Goal: Task Accomplishment & Management: Manage account settings

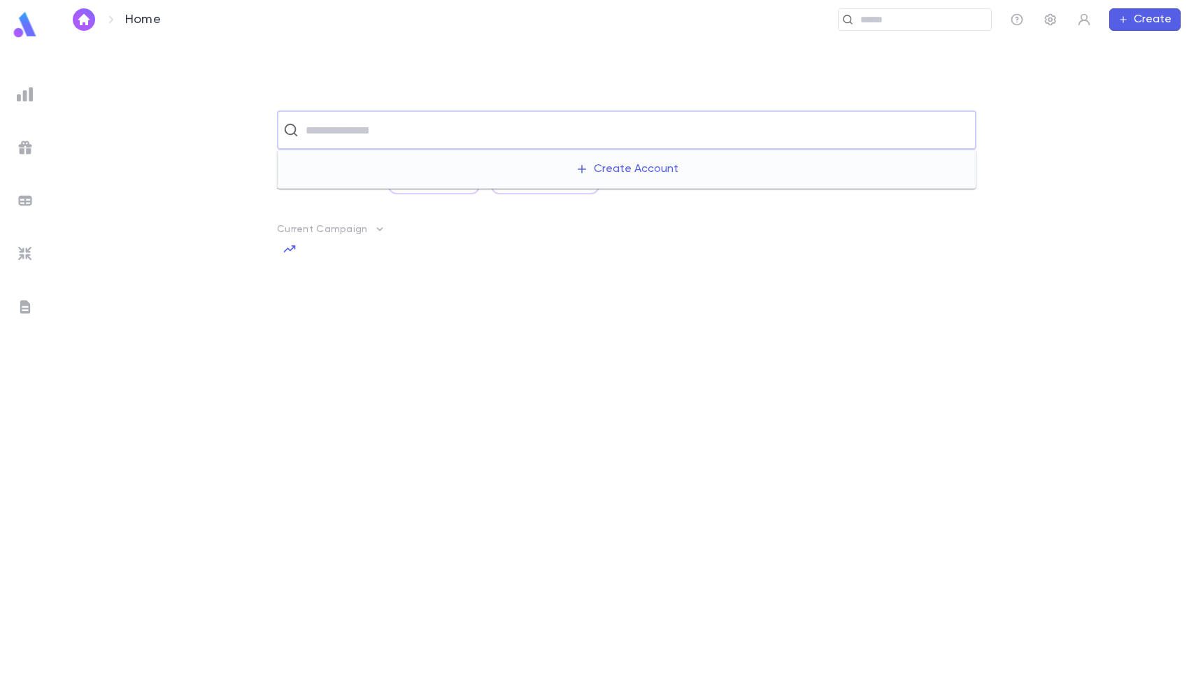
click at [809, 122] on input "text" at bounding box center [635, 130] width 668 height 27
type input "*"
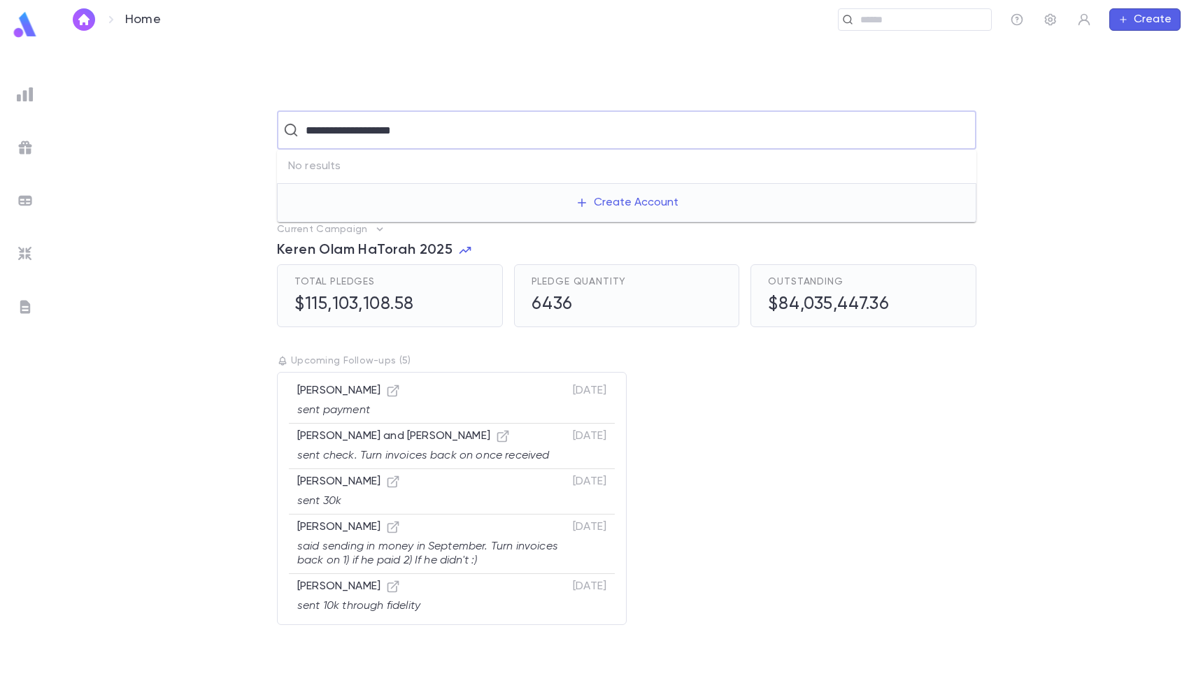
click at [324, 130] on input "**********" at bounding box center [624, 130] width 647 height 27
type input "**********"
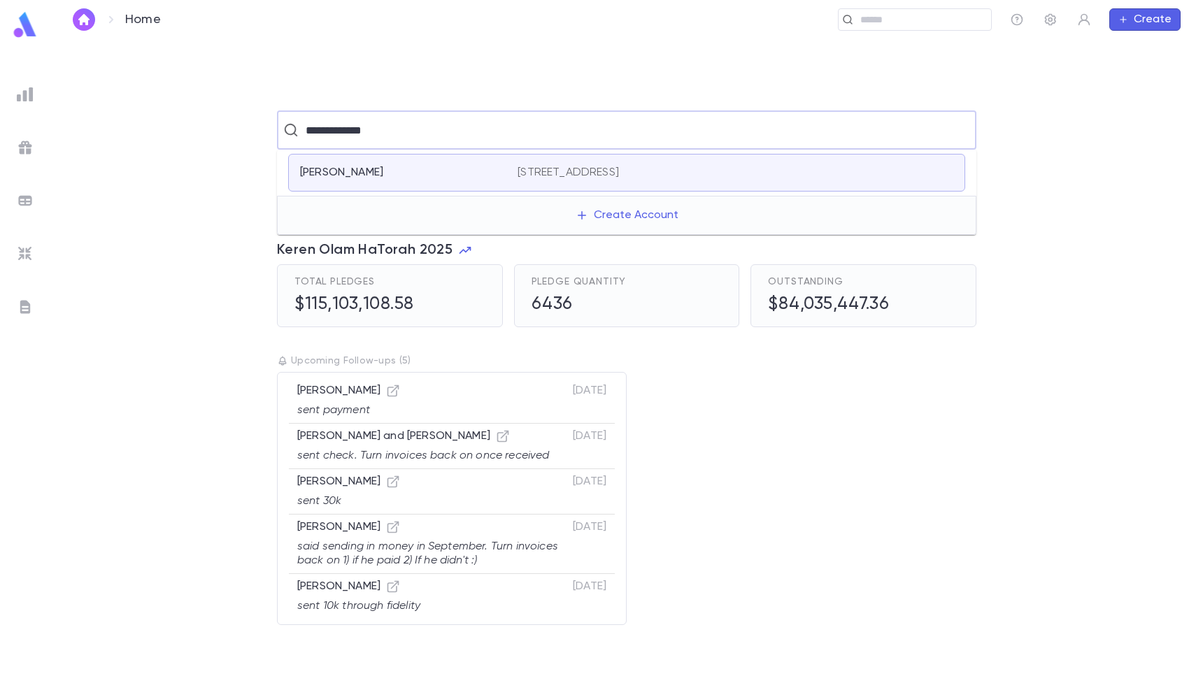
click at [454, 174] on div "[PERSON_NAME]" at bounding box center [400, 173] width 201 height 14
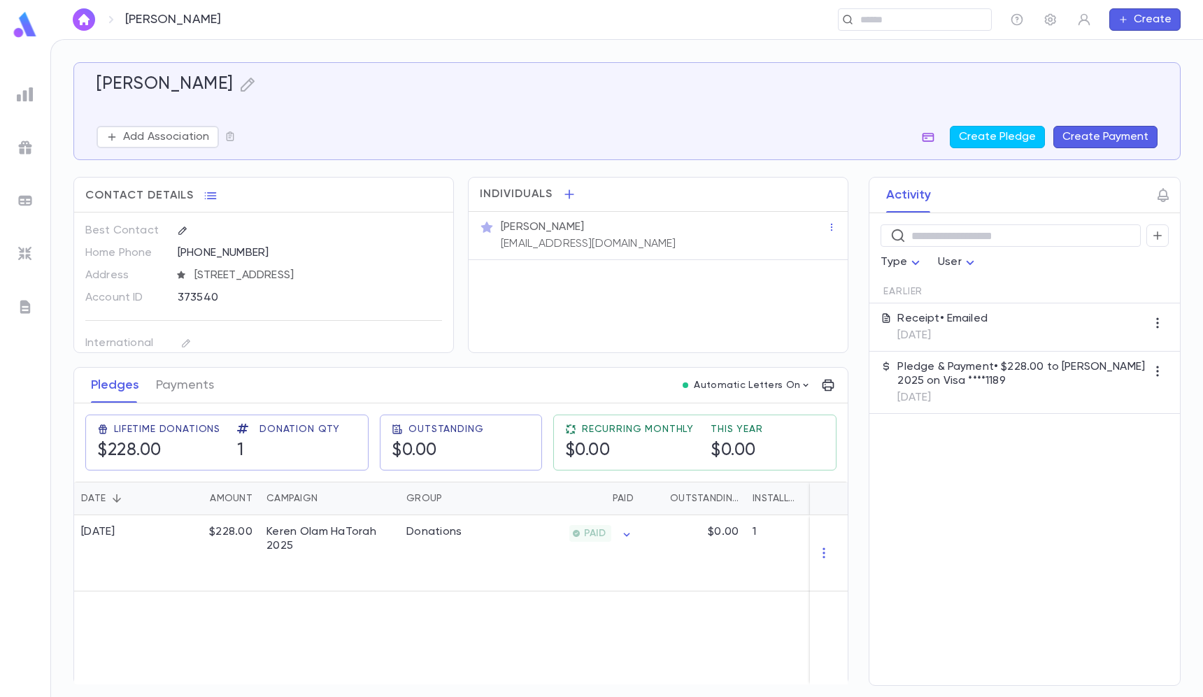
click at [931, 133] on icon "button" at bounding box center [928, 137] width 14 height 14
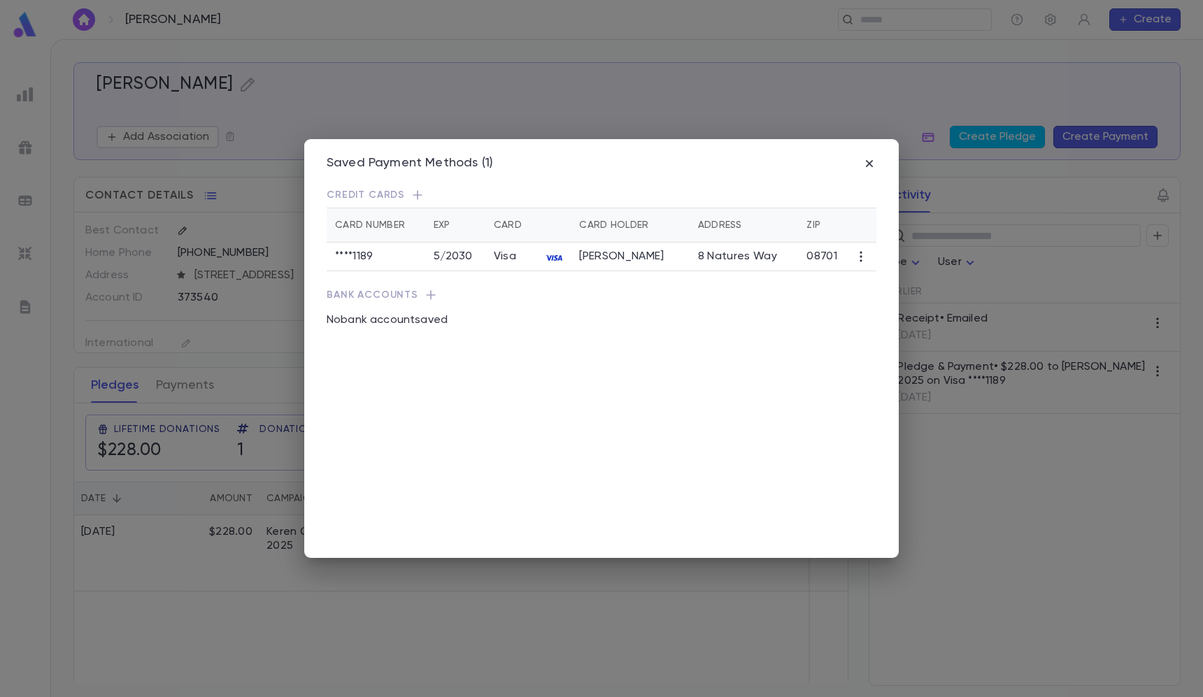
click at [414, 194] on icon "button" at bounding box center [416, 194] width 9 height 9
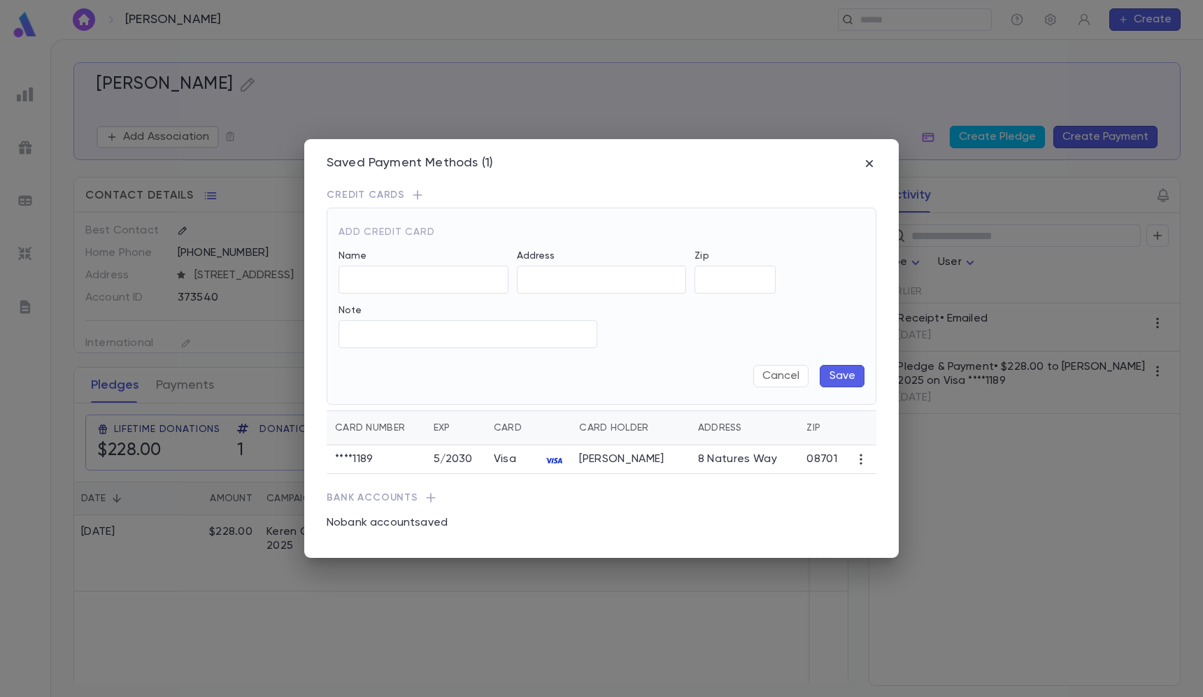
type input "**********"
type input "*****"
click at [424, 275] on div at bounding box center [511, 280] width 347 height 28
click at [636, 188] on p "Credit Cards" at bounding box center [601, 195] width 550 height 14
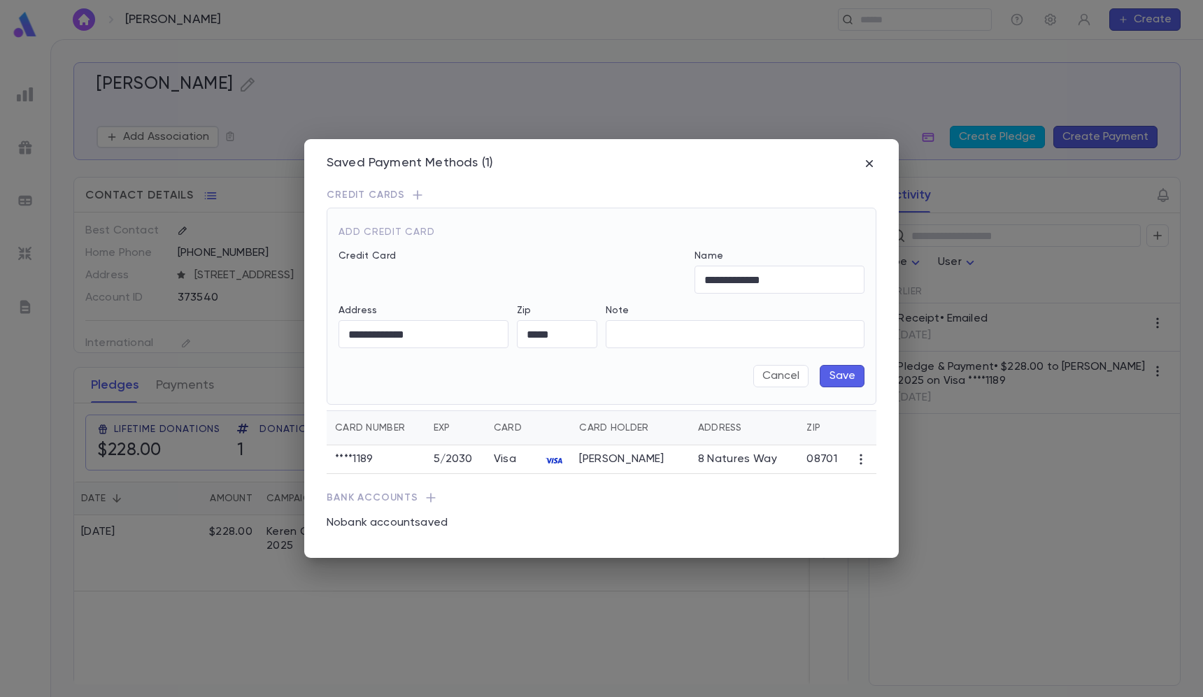
click at [866, 175] on div "Saved Payment Methods (1)" at bounding box center [601, 172] width 550 height 32
click at [866, 163] on icon "button" at bounding box center [869, 164] width 14 height 14
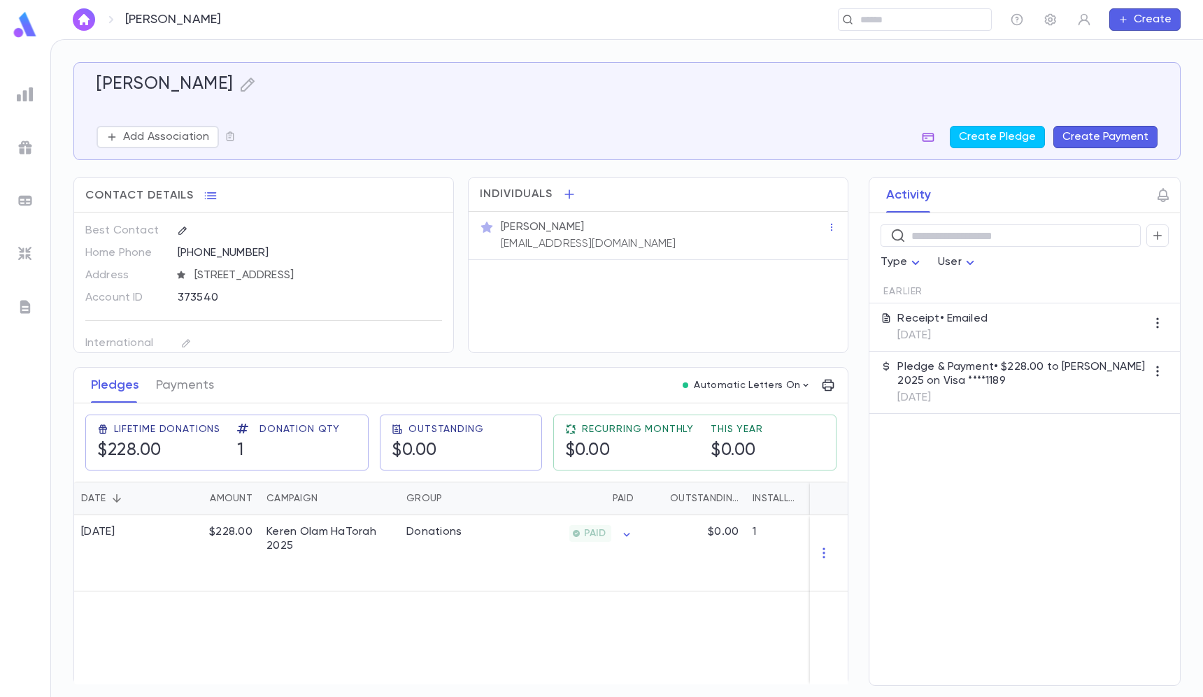
click at [933, 136] on icon "button" at bounding box center [928, 137] width 12 height 9
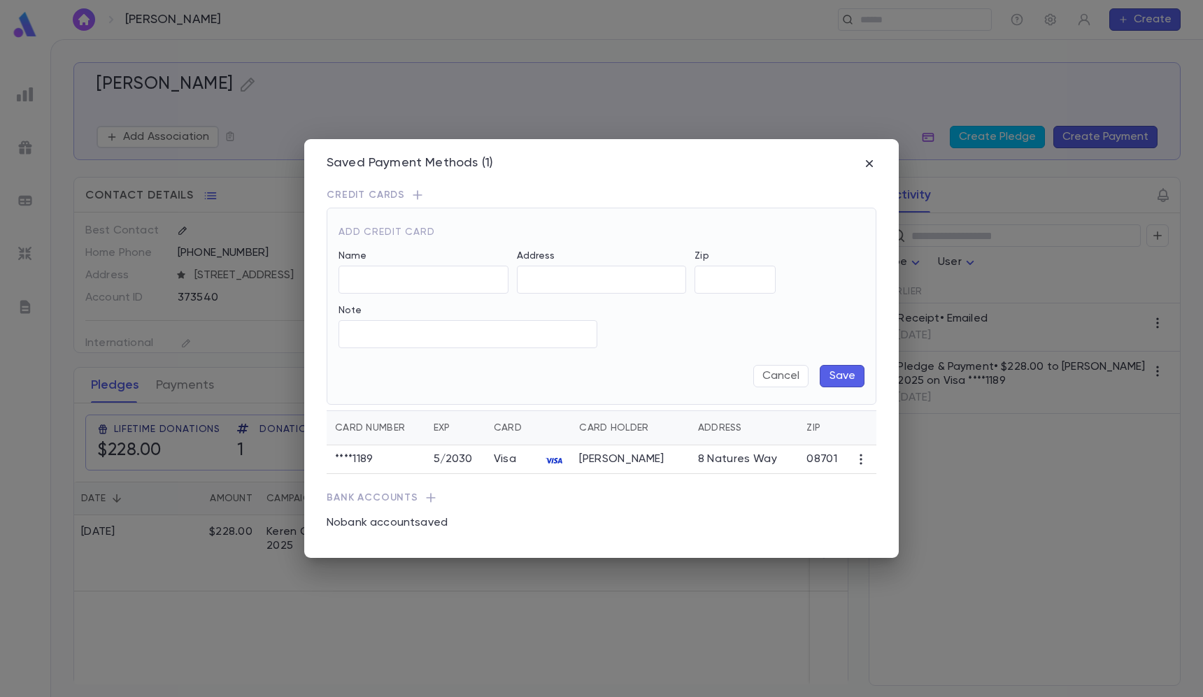
type input "**********"
type input "*****"
click at [870, 166] on icon "button" at bounding box center [869, 164] width 14 height 14
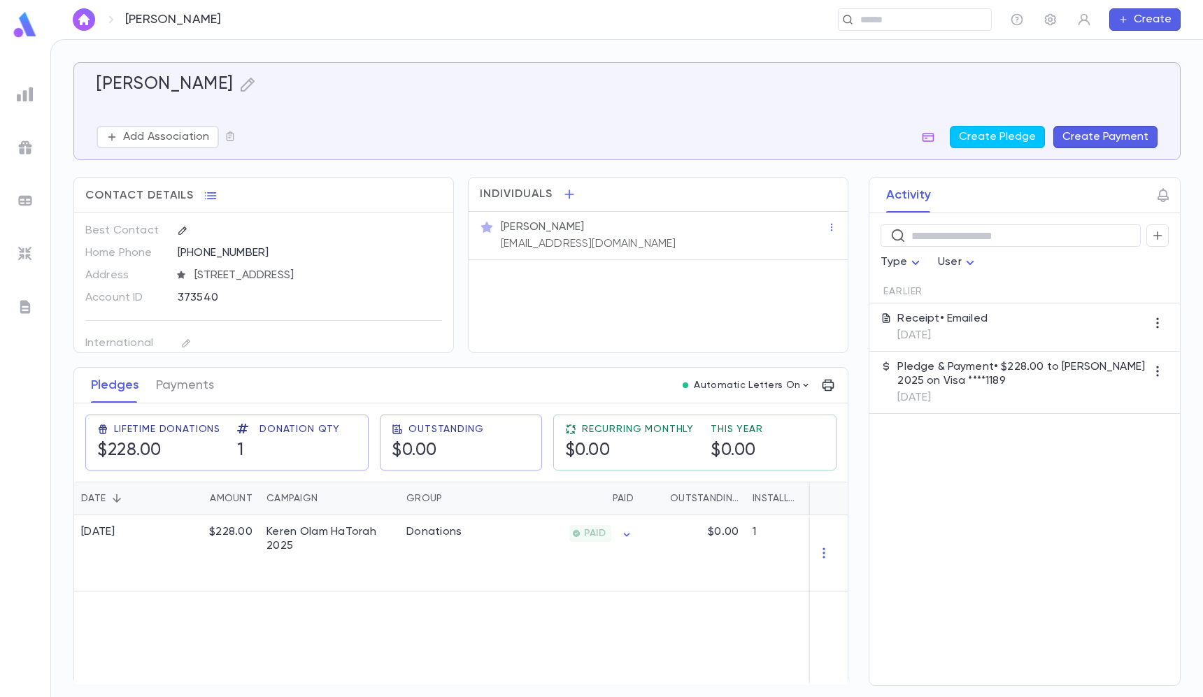
click at [1119, 127] on button "Create Payment" at bounding box center [1105, 137] width 104 height 22
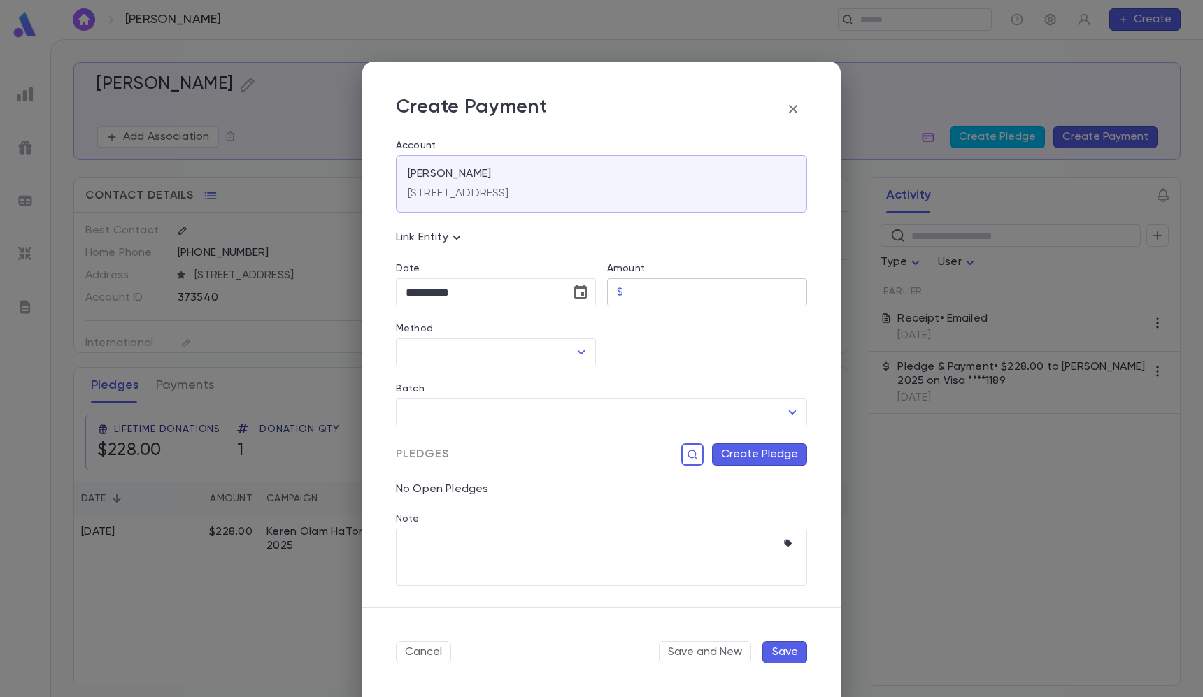
click at [658, 300] on input "Amount" at bounding box center [718, 292] width 178 height 27
type input "******"
click at [501, 357] on input "Method" at bounding box center [485, 352] width 166 height 27
click at [459, 375] on li "Credit Card" at bounding box center [495, 384] width 198 height 22
type input "**********"
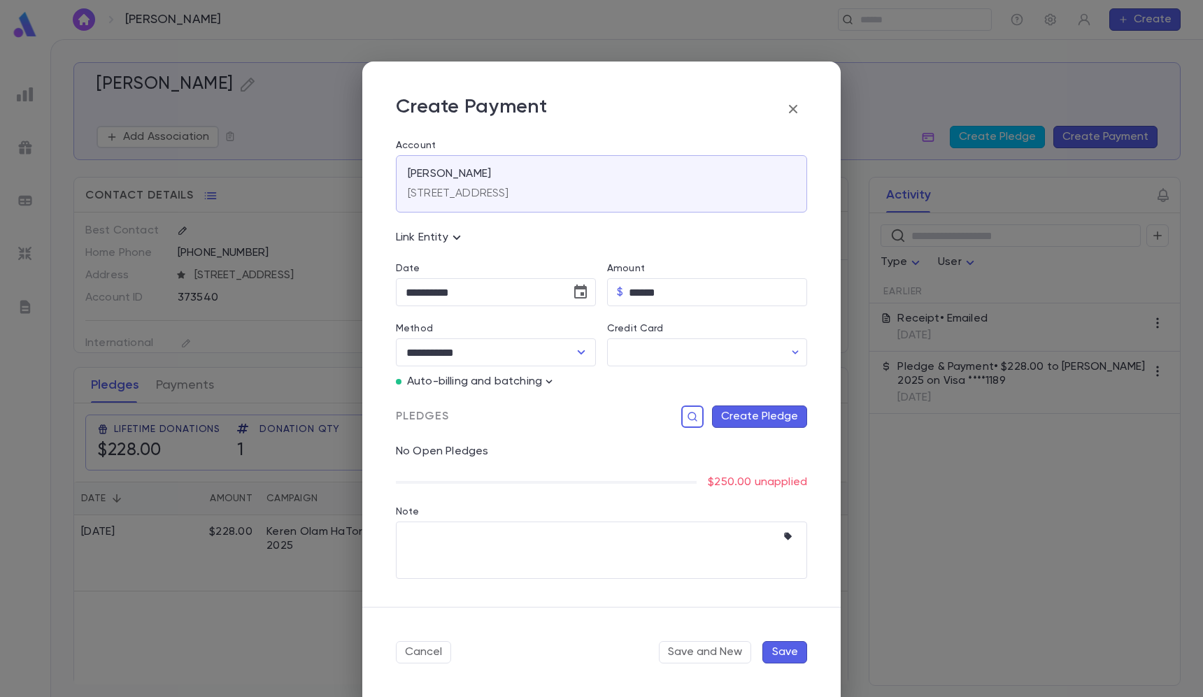
click at [641, 373] on div "Auto-billing and batching" at bounding box center [596, 377] width 422 height 22
click at [640, 347] on input "Credit Card" at bounding box center [695, 352] width 177 height 27
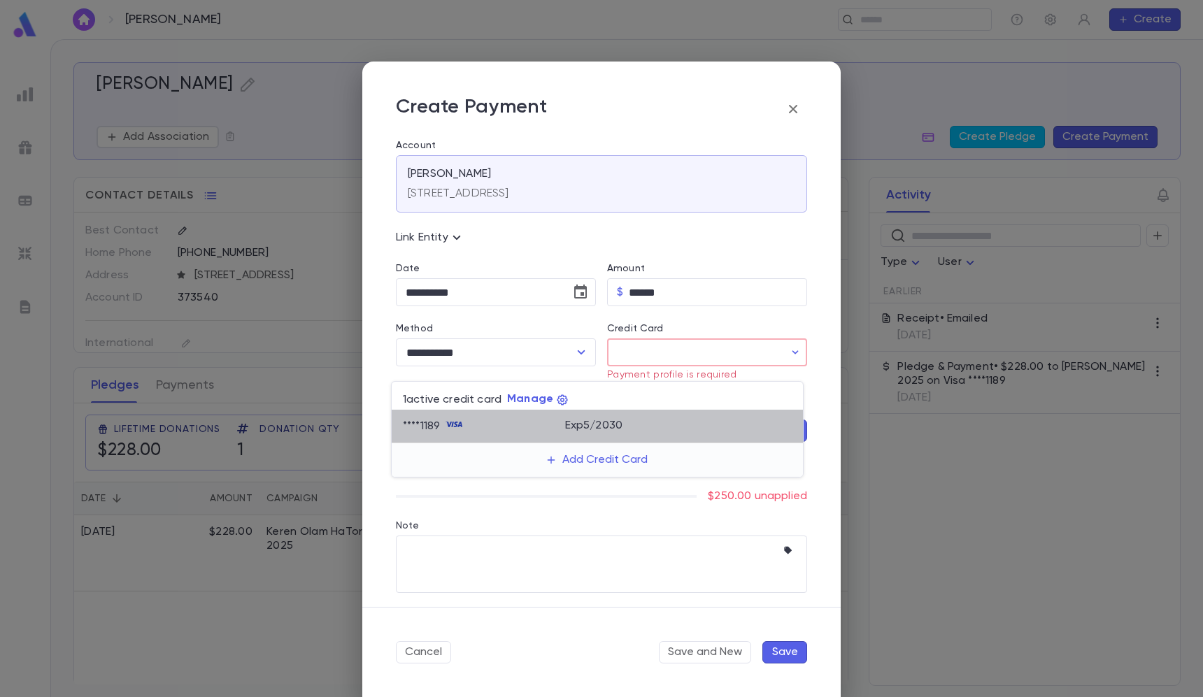
click at [653, 416] on div "Exp 5 / 2030" at bounding box center [678, 424] width 227 height 17
type input "********"
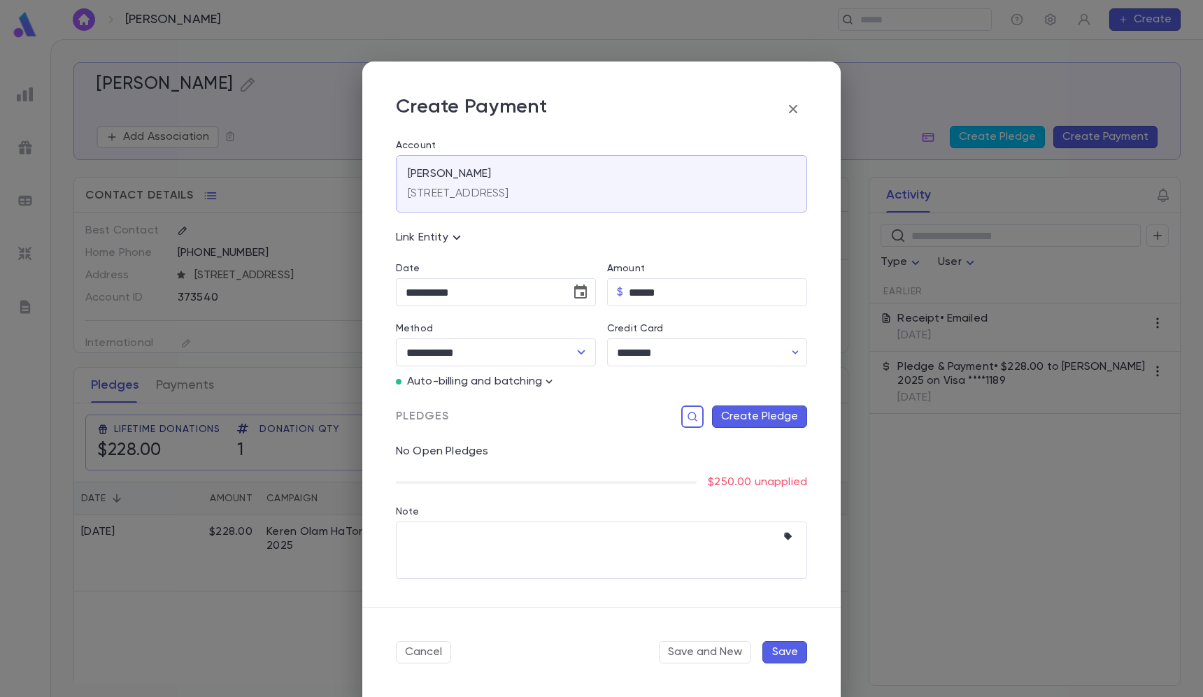
click at [768, 417] on button "Create Pledge" at bounding box center [759, 416] width 95 height 22
click at [680, 559] on input "Campaign" at bounding box center [672, 560] width 190 height 27
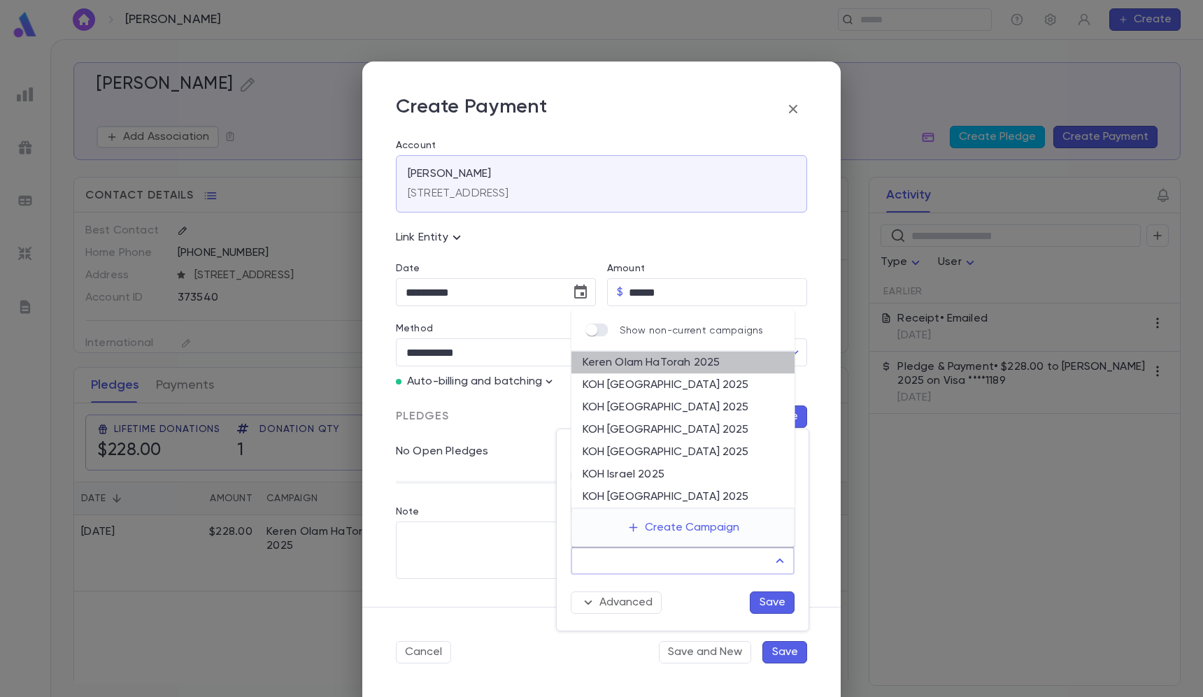
click at [686, 364] on li "Keren Olam HaTorah 2025" at bounding box center [683, 363] width 224 height 22
type input "**********"
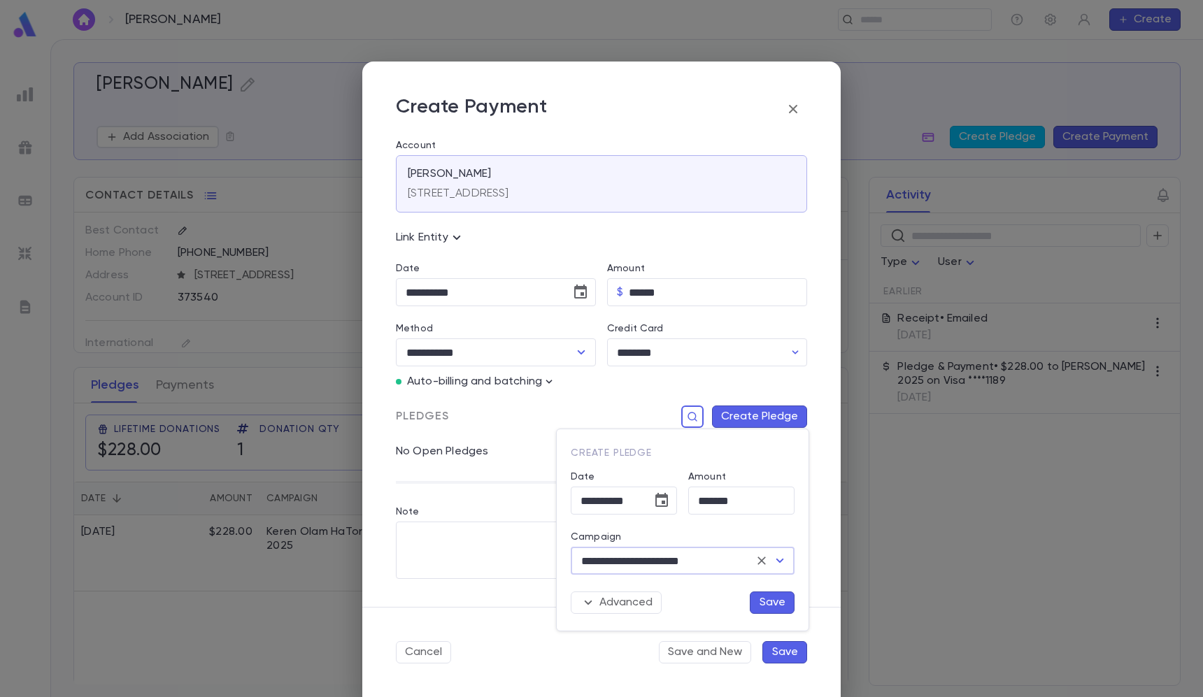
click at [754, 594] on button "Save" at bounding box center [771, 602] width 45 height 22
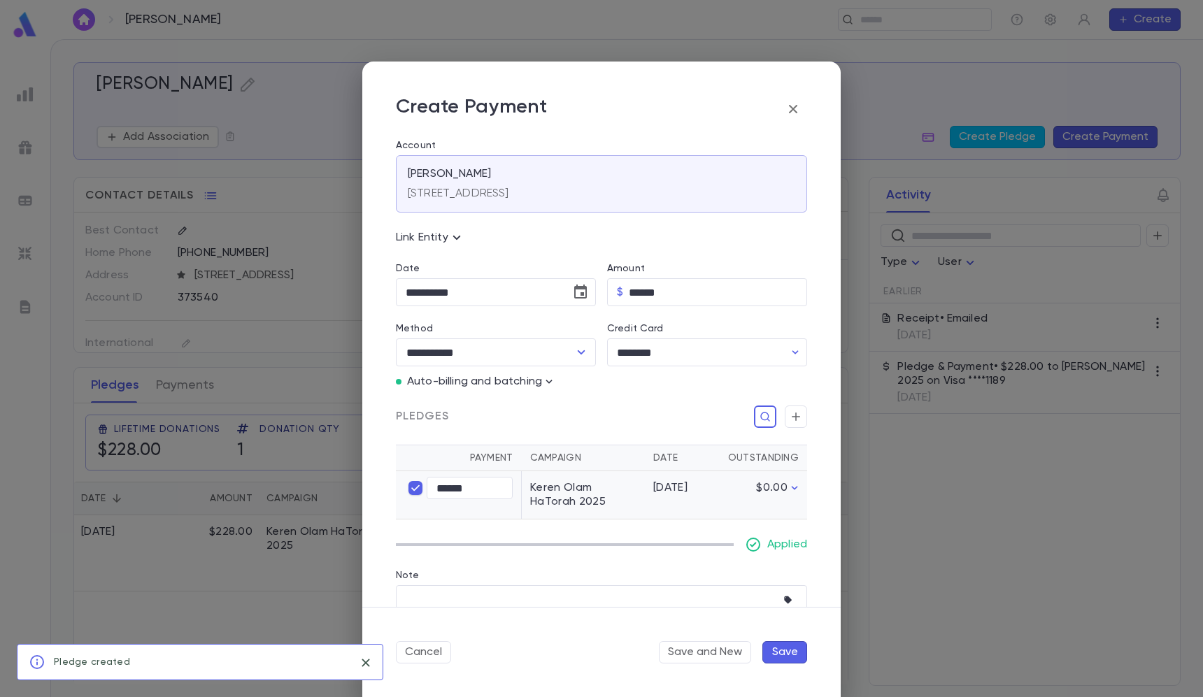
click at [789, 655] on button "Save" at bounding box center [784, 652] width 45 height 22
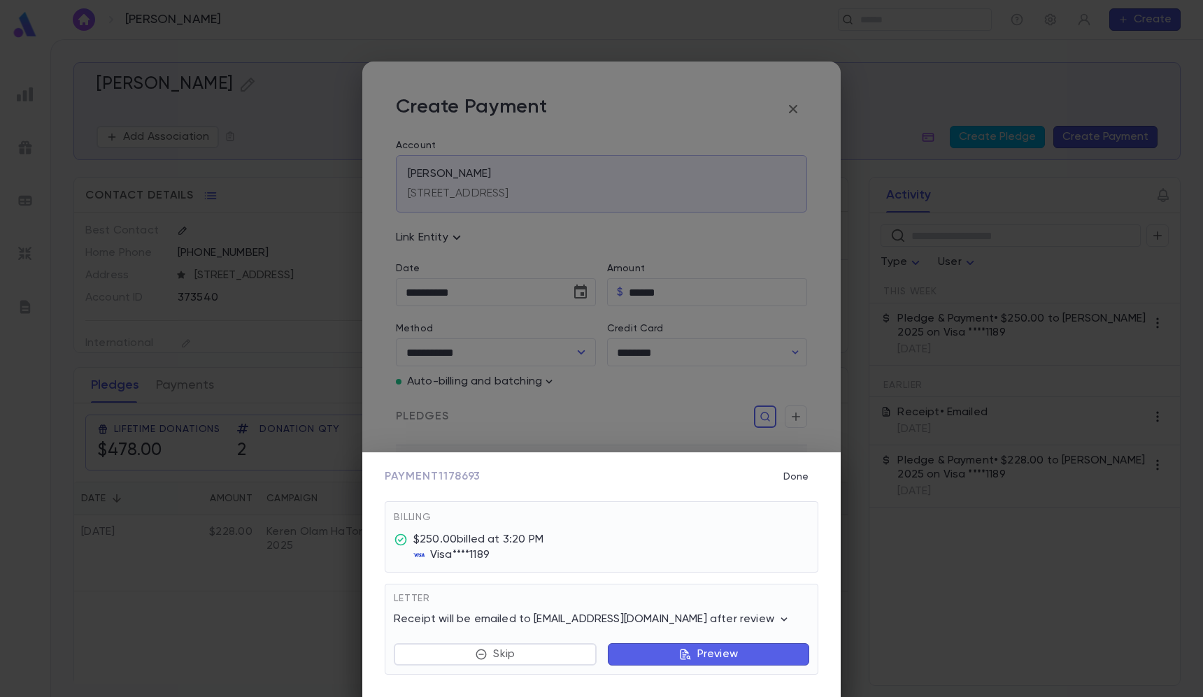
click at [228, 275] on div "Payment 1178693 Done Billing $250.00 billed at 3:20 PM Visa **** 1189 Letter Re…" at bounding box center [601, 348] width 1203 height 697
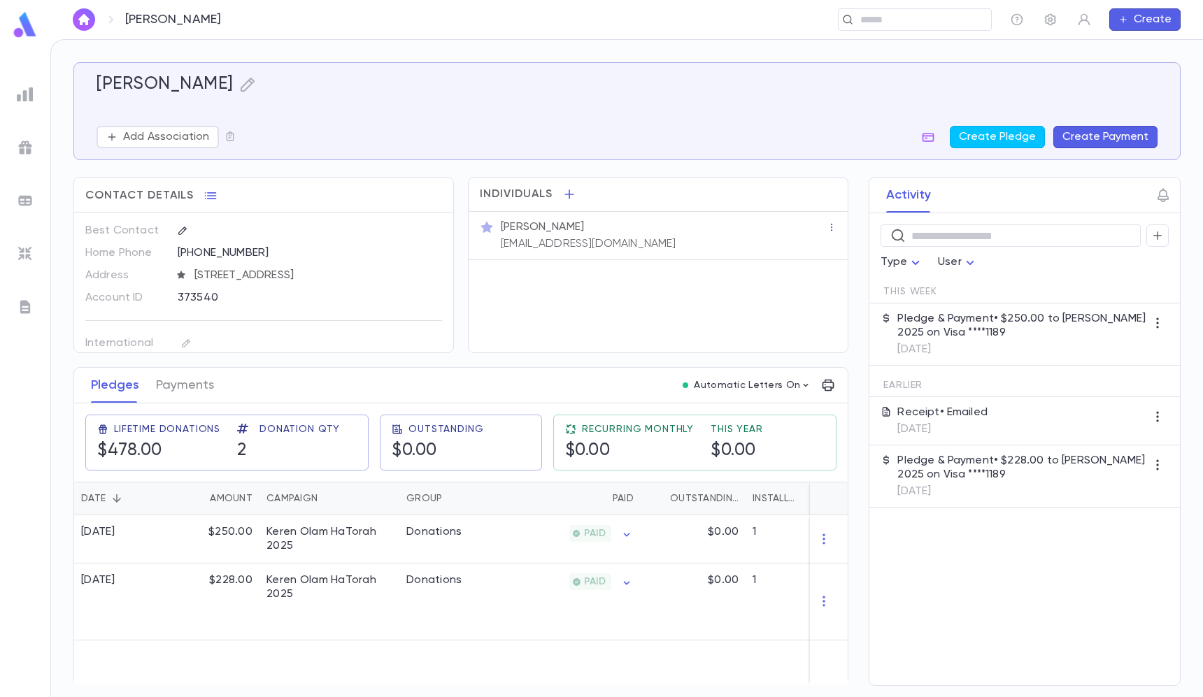
click at [32, 249] on img at bounding box center [25, 253] width 17 height 17
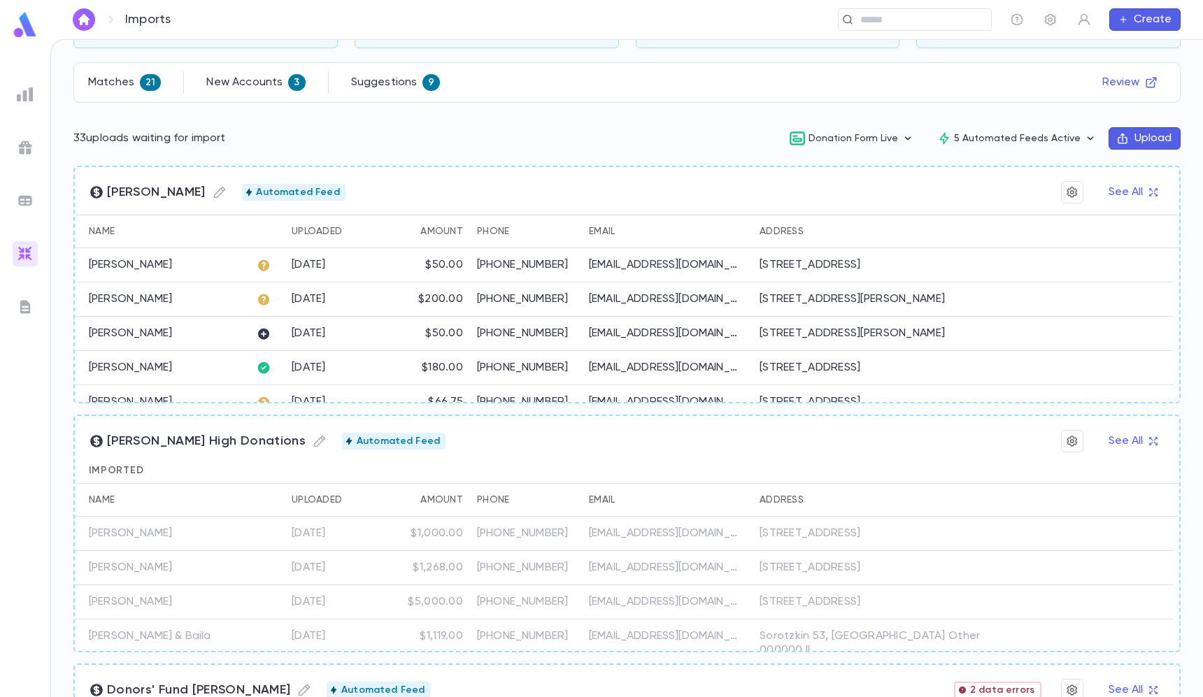
scroll to position [118, 0]
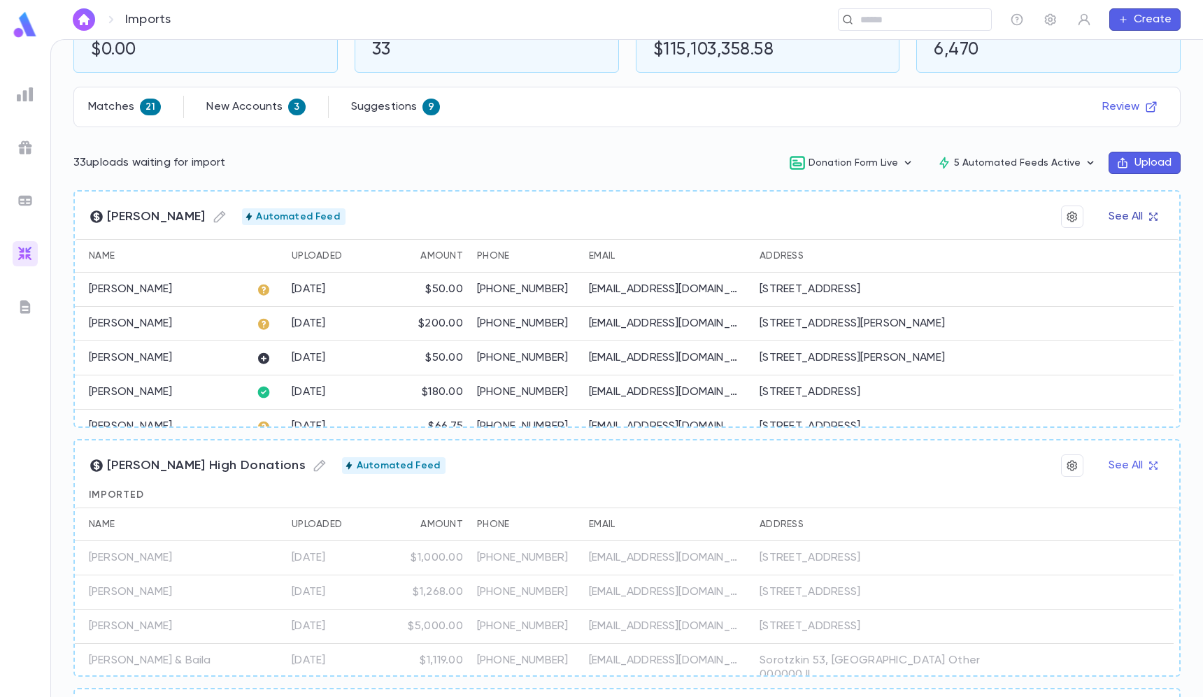
click at [1114, 222] on button "See All" at bounding box center [1132, 217] width 65 height 22
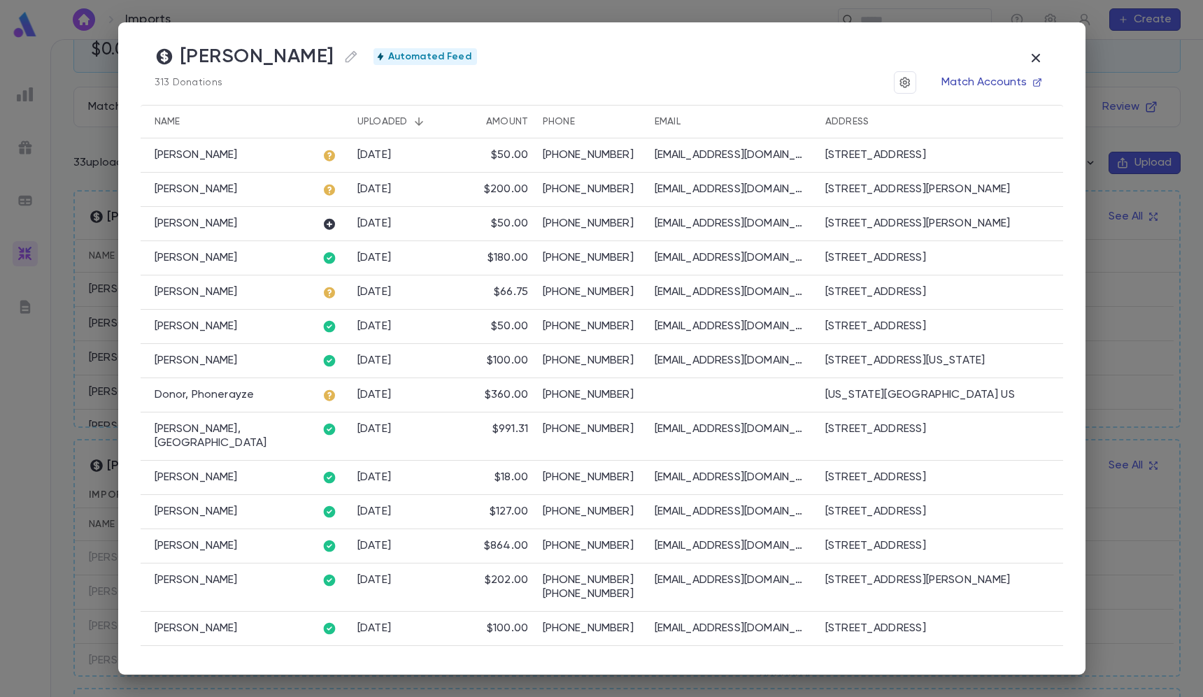
click at [966, 79] on button "Match Accounts" at bounding box center [991, 82] width 116 height 22
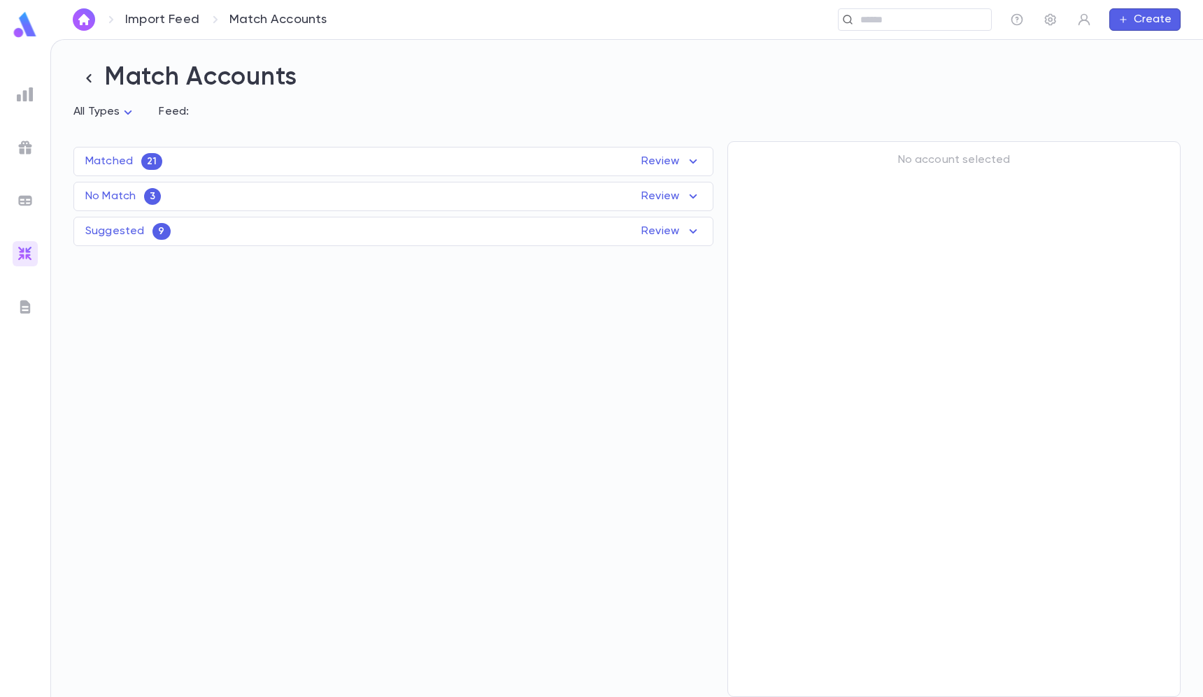
click at [261, 234] on div "Suggested 9 Review" at bounding box center [393, 231] width 638 height 17
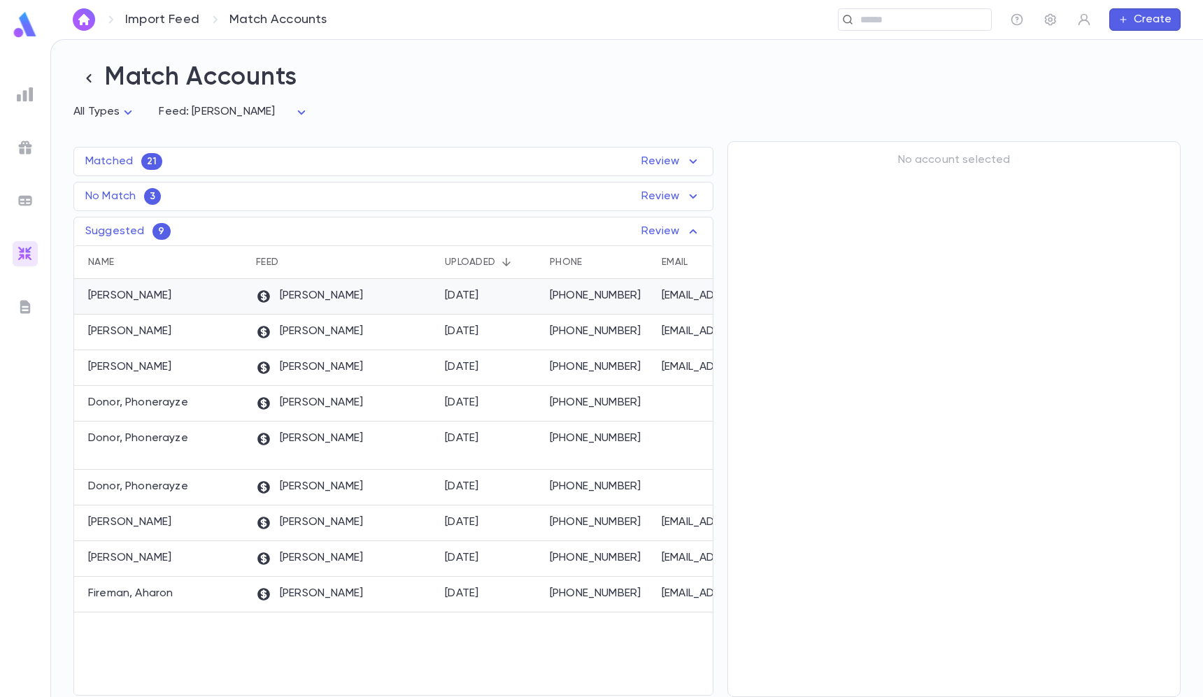
click at [228, 301] on div "[PERSON_NAME]" at bounding box center [161, 297] width 175 height 36
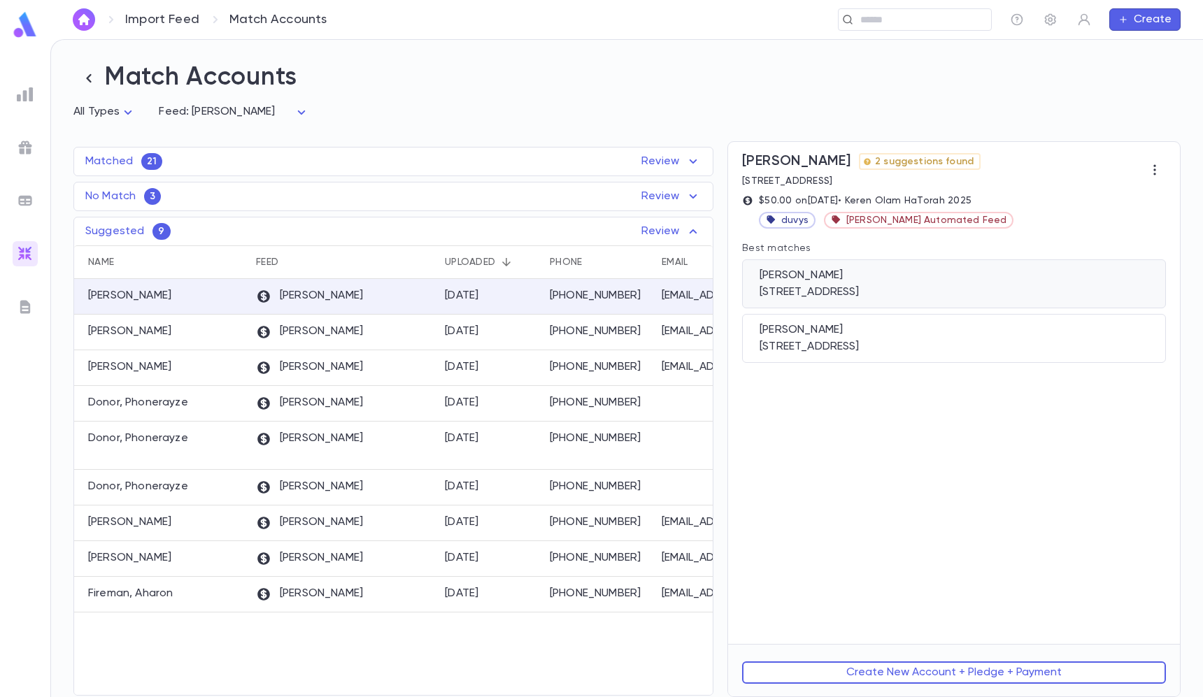
click at [969, 282] on div "[PERSON_NAME]" at bounding box center [953, 275] width 389 height 14
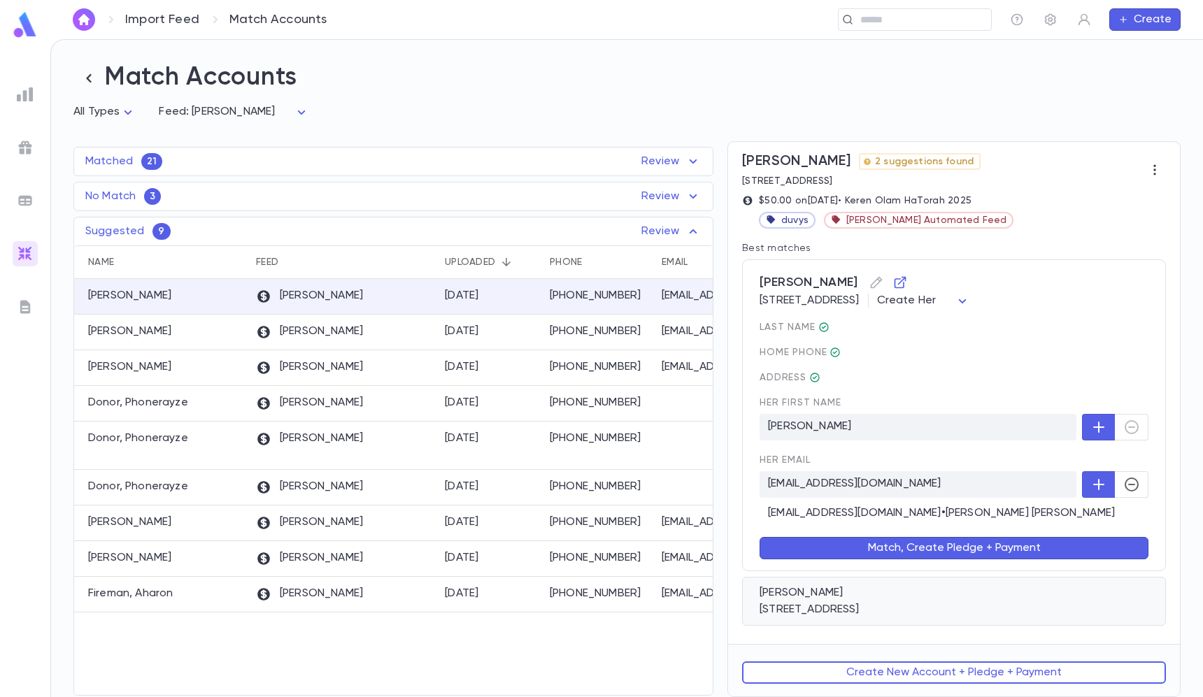
click at [898, 615] on div "[STREET_ADDRESS]" at bounding box center [953, 610] width 389 height 14
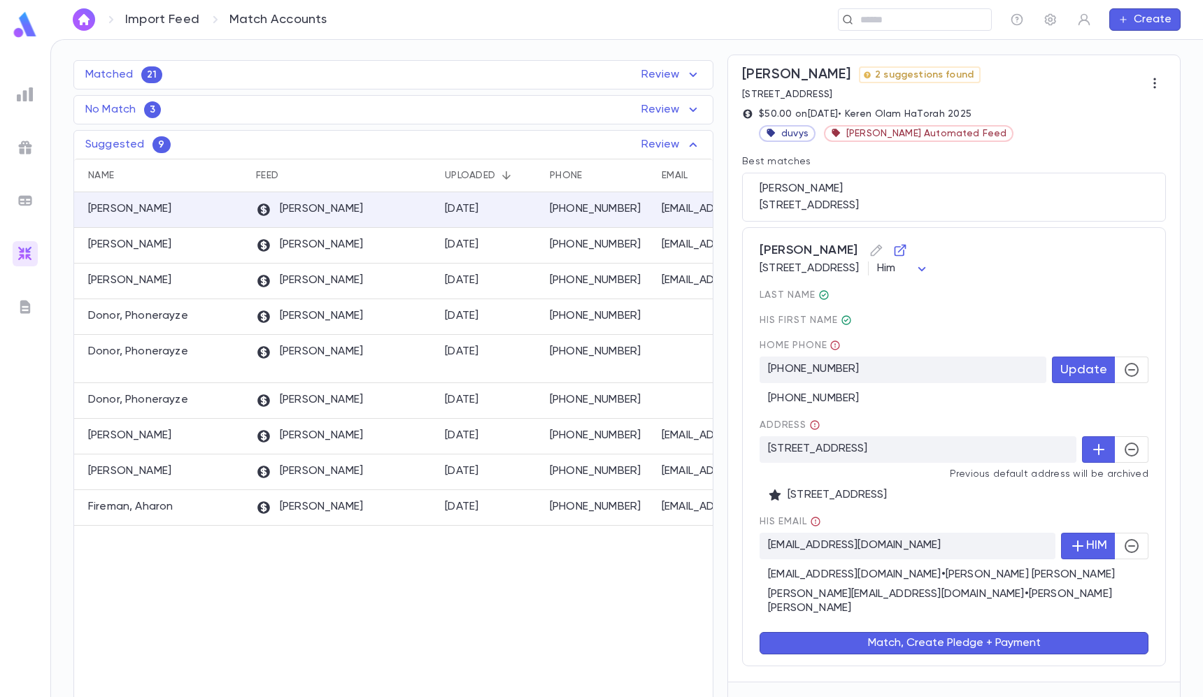
scroll to position [88, 0]
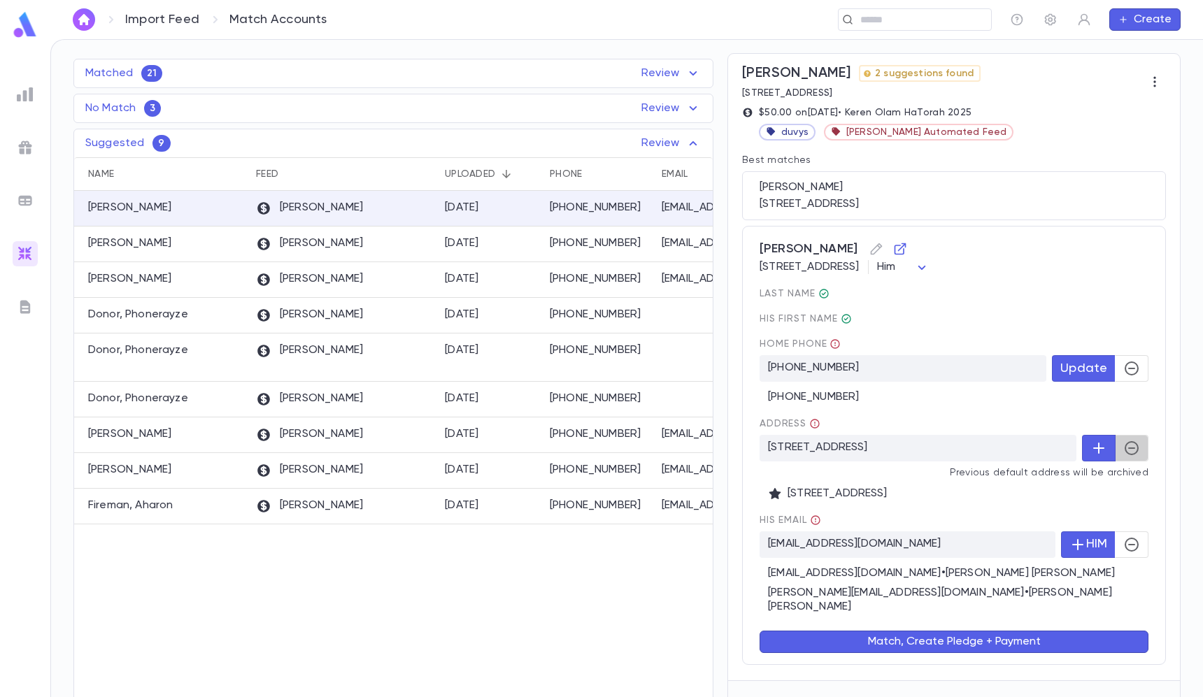
click at [1133, 440] on button "button" at bounding box center [1131, 448] width 34 height 27
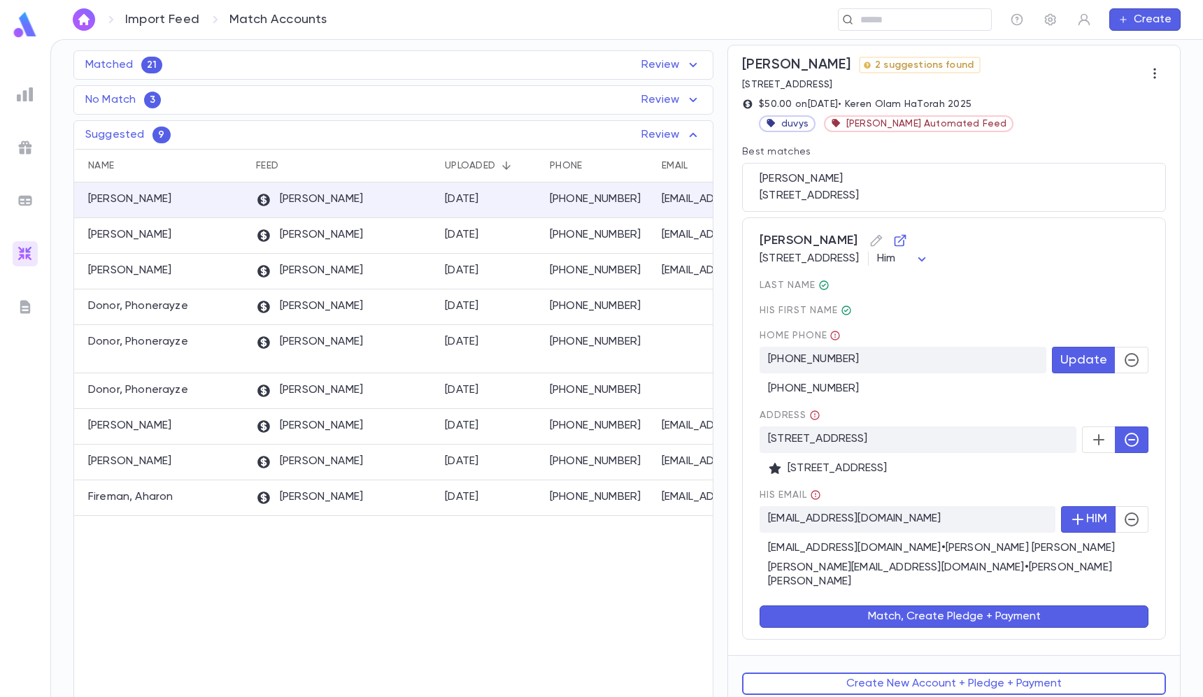
scroll to position [95, 0]
click at [963, 593] on div "Match, Create Pledge + Payment" at bounding box center [944, 609] width 405 height 39
click at [962, 593] on div "Match, Create Pledge + Payment" at bounding box center [944, 609] width 405 height 39
click at [960, 607] on button "Match, Create Pledge + Payment" at bounding box center [953, 618] width 389 height 22
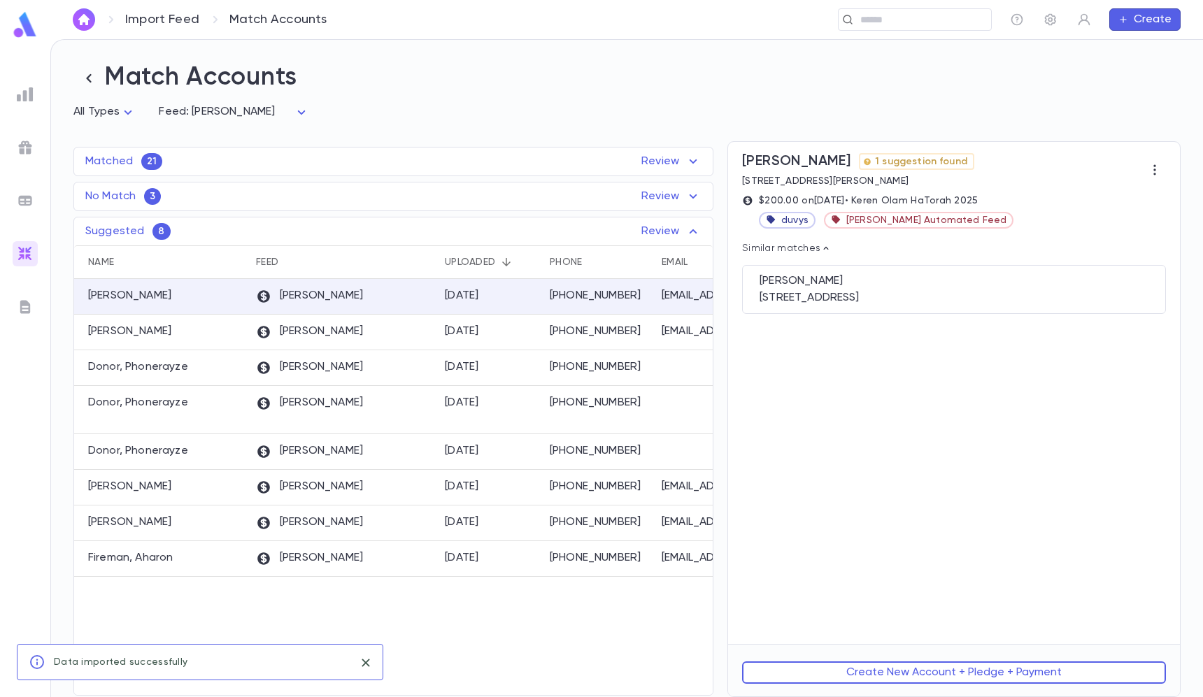
scroll to position [0, 0]
click at [932, 269] on div "Abraham, Isaac 118-35 Queens Blvd, Forest Hills NY 11375 US" at bounding box center [954, 289] width 424 height 49
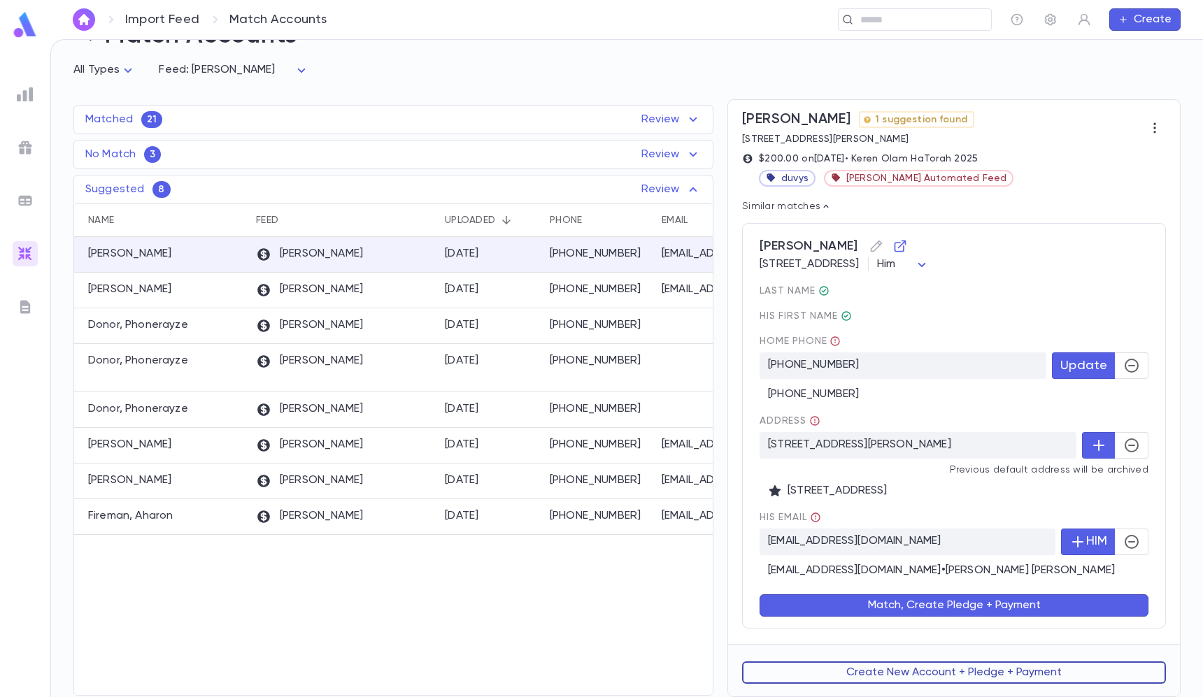
scroll to position [43, 0]
click at [907, 666] on button "Create New Account + Pledge + Payment" at bounding box center [954, 672] width 424 height 22
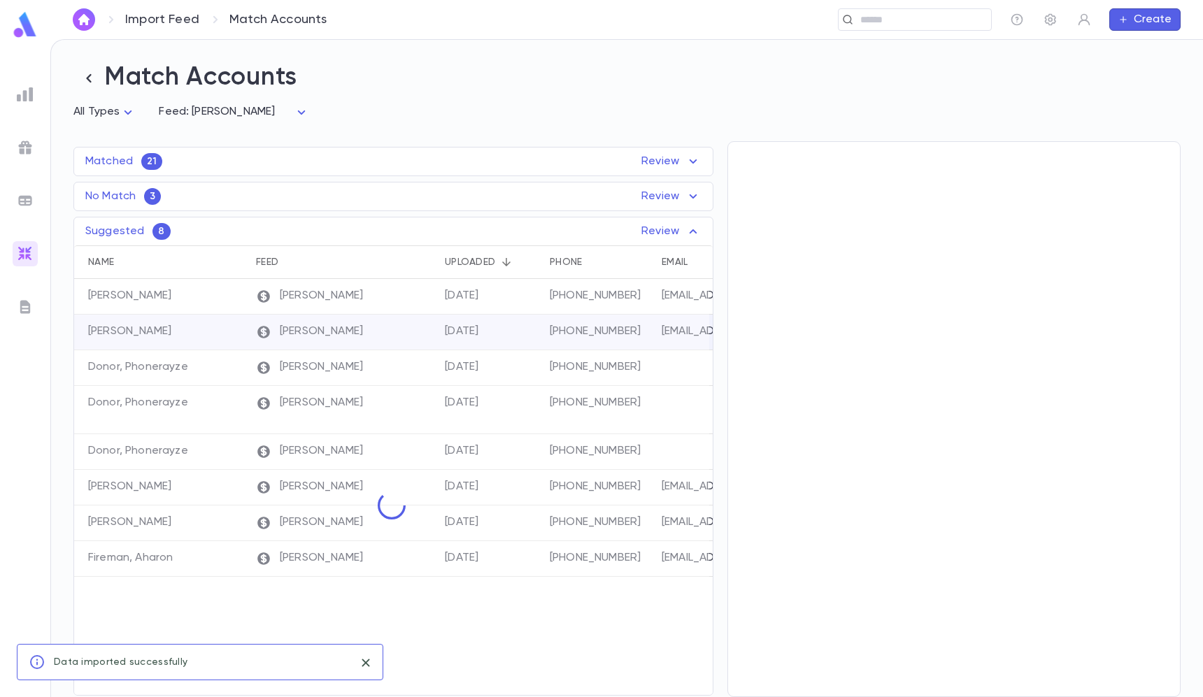
scroll to position [0, 0]
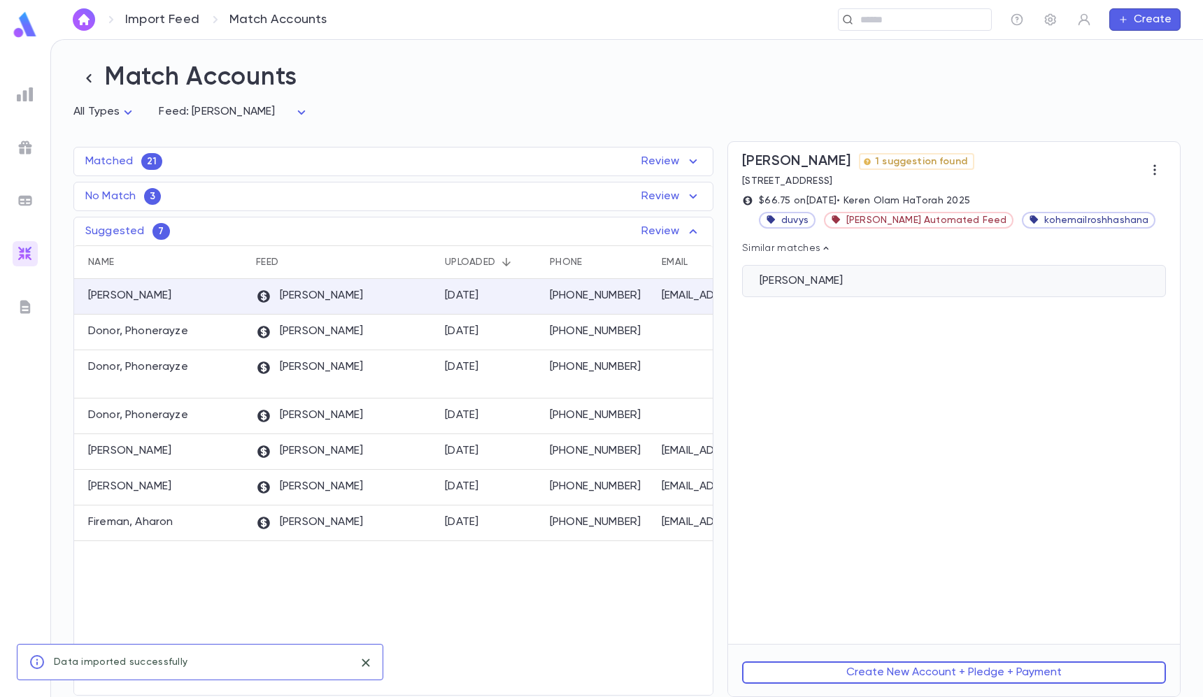
click at [880, 271] on div "[PERSON_NAME]" at bounding box center [954, 281] width 424 height 32
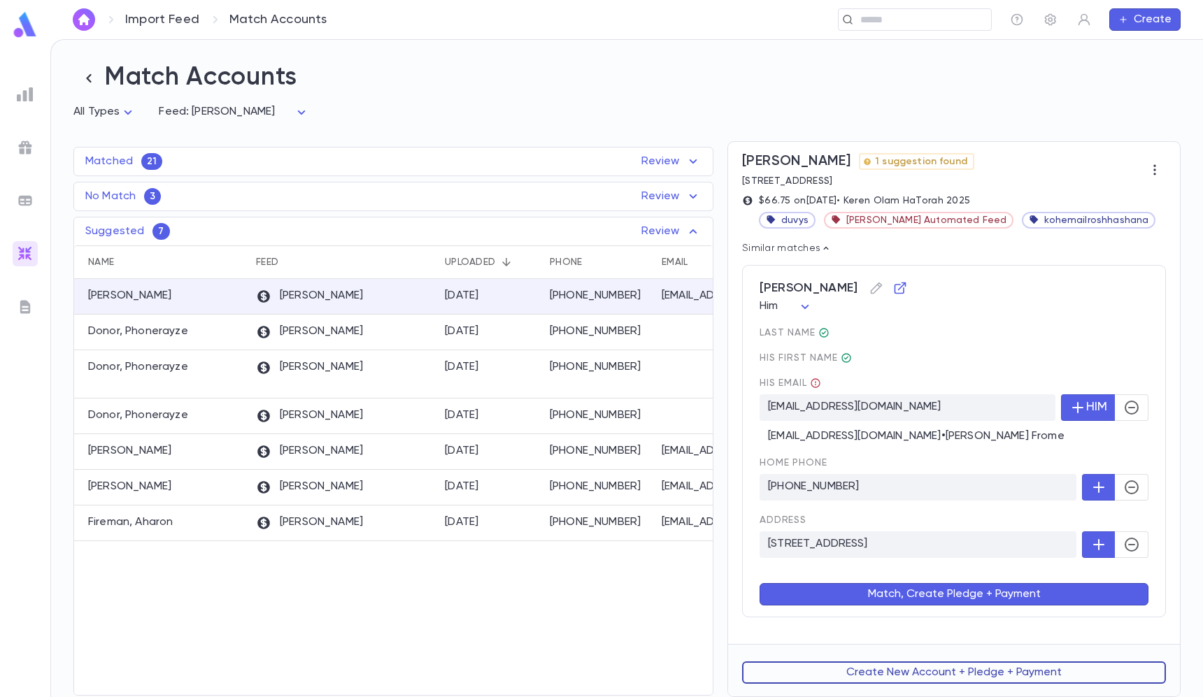
click at [920, 670] on button "Create New Account + Pledge + Payment" at bounding box center [954, 672] width 424 height 22
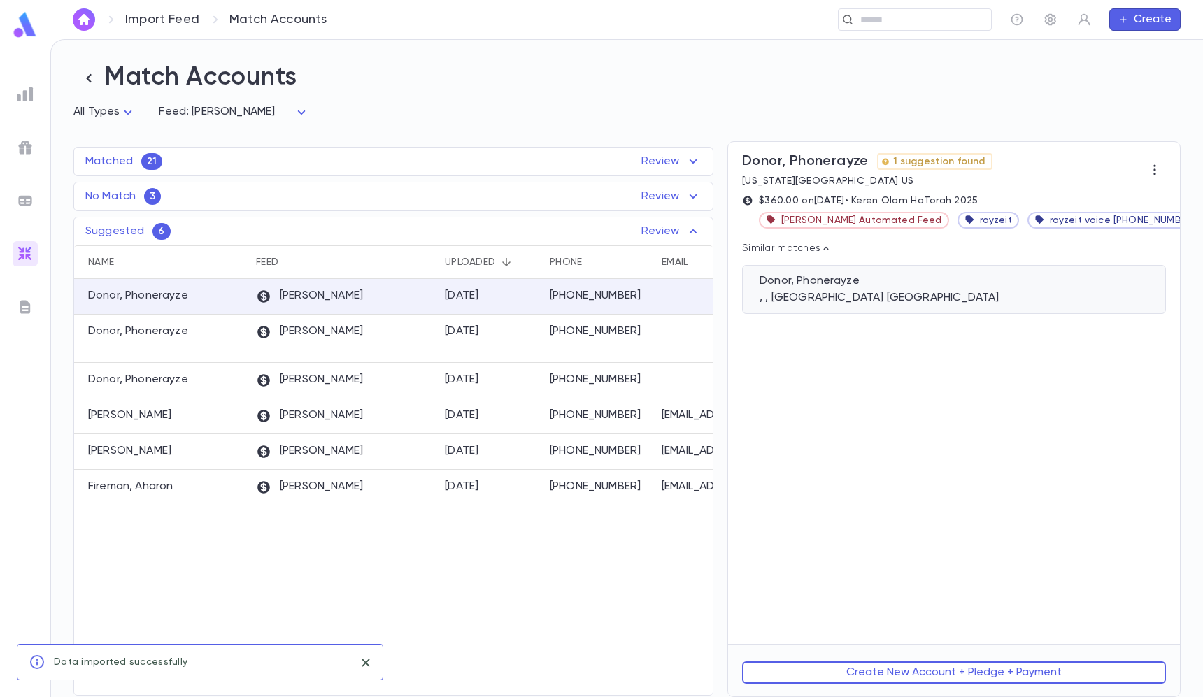
click at [856, 299] on div ", , [GEOGRAPHIC_DATA] [GEOGRAPHIC_DATA]" at bounding box center [953, 298] width 389 height 14
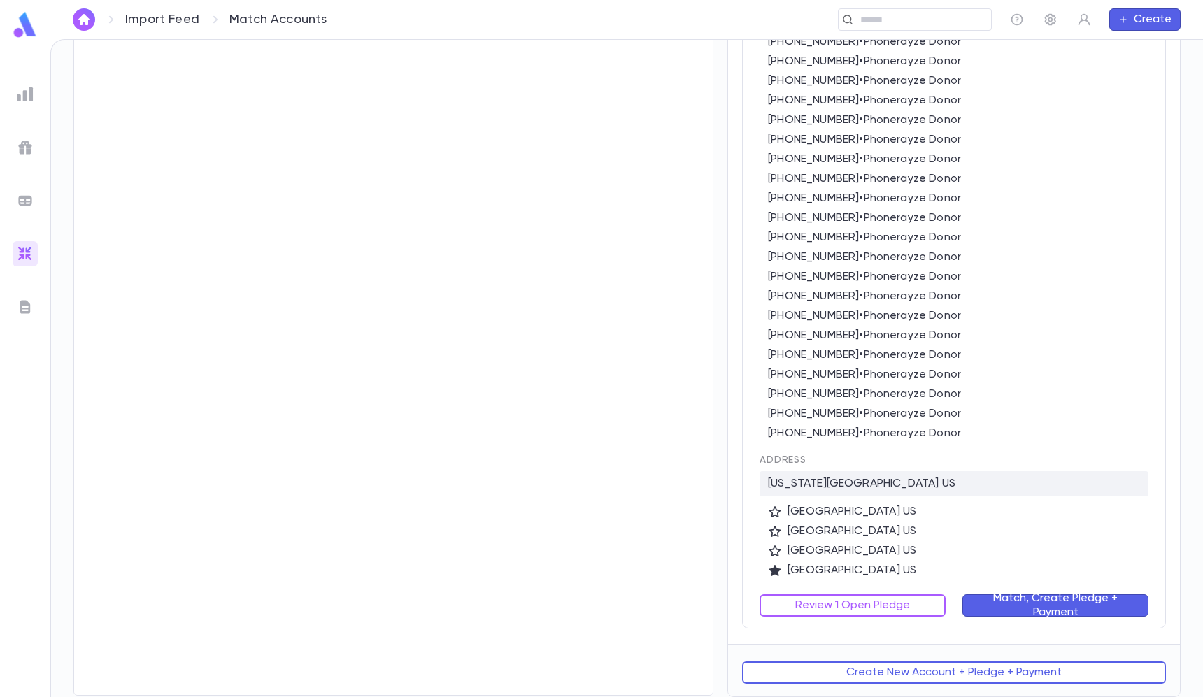
scroll to position [865, 0]
click at [982, 596] on button "Match, Create Pledge + Payment" at bounding box center [1055, 605] width 186 height 22
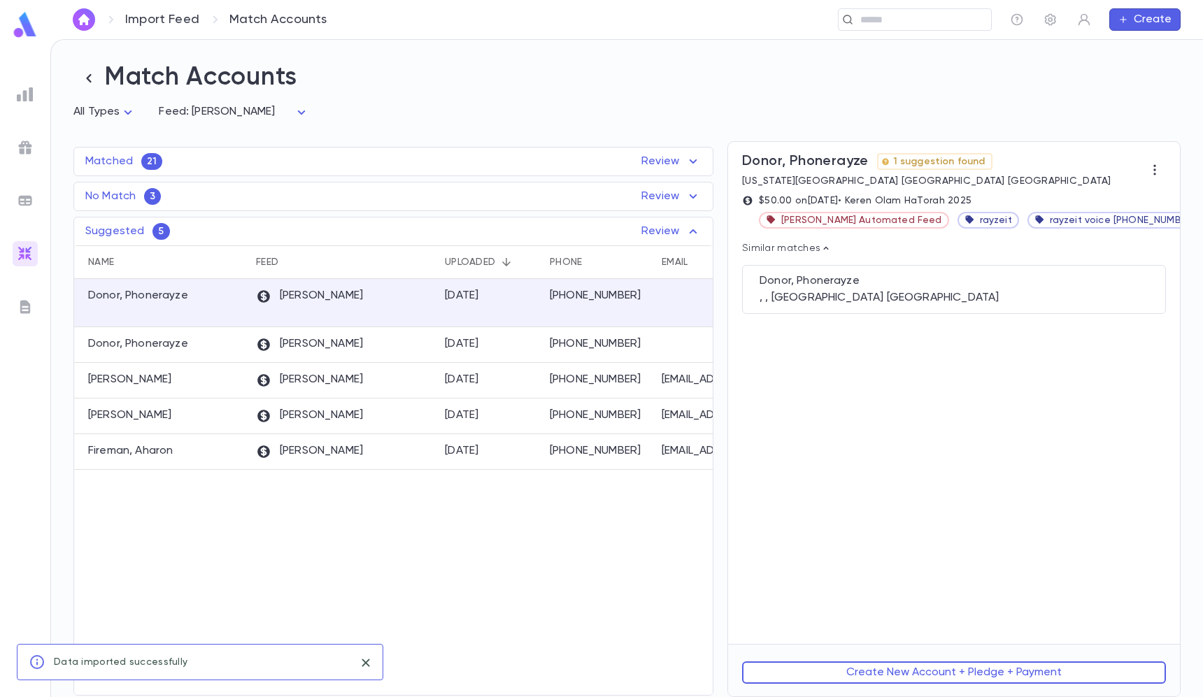
scroll to position [0, 0]
click at [898, 294] on div ", , [GEOGRAPHIC_DATA] [GEOGRAPHIC_DATA]" at bounding box center [953, 298] width 389 height 14
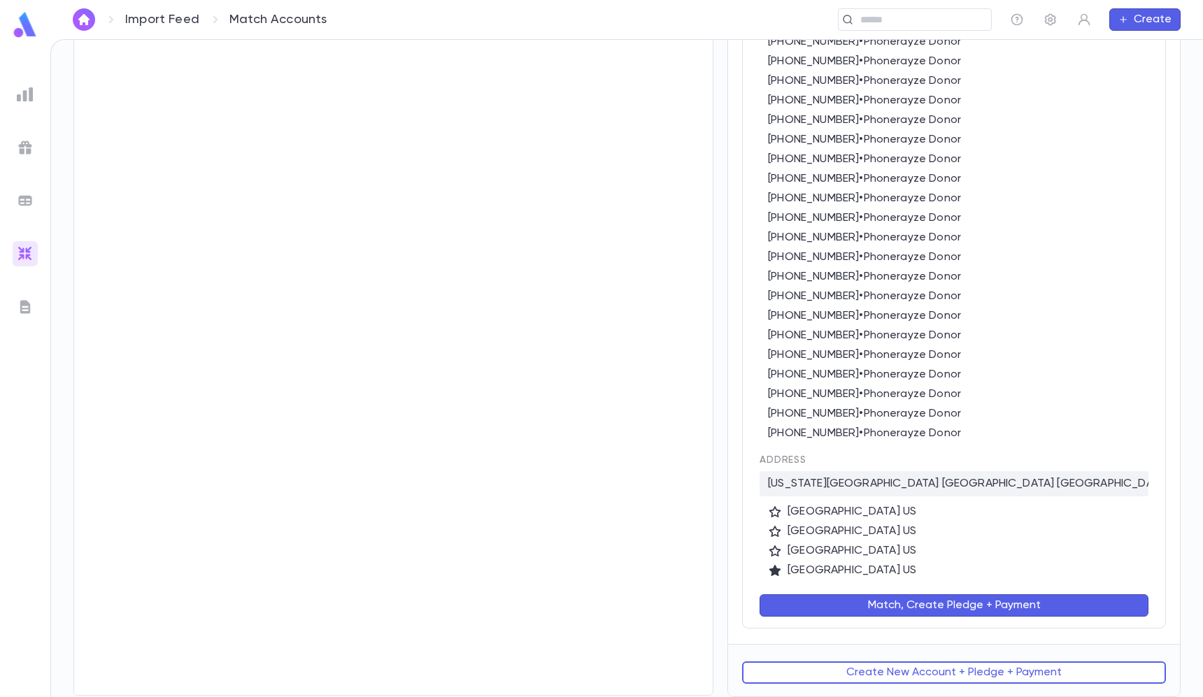
scroll to position [884, 0]
click at [961, 616] on button "Match, Create Pledge + Payment" at bounding box center [953, 605] width 389 height 22
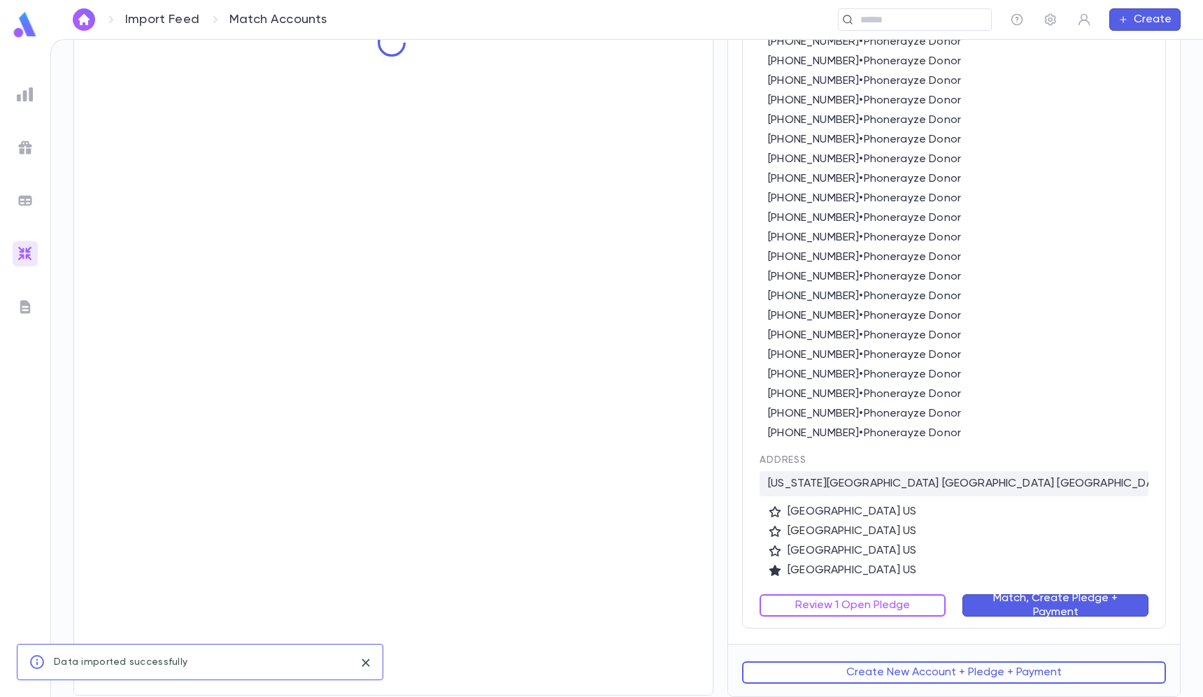
scroll to position [0, 0]
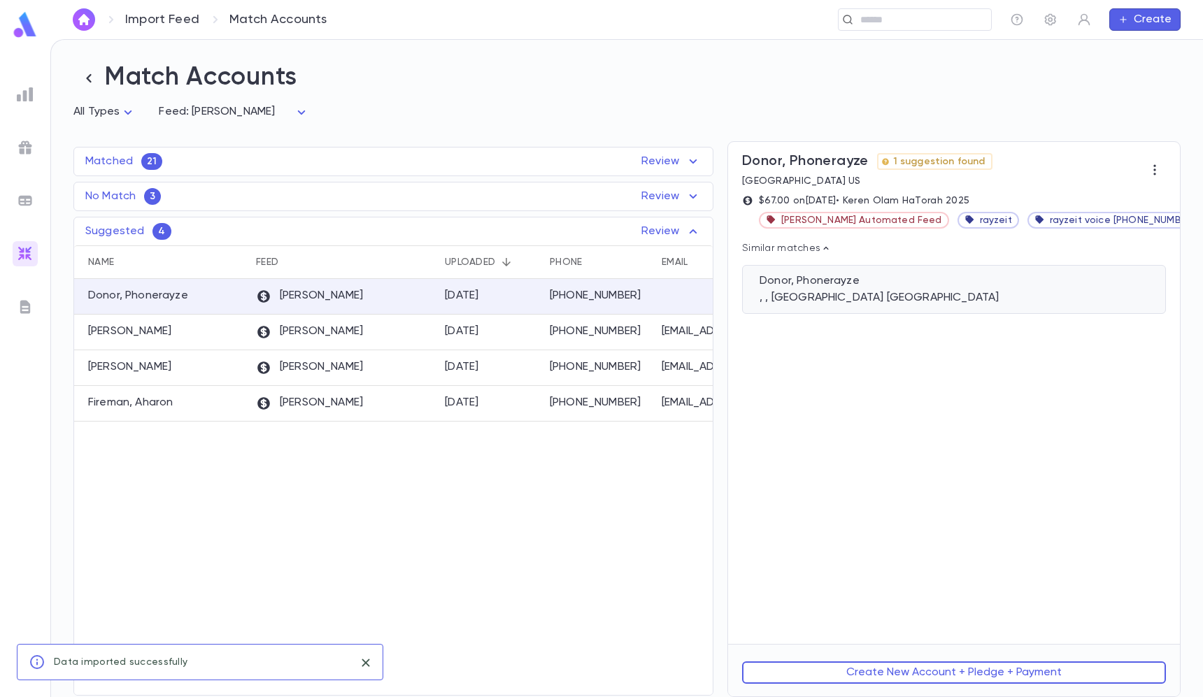
click at [868, 281] on div "Donor, Phonerayze" at bounding box center [953, 281] width 389 height 14
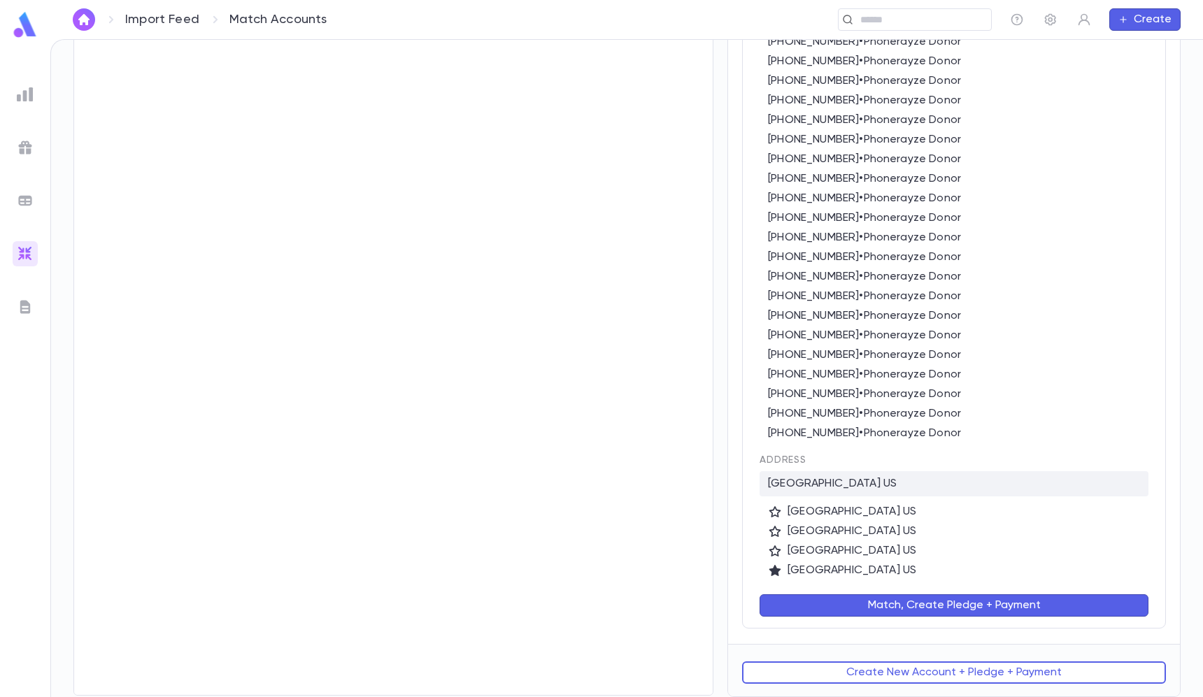
scroll to position [904, 0]
click at [971, 615] on button "Match, Create Pledge + Payment" at bounding box center [953, 605] width 389 height 22
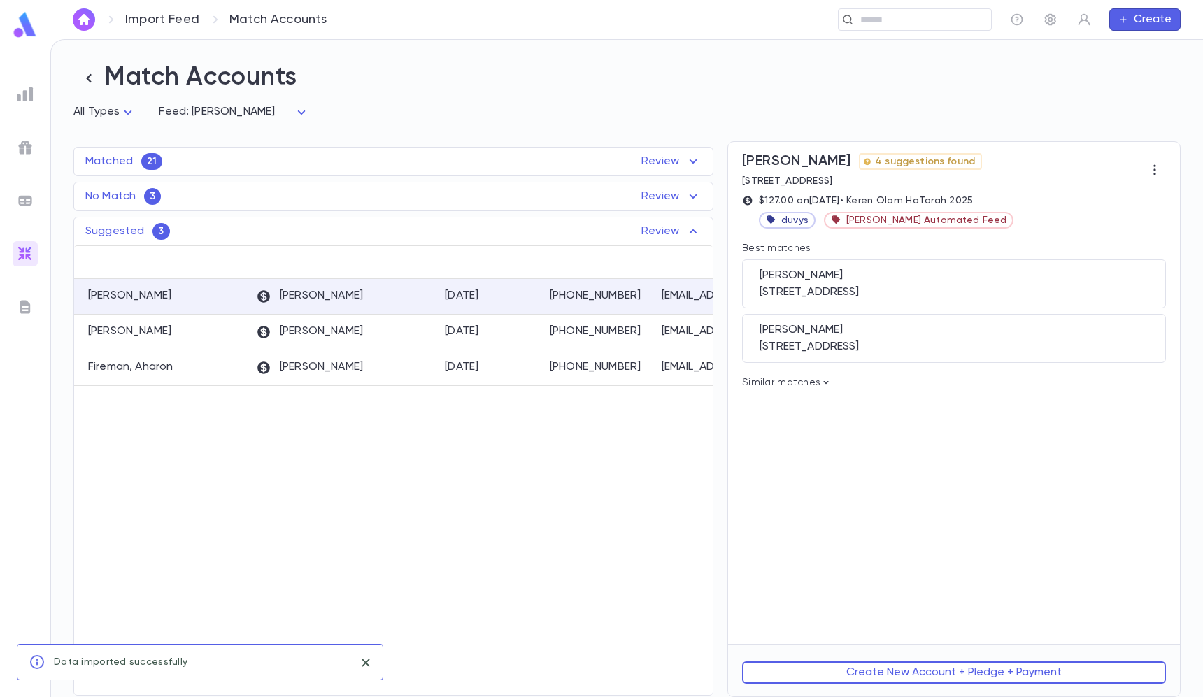
scroll to position [0, 0]
click at [926, 283] on div "Weiss, Rivky 9 Tokay Lane, Monsey NY 10952 US" at bounding box center [954, 283] width 424 height 49
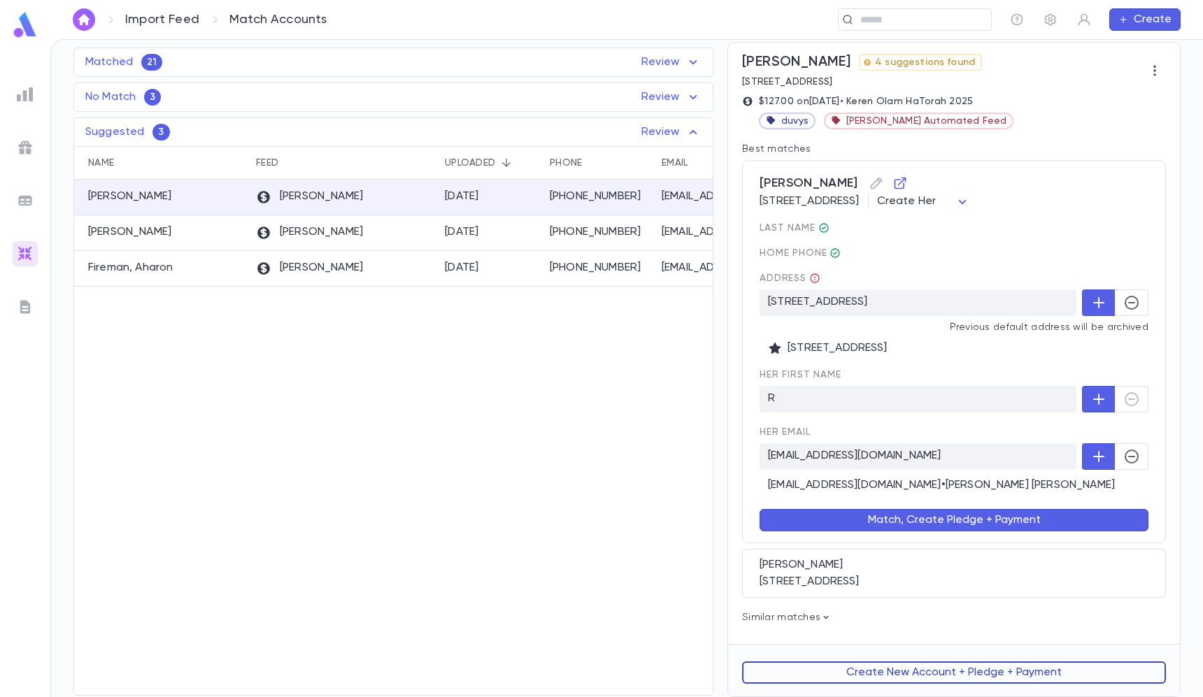
scroll to position [101, 0]
click at [912, 663] on button "Create New Account + Pledge + Payment" at bounding box center [954, 672] width 424 height 22
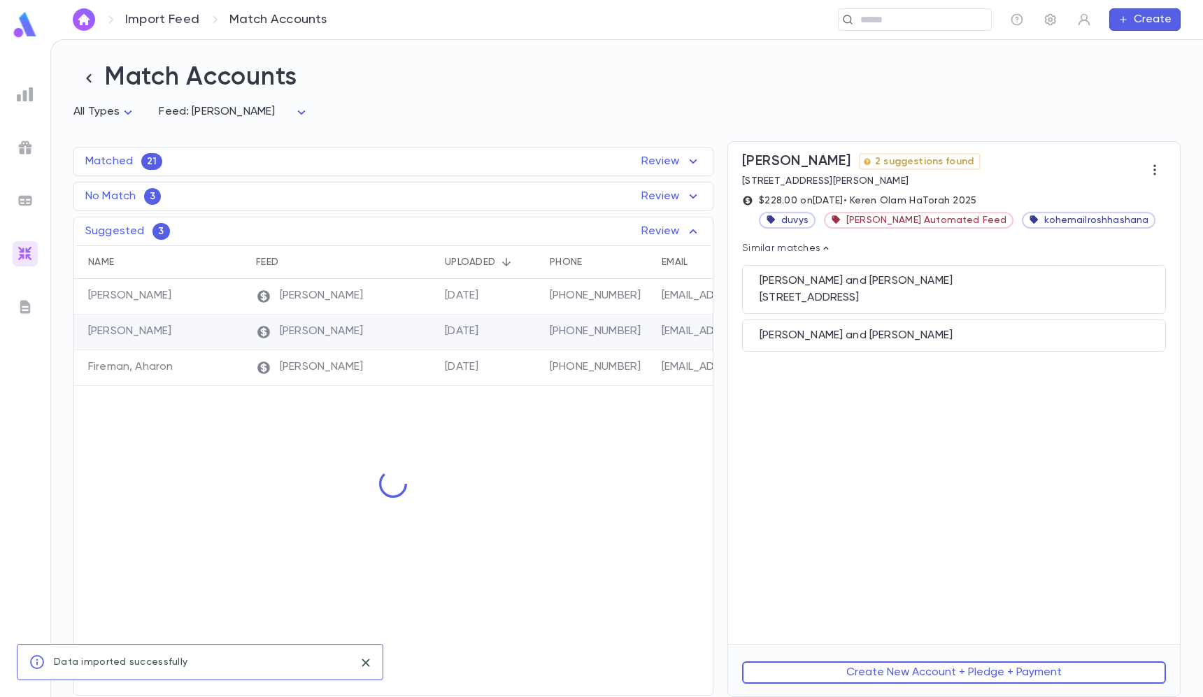
scroll to position [0, 0]
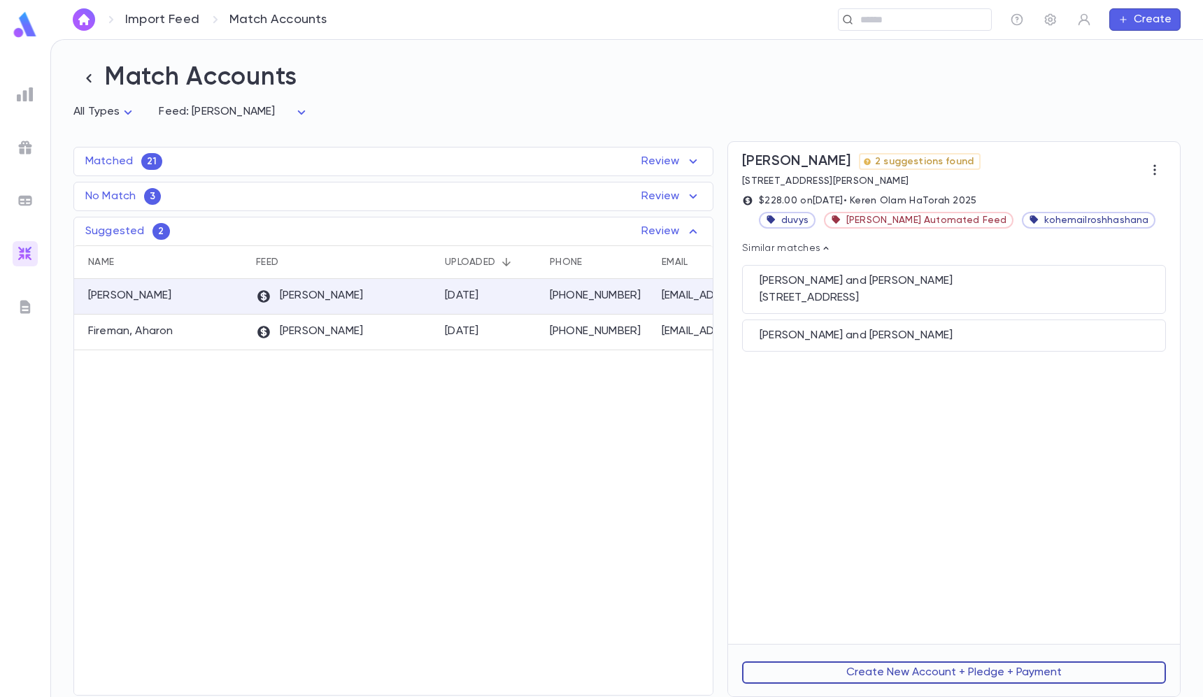
click at [875, 666] on button "Create New Account + Pledge + Payment" at bounding box center [954, 672] width 424 height 22
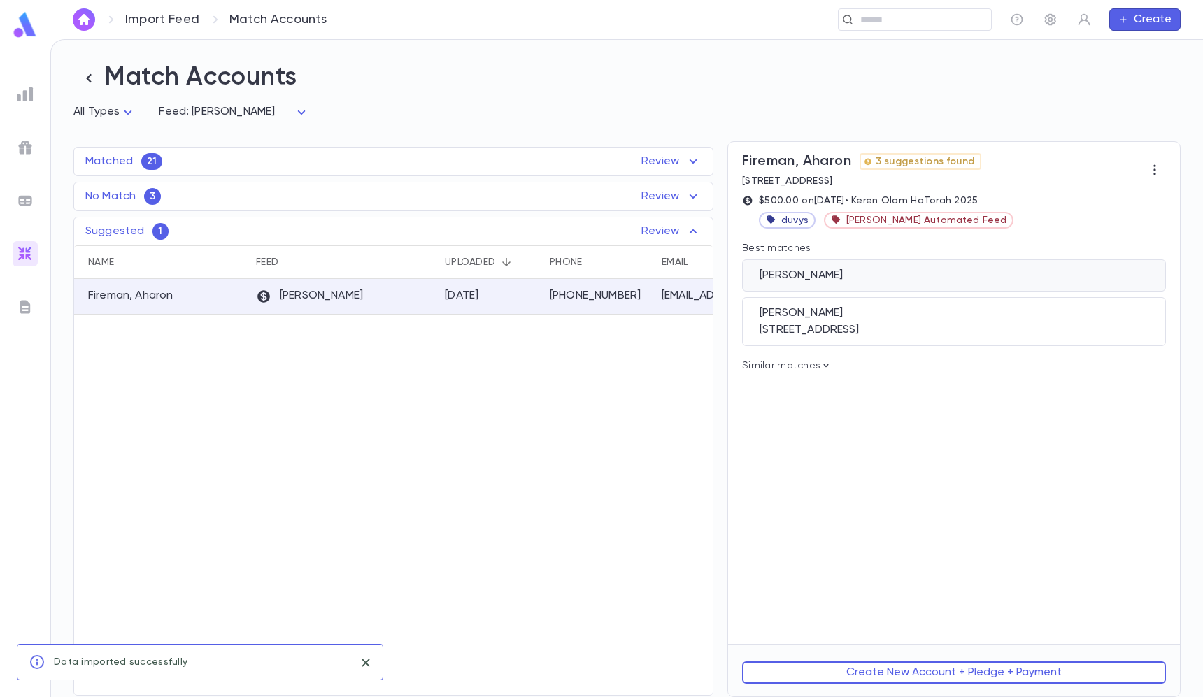
click at [905, 285] on div "Fireman, Michal" at bounding box center [954, 275] width 424 height 32
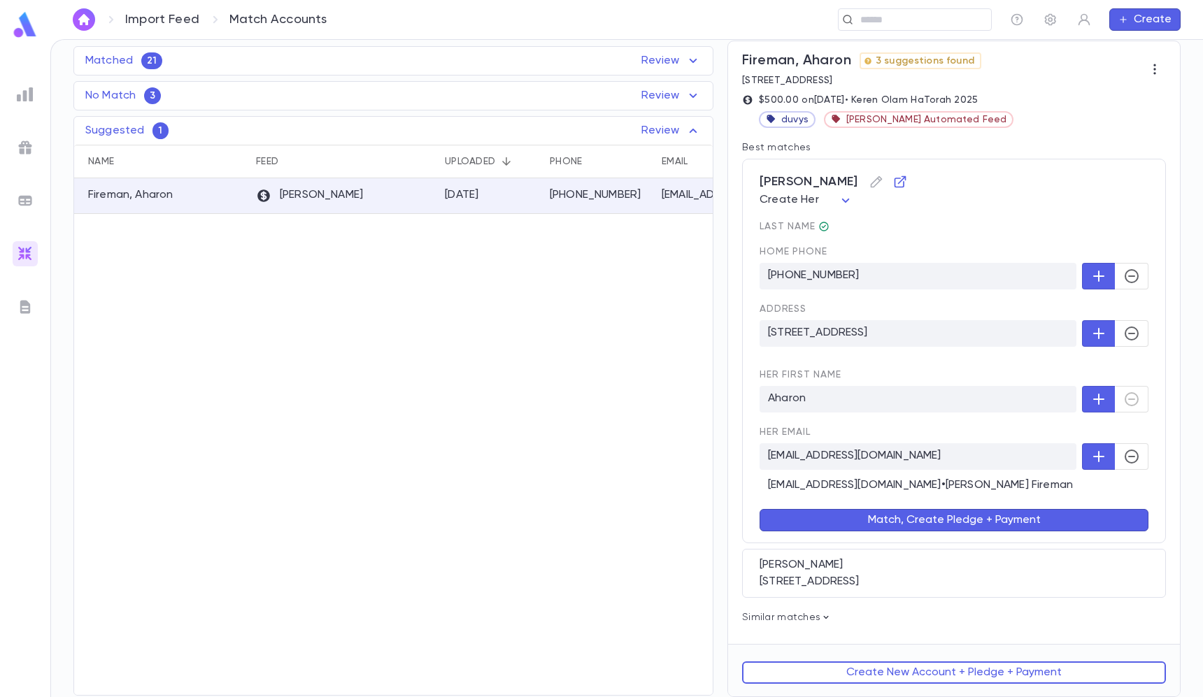
scroll to position [102, 0]
click at [935, 668] on button "Create New Account + Pledge + Payment" at bounding box center [954, 672] width 424 height 22
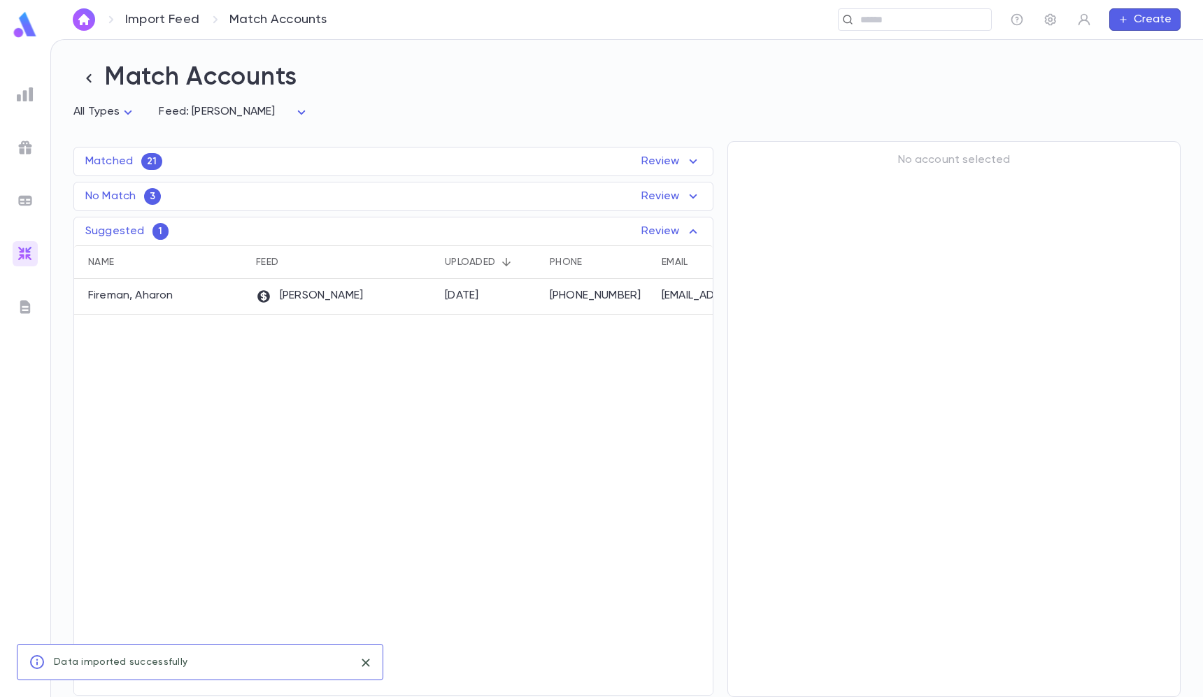
scroll to position [0, 0]
click at [603, 213] on div "Matched 21 Review Name Feed Uploaded Phone Email Address Amount Merling, Dovid …" at bounding box center [386, 412] width 654 height 570
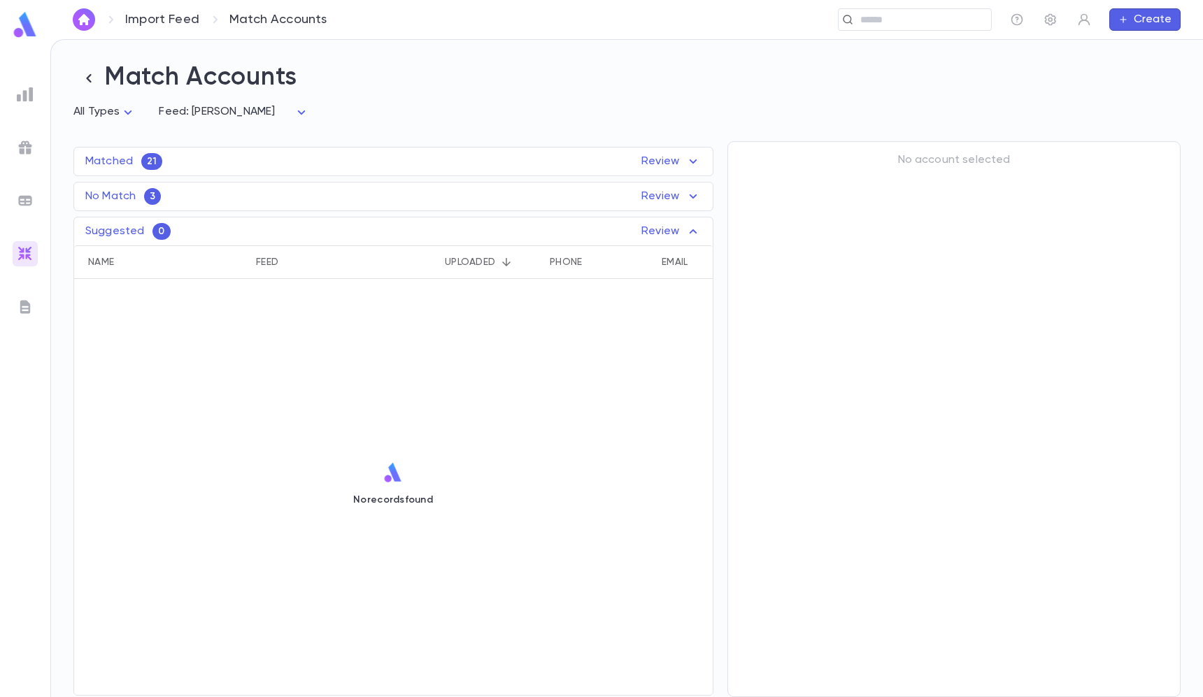
click at [603, 200] on div "No Match 3 Review" at bounding box center [393, 196] width 638 height 17
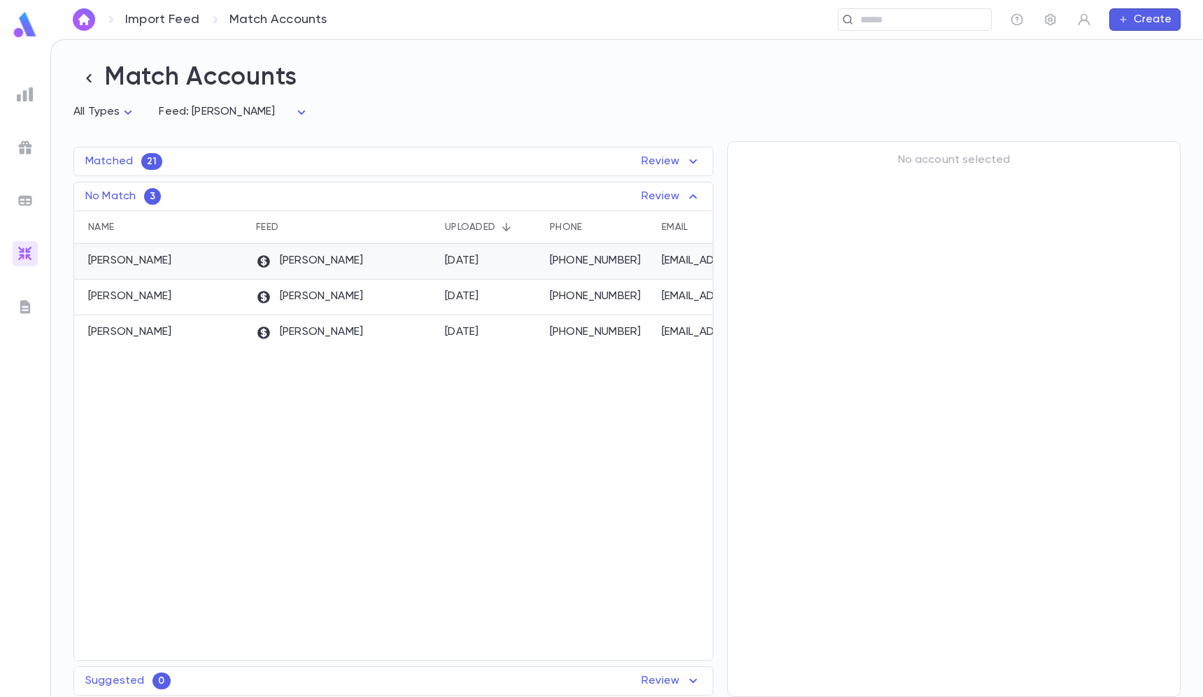
click at [594, 260] on p "[PHONE_NUMBER]" at bounding box center [599, 261] width 98 height 14
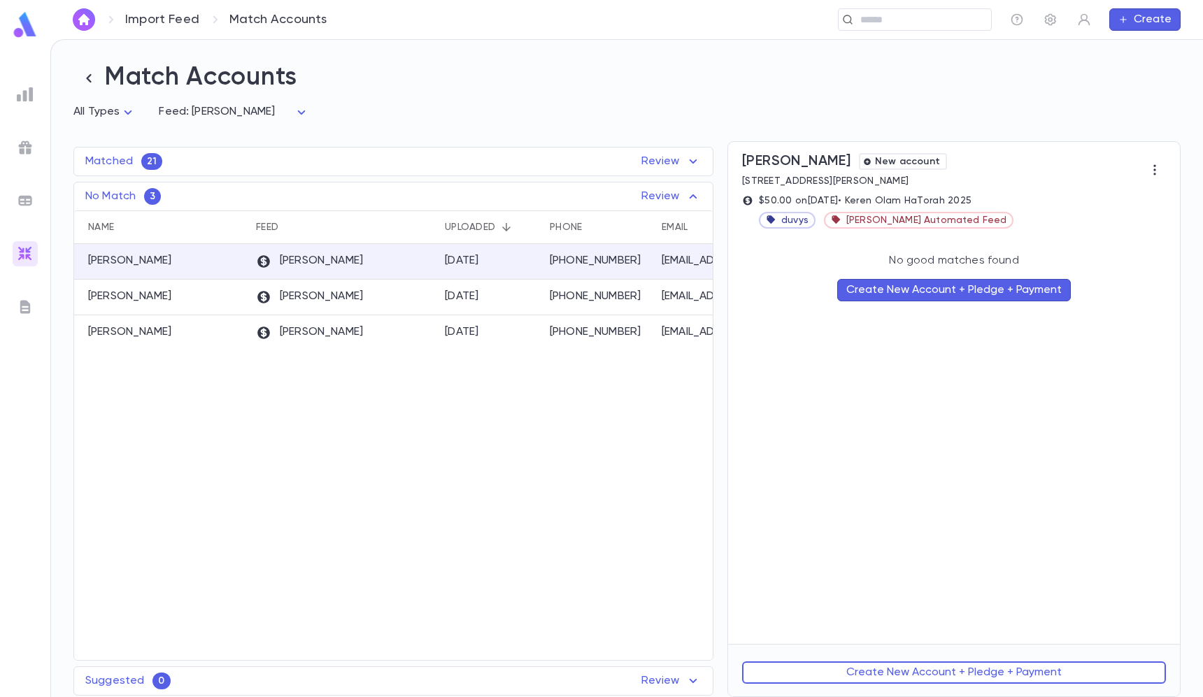
click at [934, 288] on button "Create New Account + Pledge + Payment" at bounding box center [954, 290] width 234 height 22
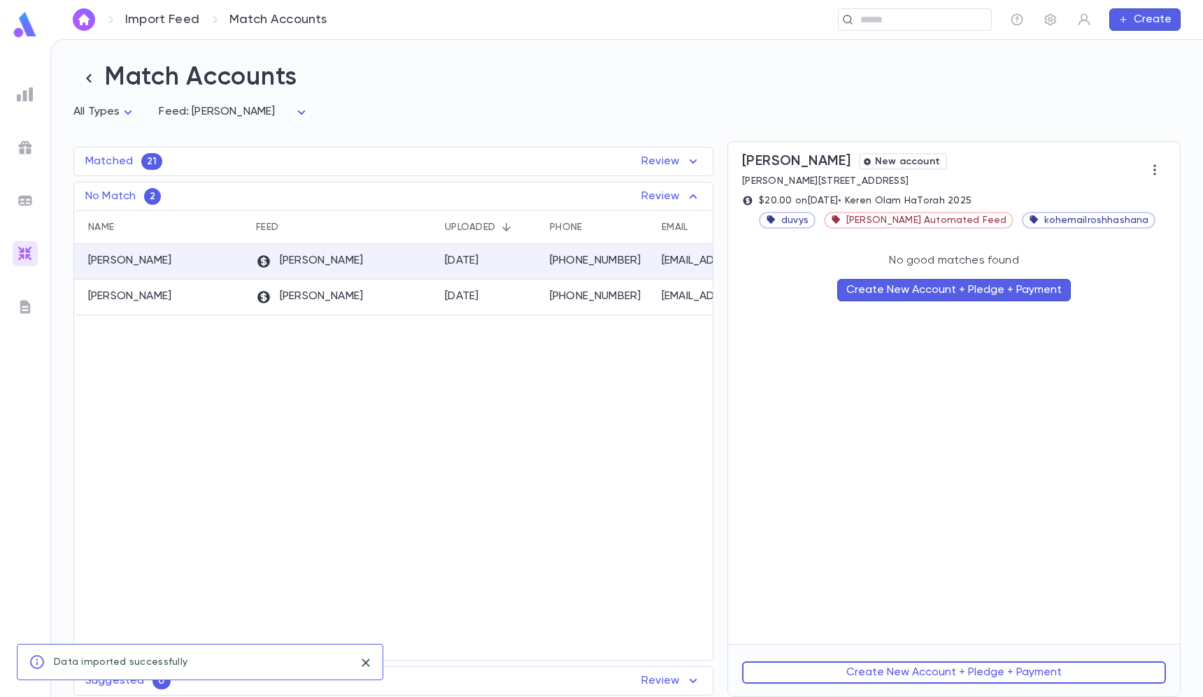
click at [926, 288] on button "Create New Account + Pledge + Payment" at bounding box center [954, 290] width 234 height 22
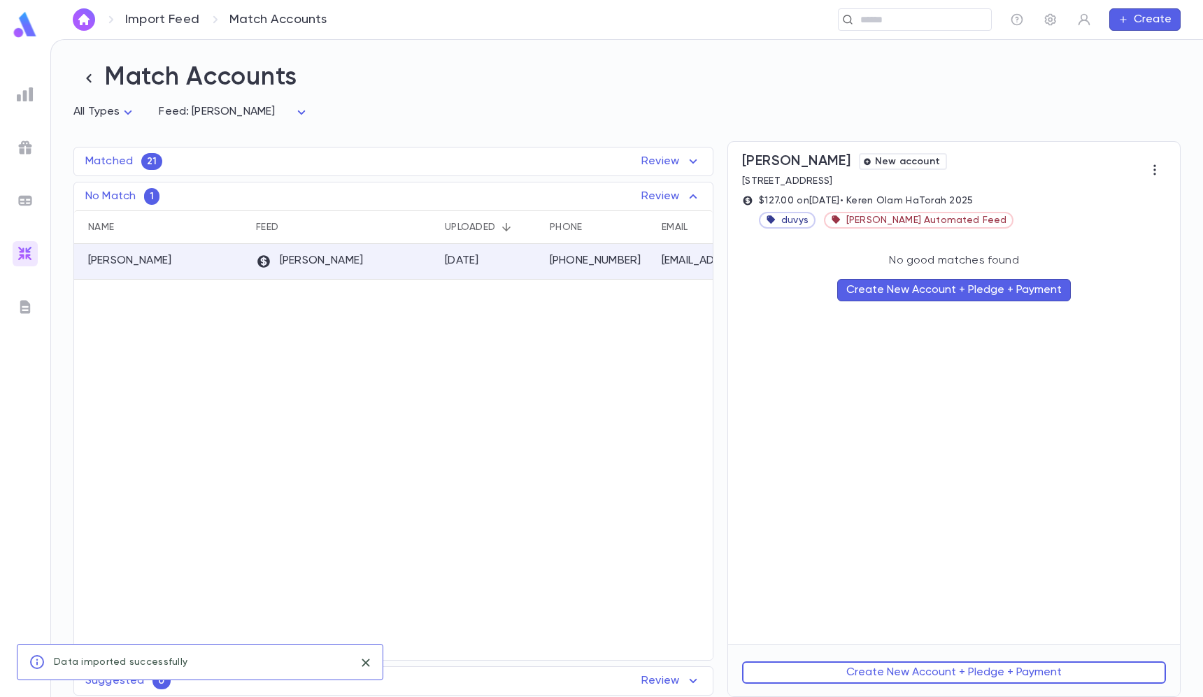
click at [931, 288] on button "Create New Account + Pledge + Payment" at bounding box center [954, 290] width 234 height 22
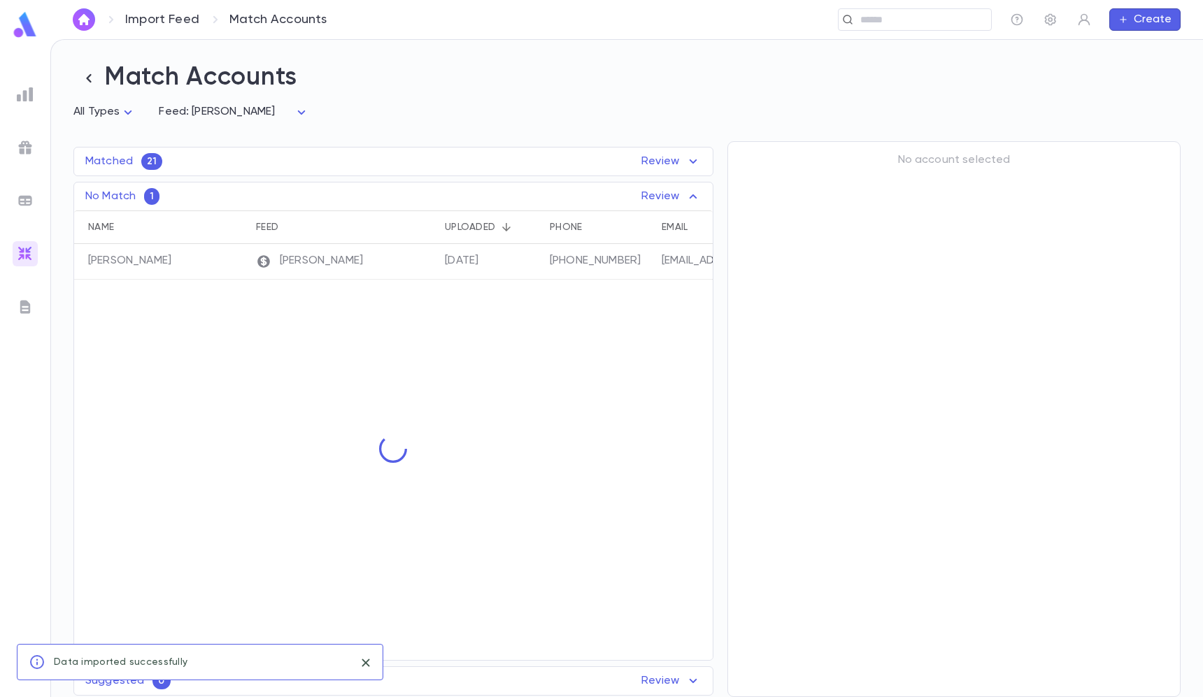
click at [619, 168] on div "Matched 21 Review" at bounding box center [393, 161] width 638 height 17
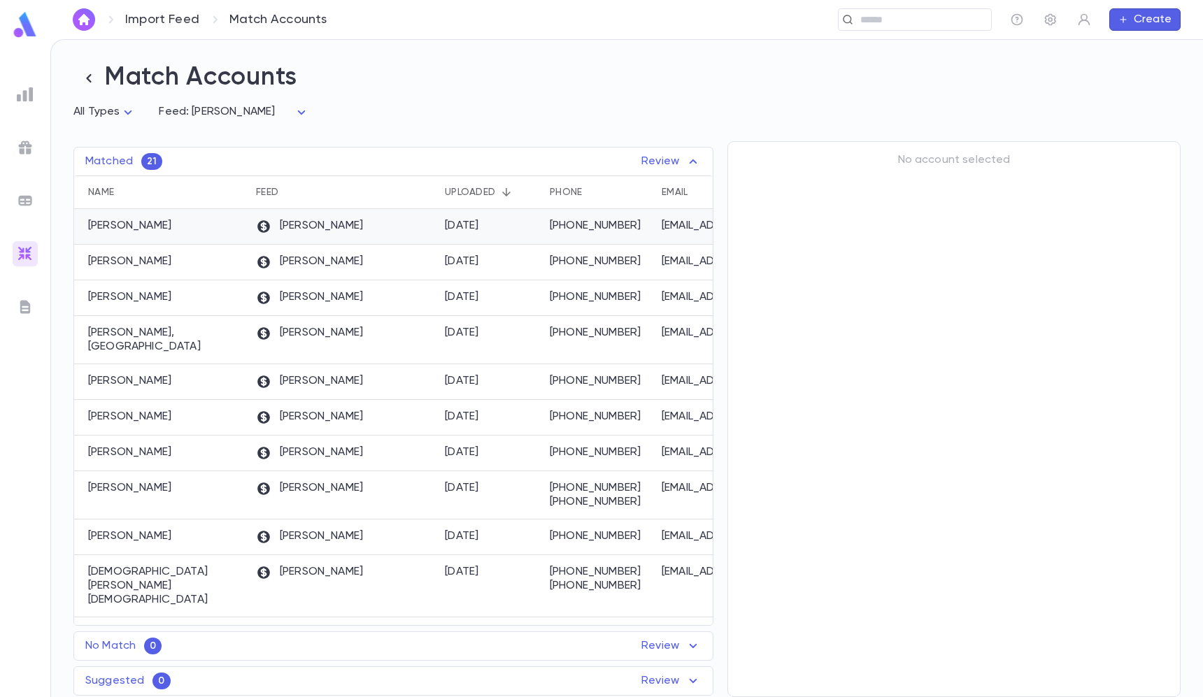
click at [584, 227] on p "[PHONE_NUMBER]" at bounding box center [599, 226] width 98 height 14
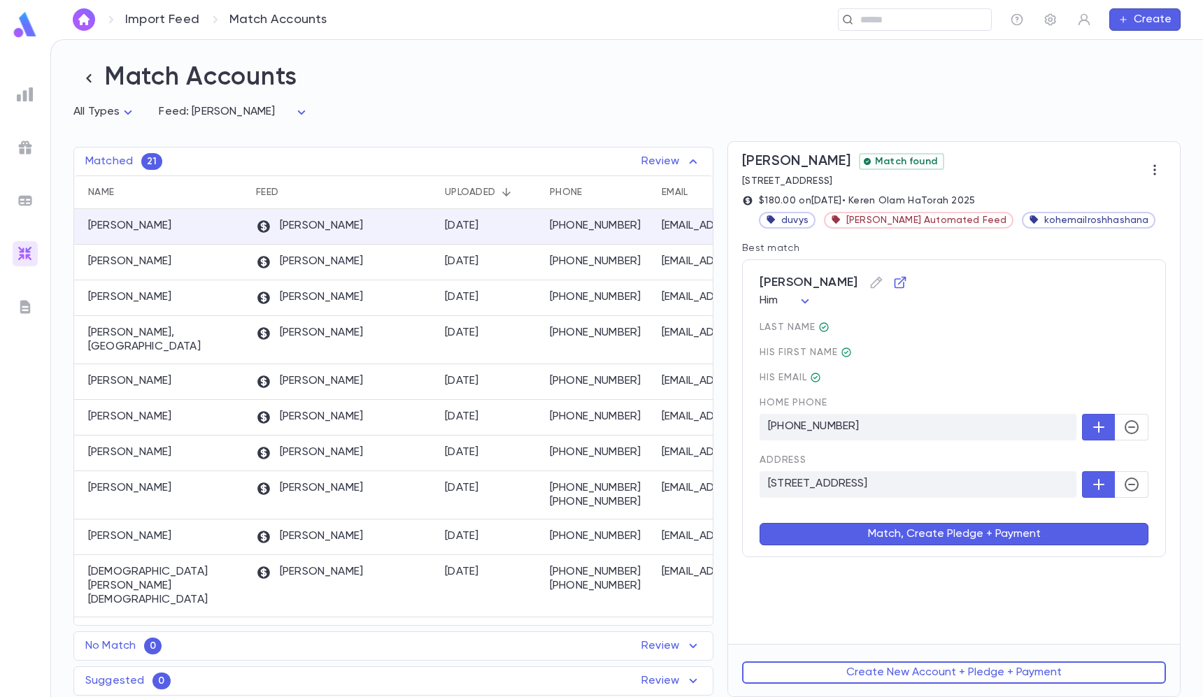
click at [1064, 530] on button "Match, Create Pledge + Payment" at bounding box center [953, 534] width 389 height 22
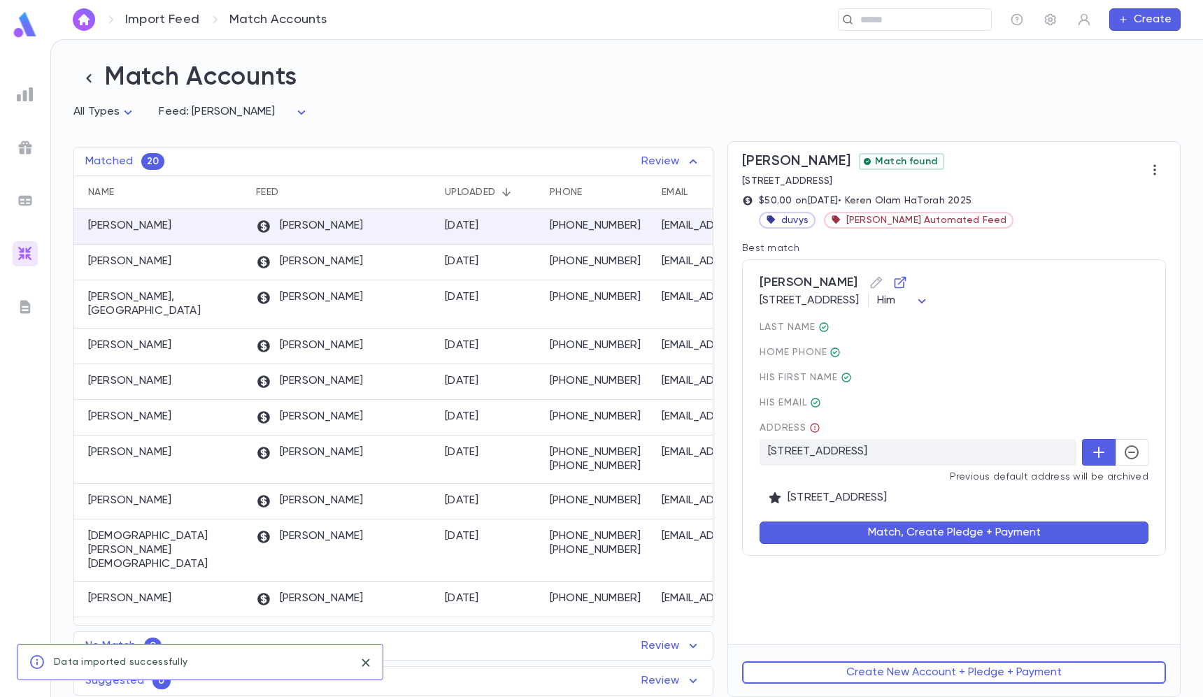
click at [1142, 451] on button "button" at bounding box center [1131, 452] width 34 height 27
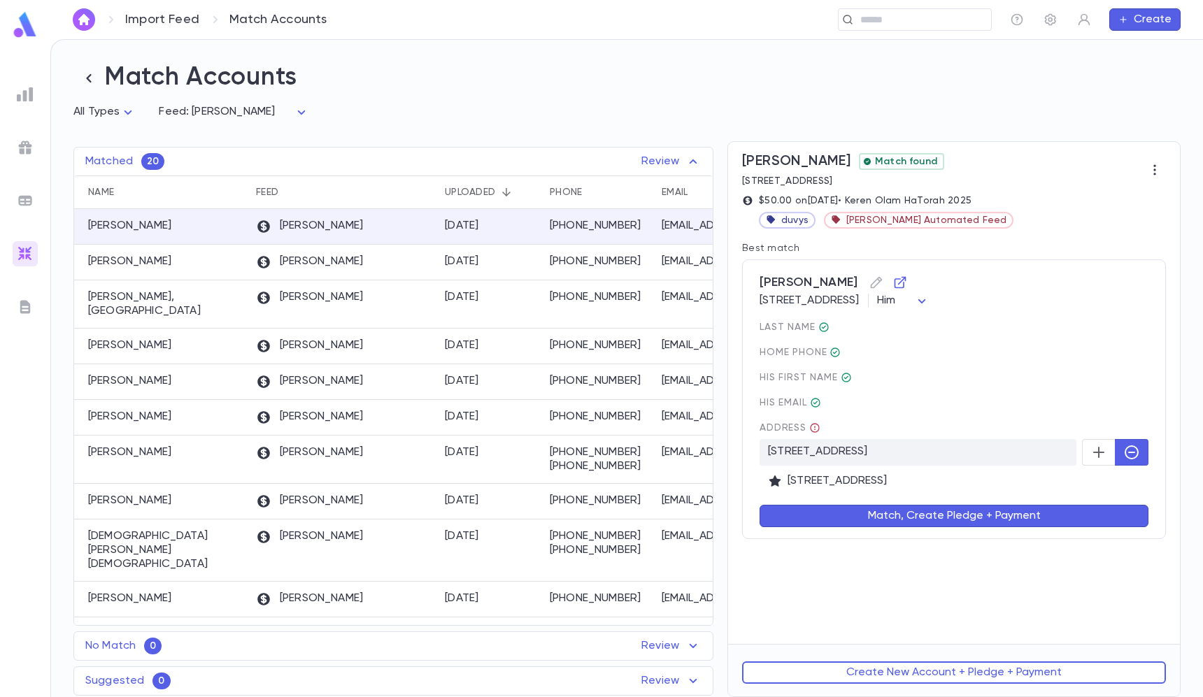
click at [1086, 517] on button "Match, Create Pledge + Payment" at bounding box center [953, 516] width 389 height 22
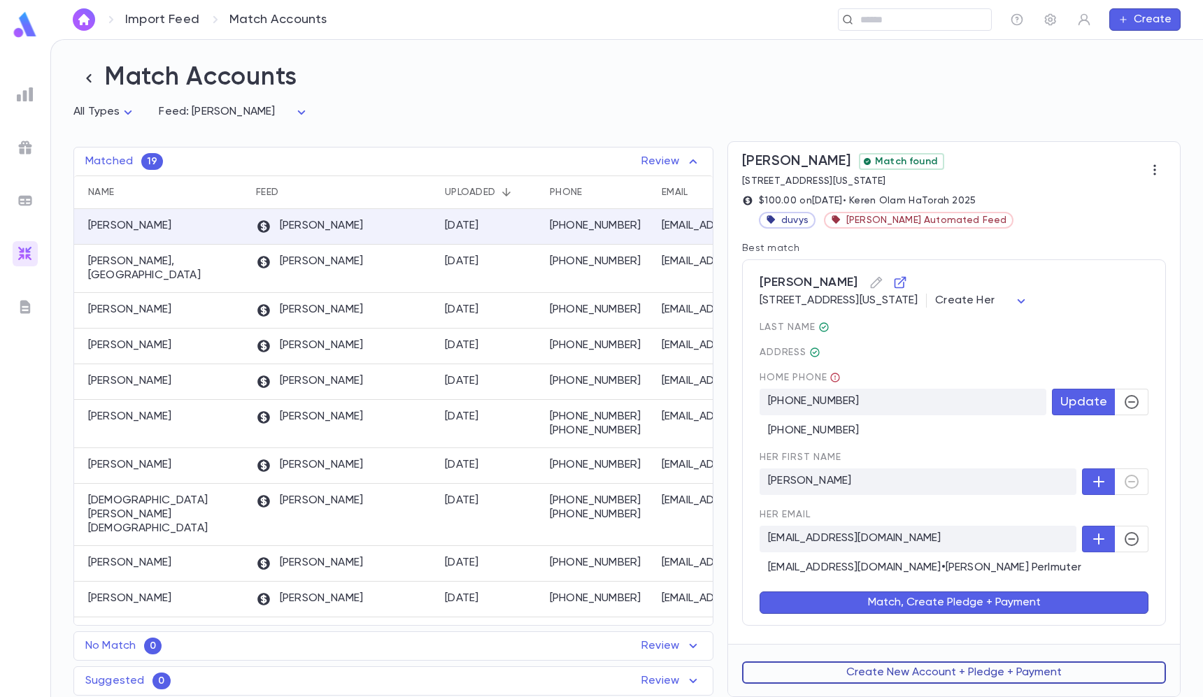
click at [871, 669] on button "Create New Account + Pledge + Payment" at bounding box center [954, 672] width 424 height 22
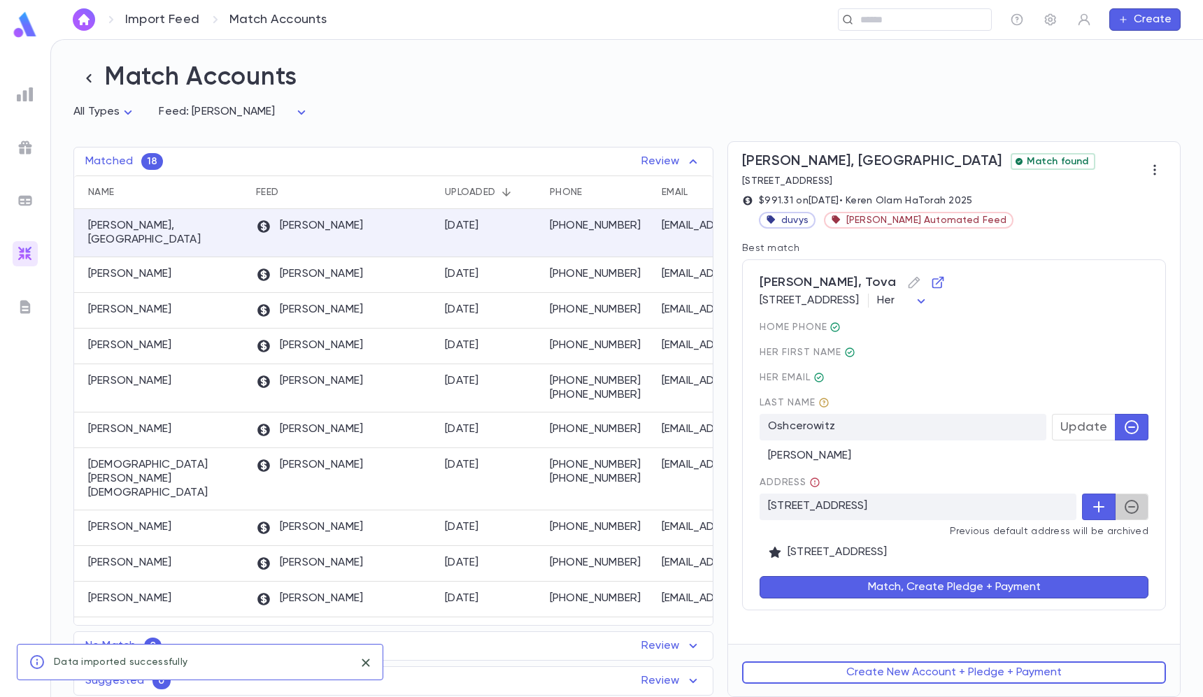
click at [1119, 512] on button "button" at bounding box center [1131, 507] width 34 height 27
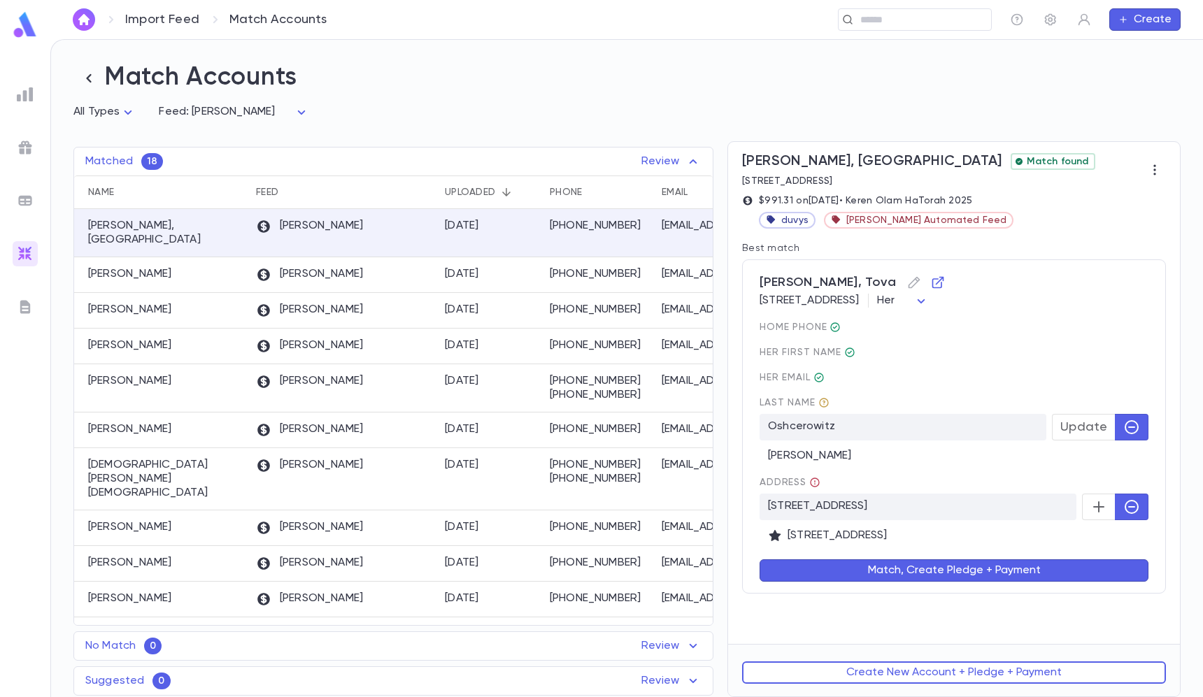
click at [1043, 574] on button "Match, Create Pledge + Payment" at bounding box center [953, 570] width 389 height 22
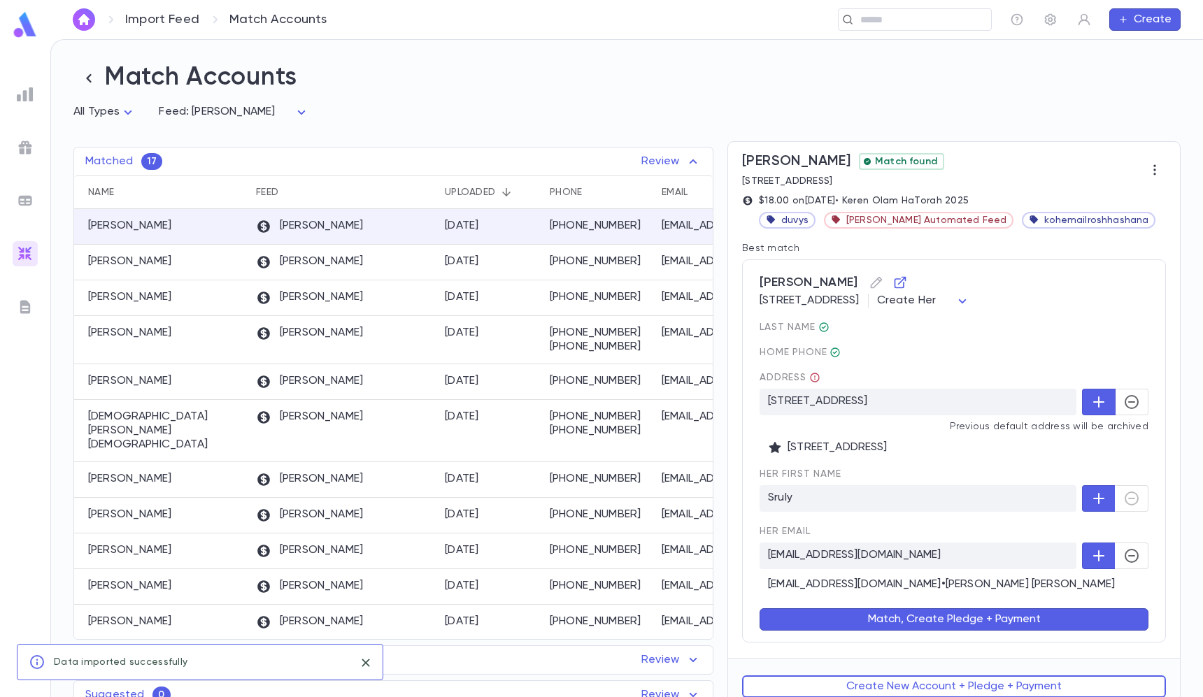
click at [1136, 405] on button "button" at bounding box center [1131, 402] width 34 height 27
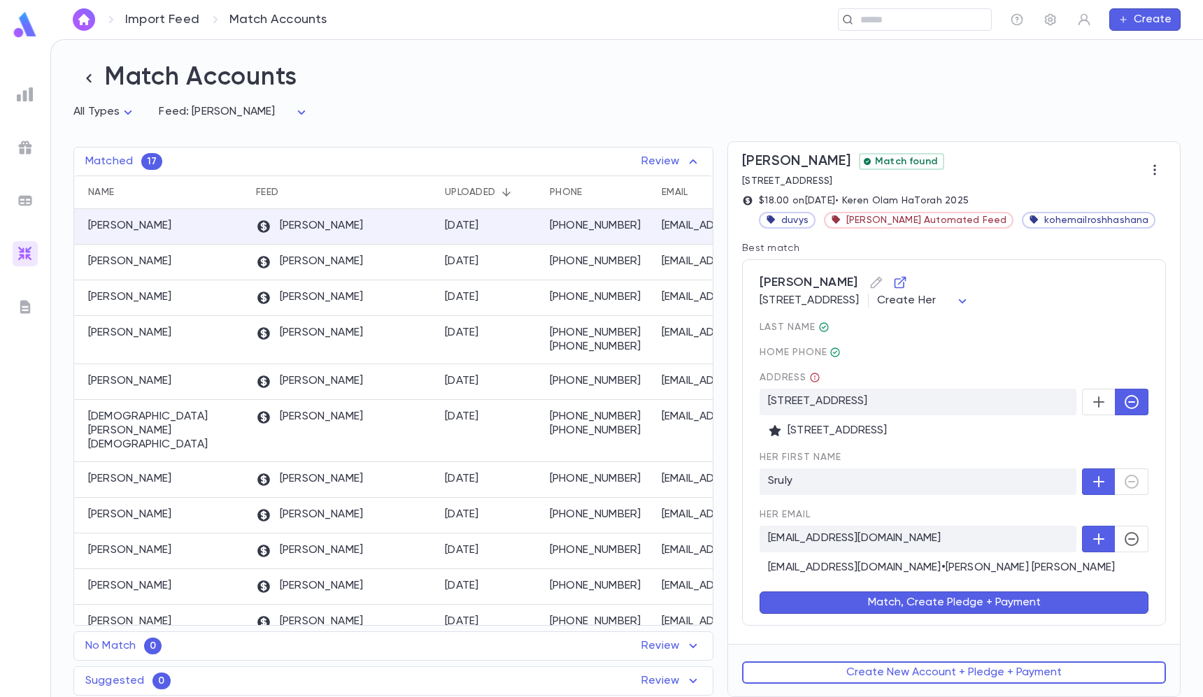
click at [1033, 603] on button "Match, Create Pledge + Payment" at bounding box center [953, 602] width 389 height 22
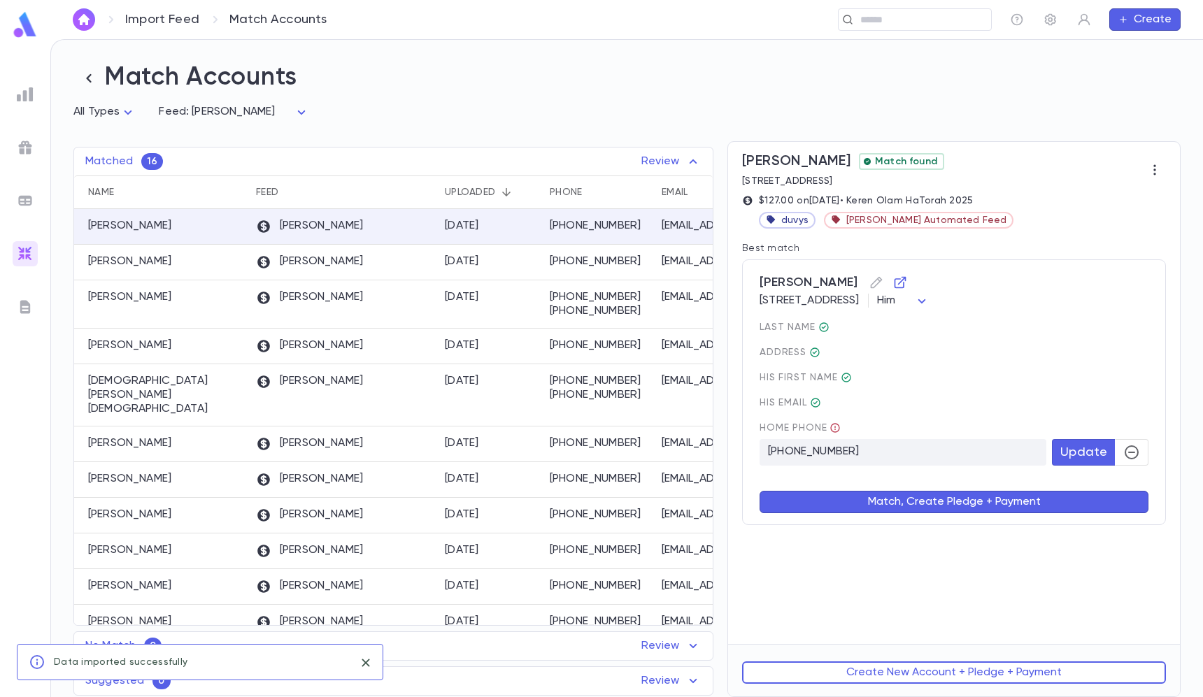
click at [1066, 501] on button "Match, Create Pledge + Payment" at bounding box center [953, 502] width 389 height 22
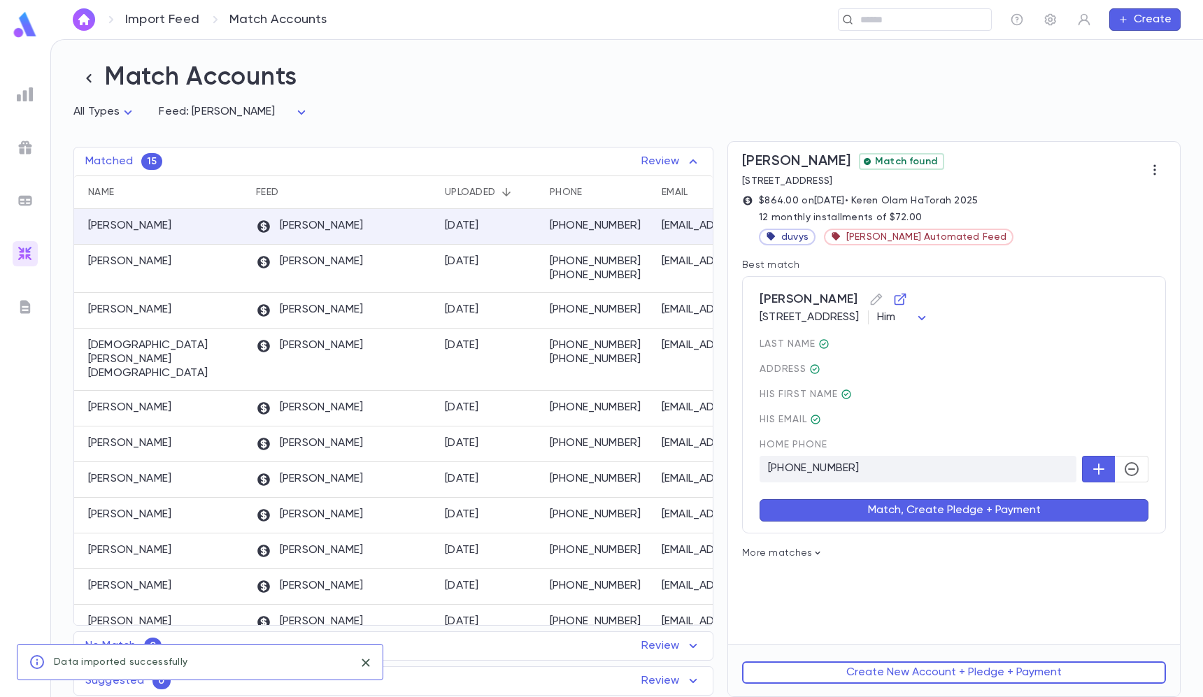
click at [1093, 501] on button "Match, Create Pledge + Payment" at bounding box center [953, 510] width 389 height 22
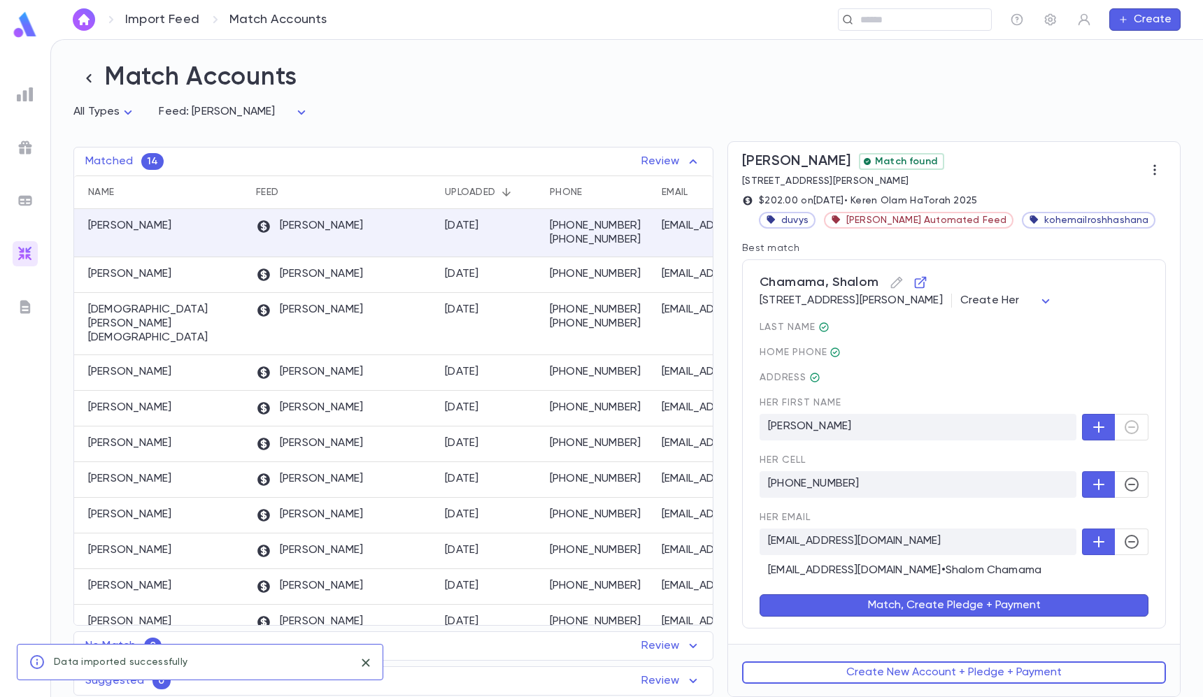
click at [1050, 291] on body "Import Feed Match Accounts ​ Create Match Accounts All Types * Feed: Duvy's ***…" at bounding box center [601, 368] width 1203 height 658
click at [1038, 356] on span "Him" at bounding box center [1065, 354] width 69 height 14
type input "***"
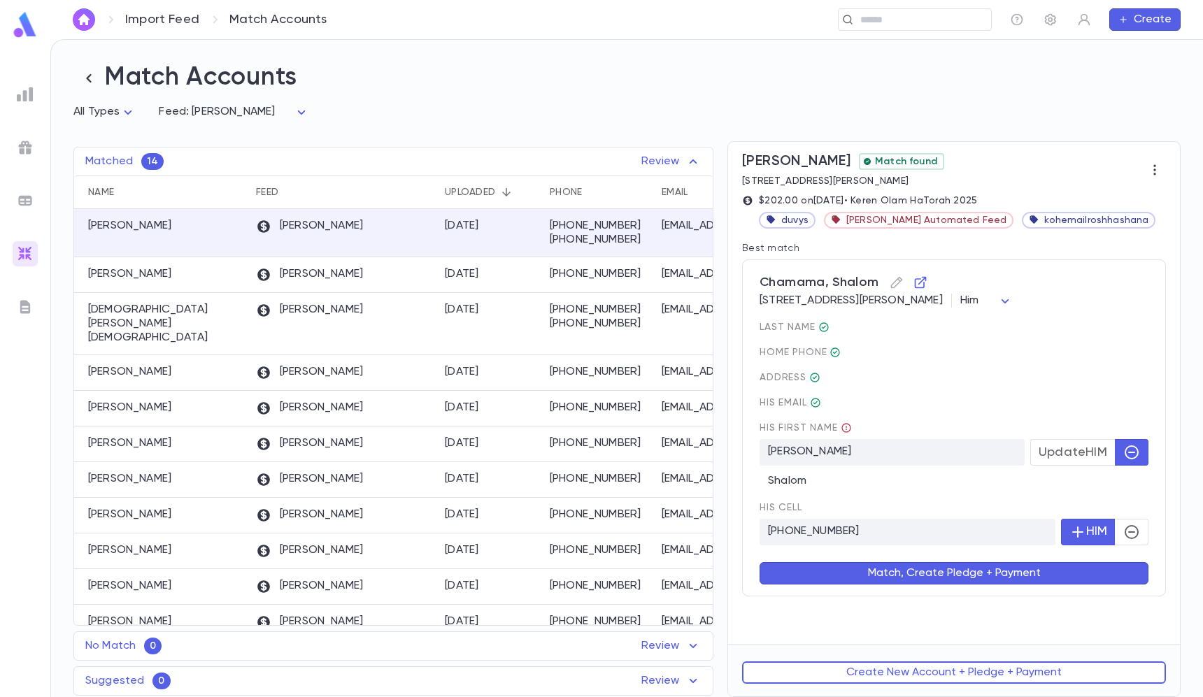
click at [1072, 563] on button "Match, Create Pledge + Payment" at bounding box center [953, 573] width 389 height 22
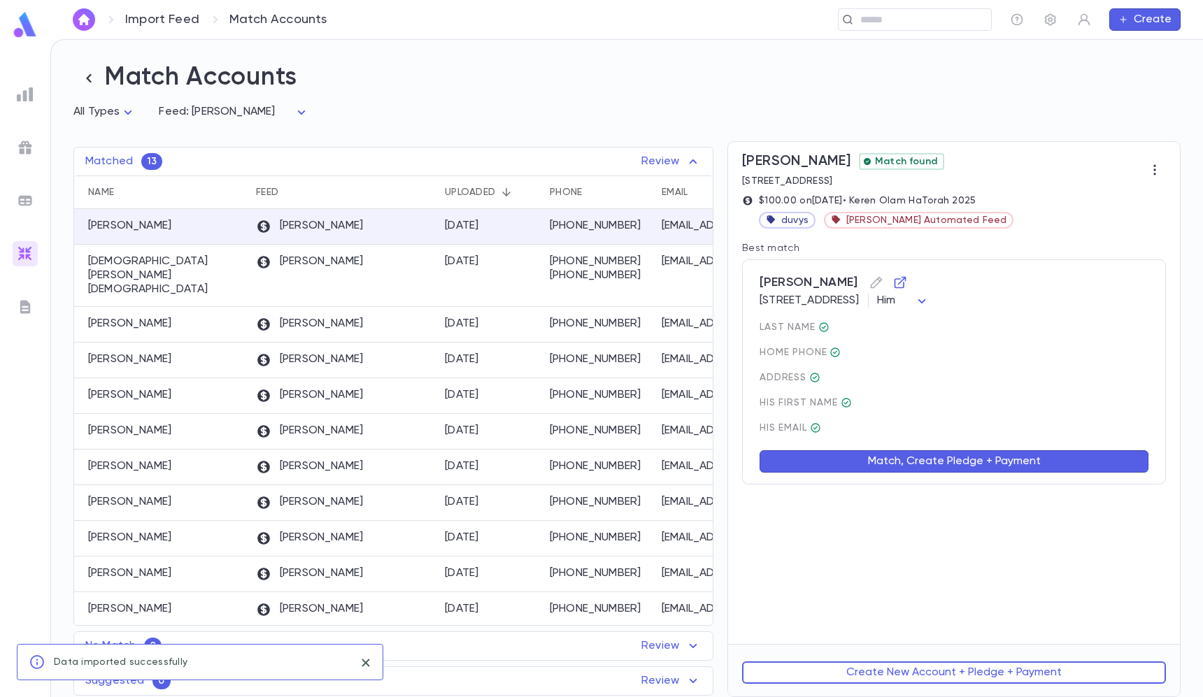
click at [1038, 457] on button "Match, Create Pledge + Payment" at bounding box center [953, 461] width 389 height 22
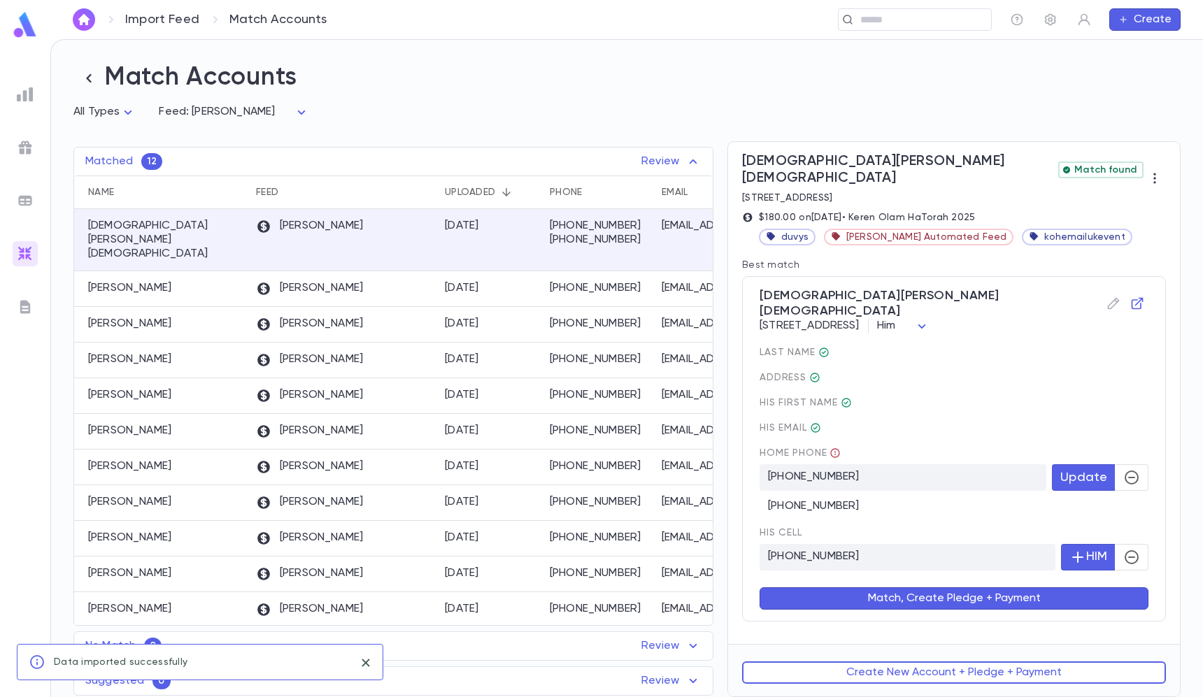
click at [1150, 456] on div "Shalam, Abraham 1538 Ocean Pkwy, Brooklyn NY 11230-7004 US Him *** last Name Ad…" at bounding box center [954, 448] width 424 height 345
click at [1144, 464] on button "button" at bounding box center [1131, 477] width 34 height 27
click at [1137, 549] on icon "button" at bounding box center [1131, 557] width 17 height 17
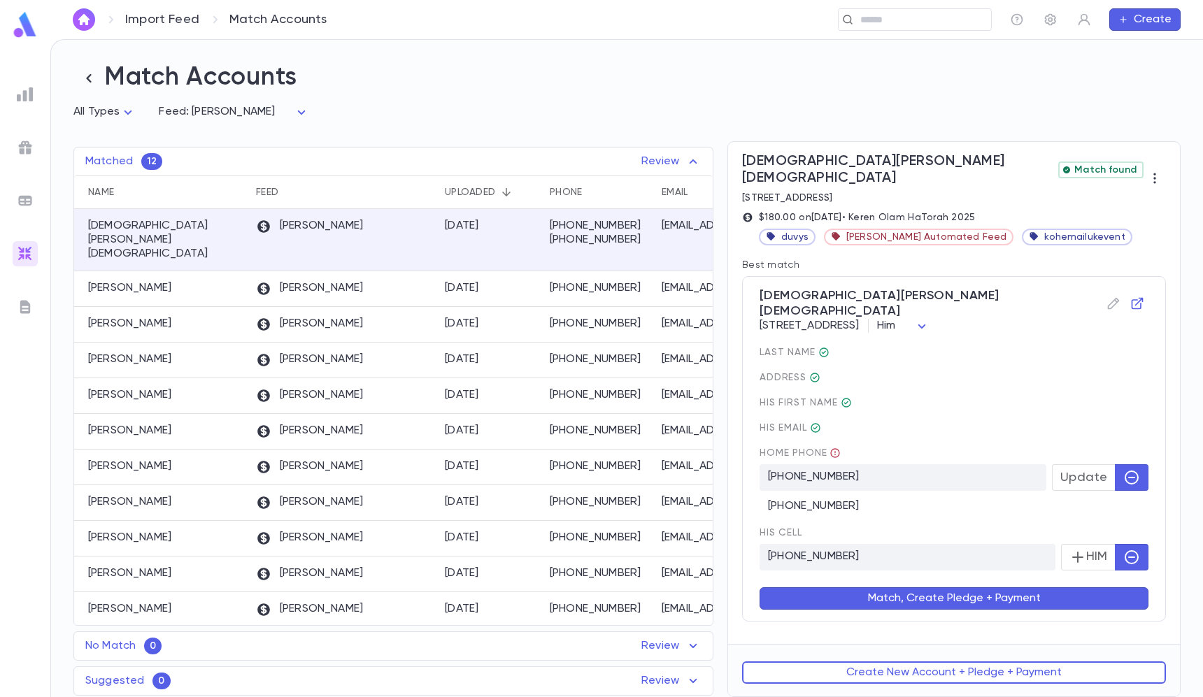
drag, startPoint x: 1085, startPoint y: 582, endPoint x: 1091, endPoint y: 426, distance: 156.0
click at [1092, 424] on div "Shalam, Abraham 1538 Ocean Pkwy, Brooklyn NY 11230-7004 US Him *** last Name Ad…" at bounding box center [954, 448] width 424 height 345
click at [1075, 470] on span "Update" at bounding box center [1083, 477] width 47 height 15
click at [1099, 570] on div "Match, Create Pledge + Payment" at bounding box center [944, 589] width 405 height 39
click at [1091, 544] on button "HIM" at bounding box center [1088, 557] width 55 height 27
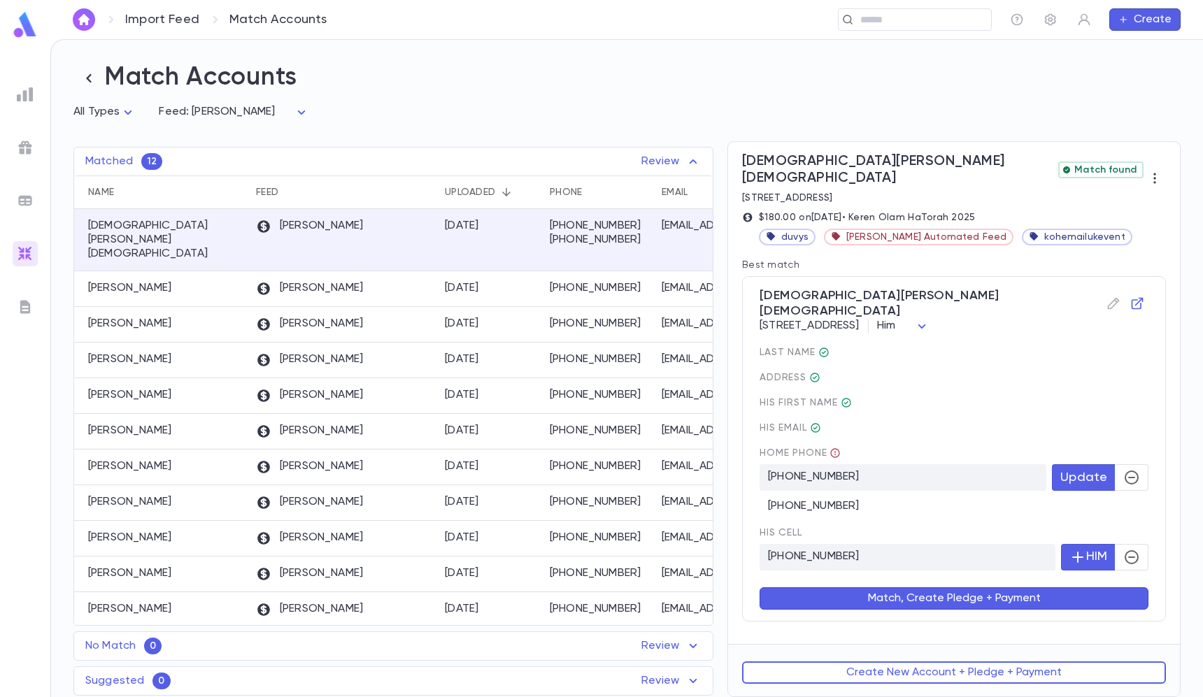
click at [1091, 587] on button "Match, Create Pledge + Payment" at bounding box center [953, 598] width 389 height 22
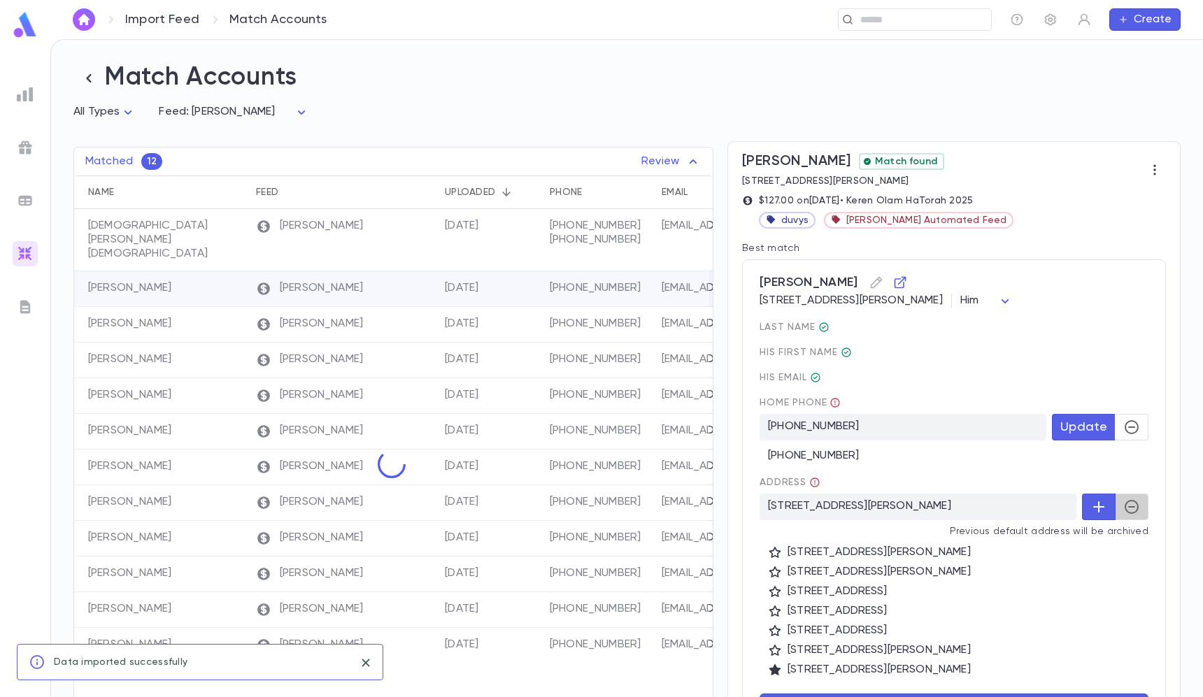
click at [1131, 501] on icon "button" at bounding box center [1131, 506] width 17 height 17
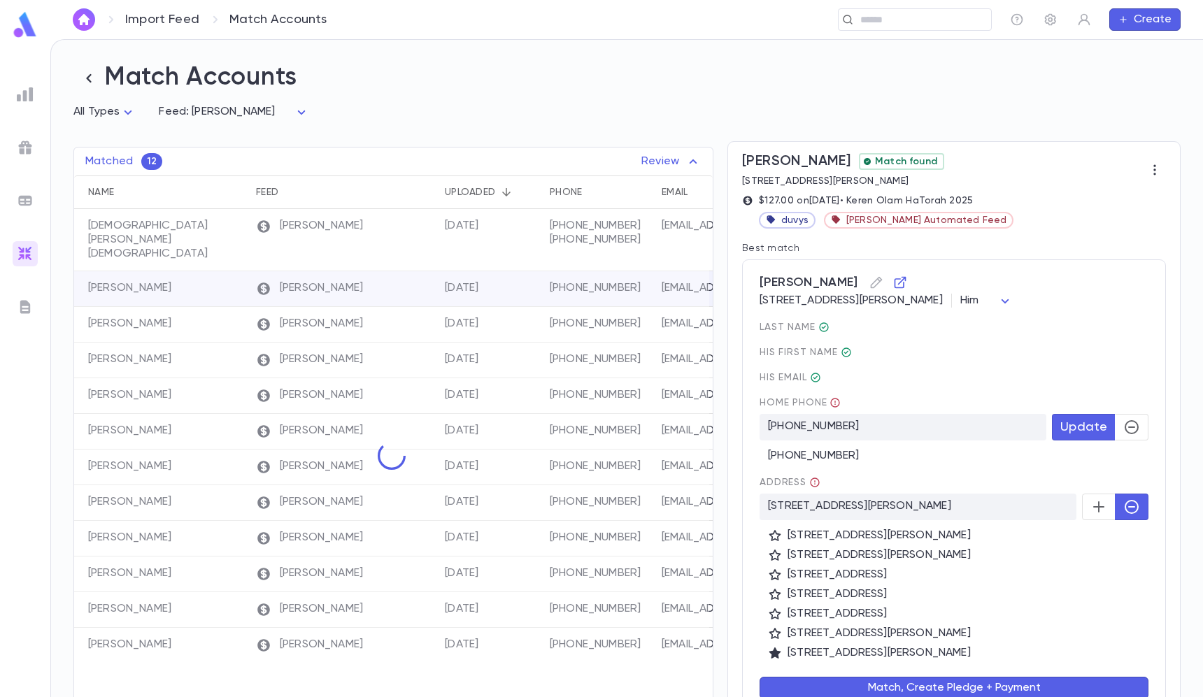
click at [1082, 498] on button "button" at bounding box center [1099, 507] width 34 height 27
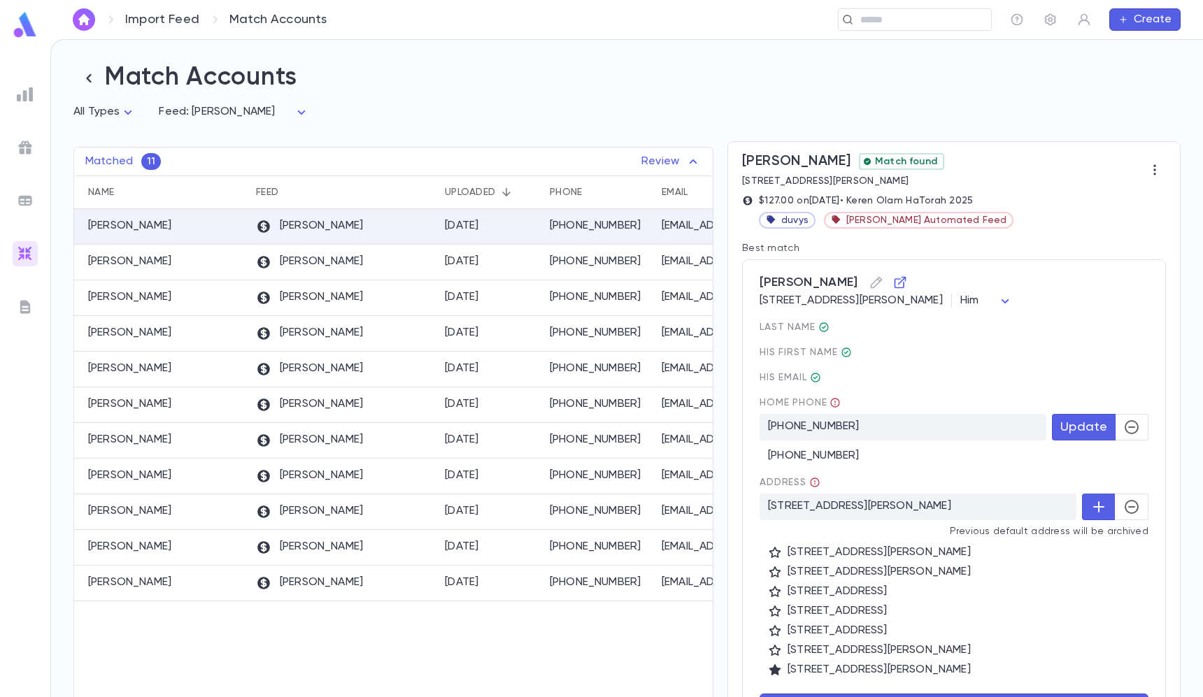
click at [1123, 421] on icon "button" at bounding box center [1131, 427] width 17 height 17
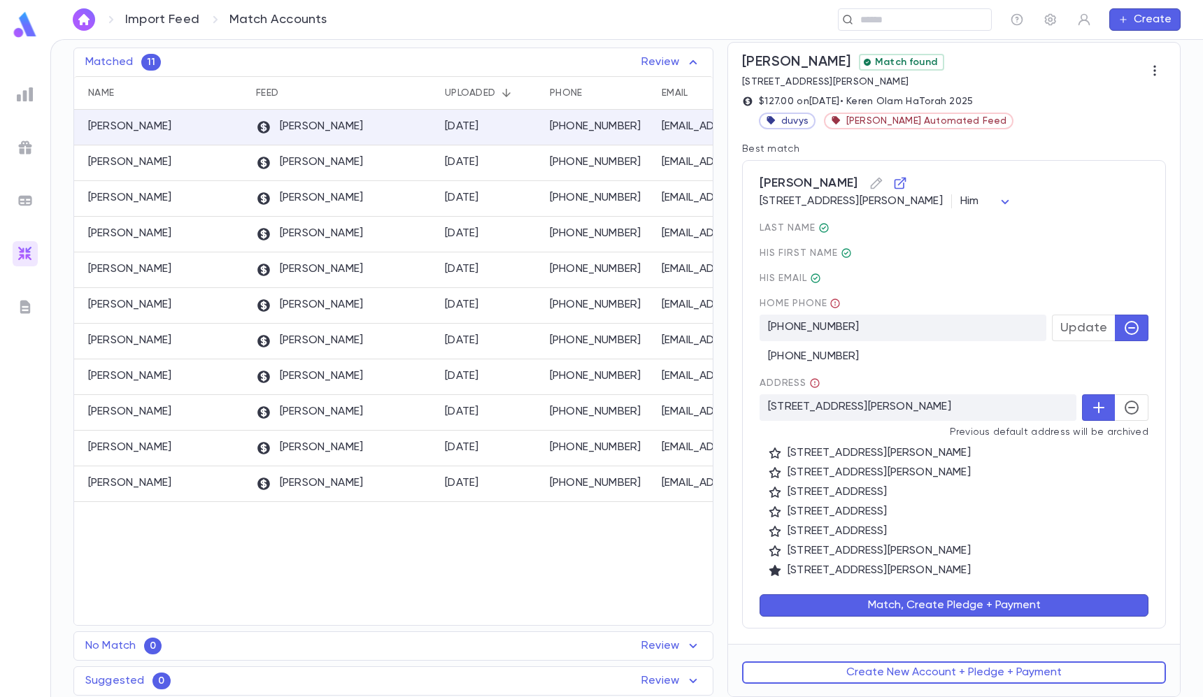
scroll to position [101, 0]
click at [1005, 600] on button "Match, Create Pledge + Payment" at bounding box center [953, 605] width 389 height 22
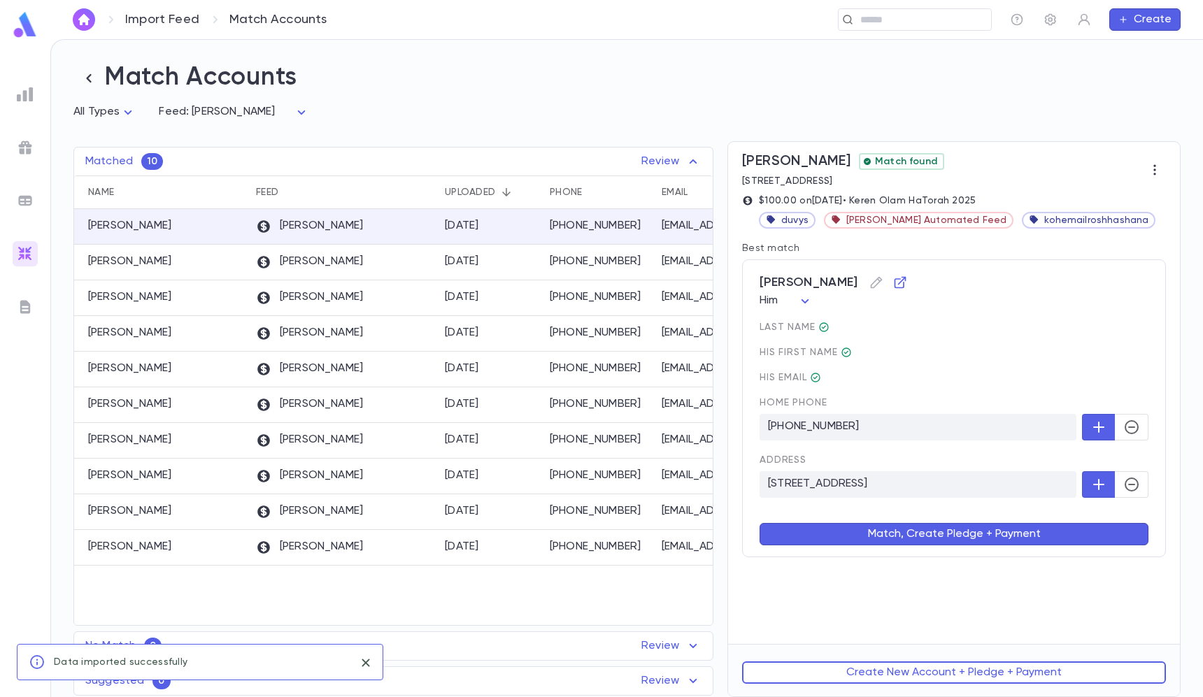
scroll to position [0, 0]
click at [1019, 538] on button "Match, Create Pledge + Payment" at bounding box center [953, 534] width 389 height 22
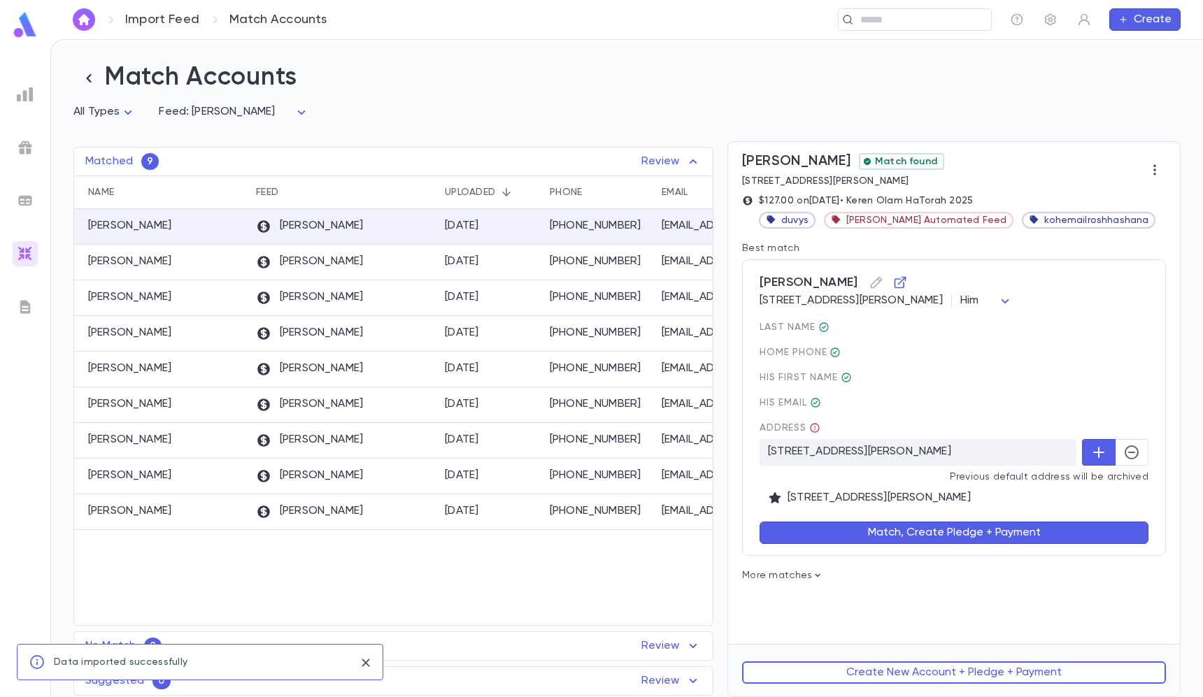
click at [1134, 448] on icon "button" at bounding box center [1131, 452] width 14 height 14
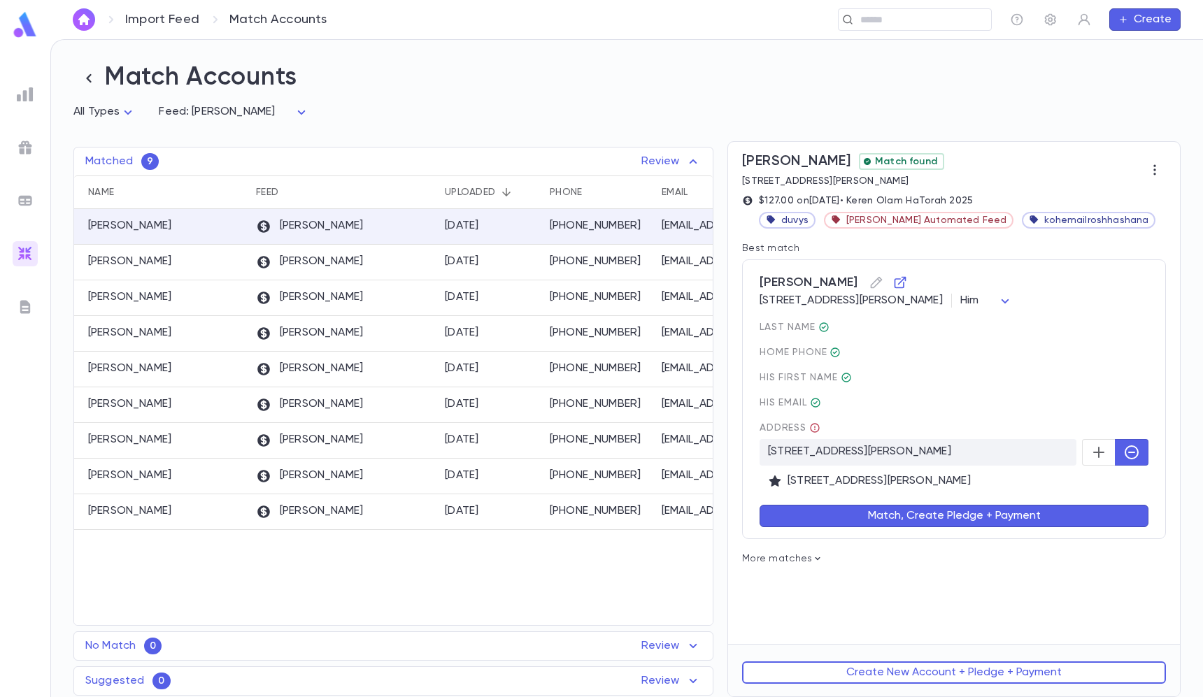
click at [1122, 504] on div "Match, Create Pledge + Payment" at bounding box center [944, 507] width 405 height 39
click at [1089, 522] on button "Match, Create Pledge + Payment" at bounding box center [953, 516] width 389 height 22
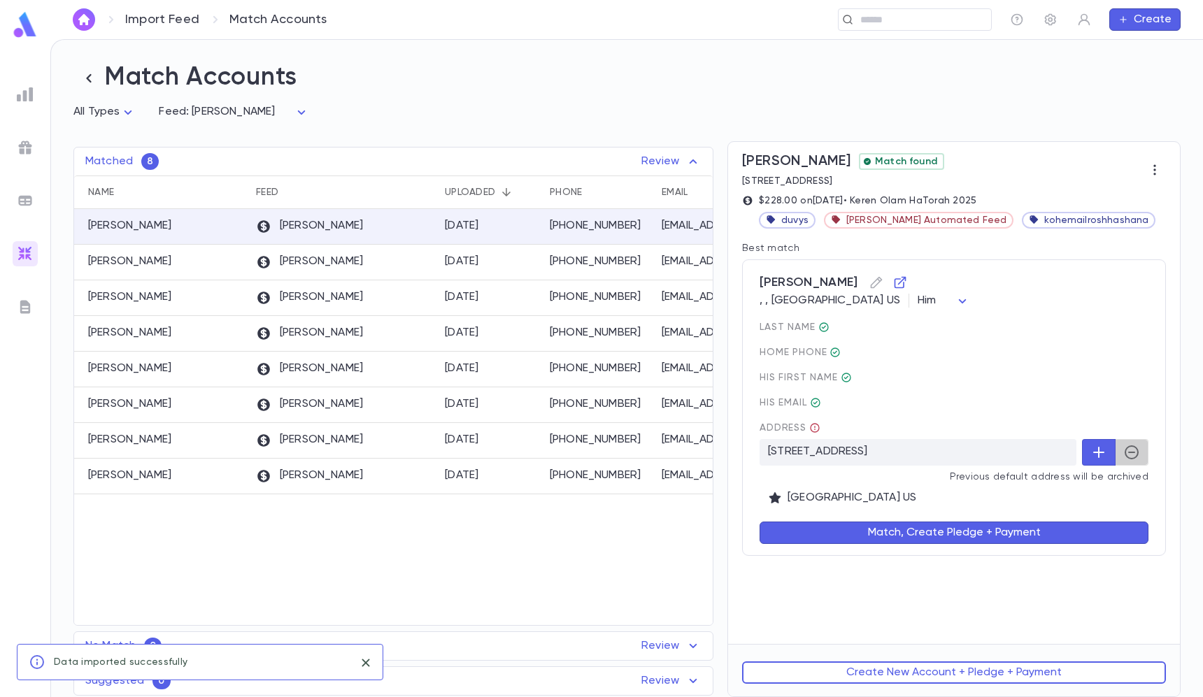
click at [1123, 461] on button "button" at bounding box center [1131, 452] width 34 height 27
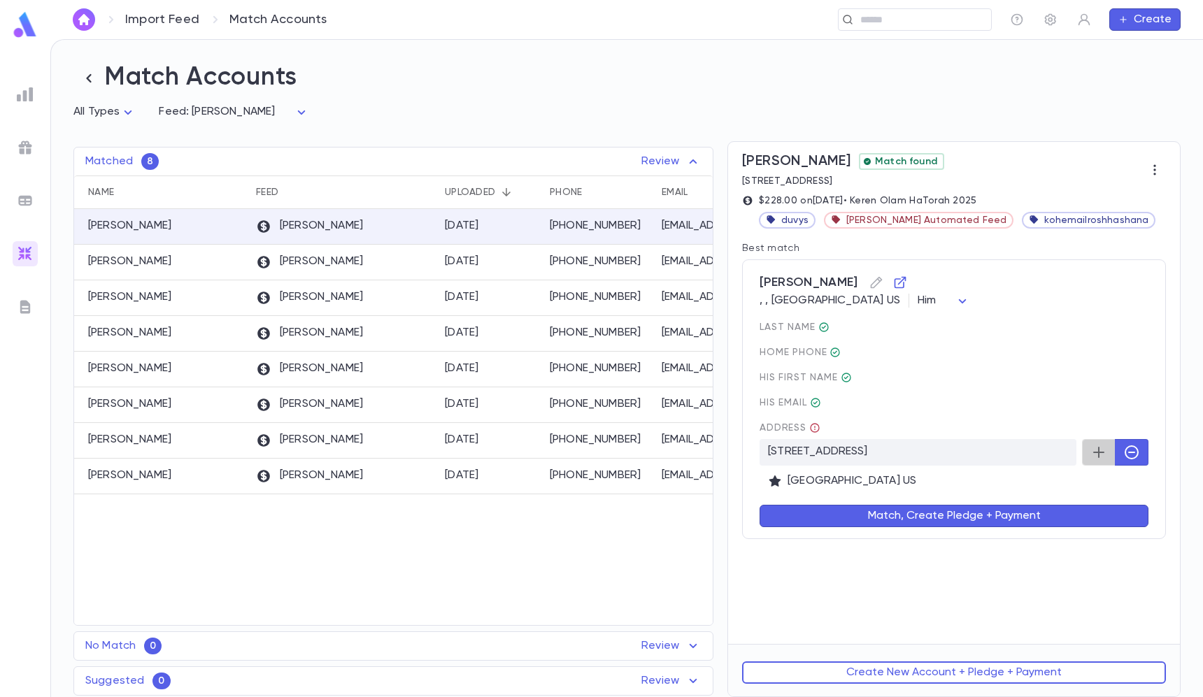
click at [1100, 457] on icon "button" at bounding box center [1098, 452] width 17 height 17
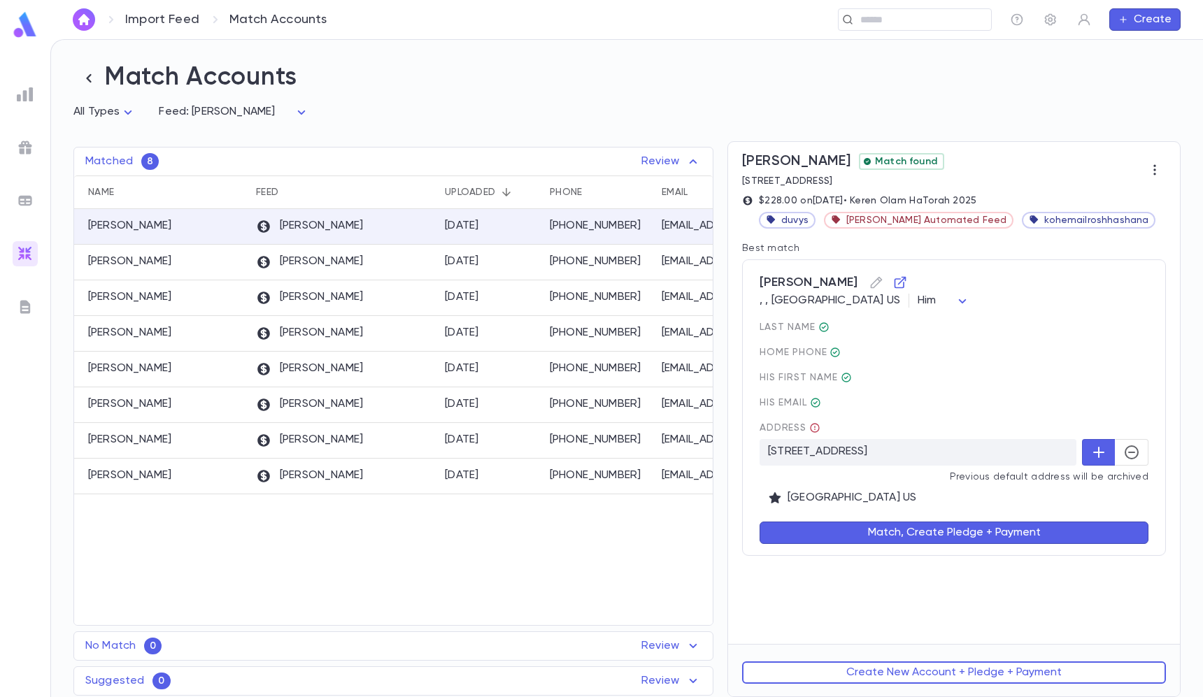
click at [1089, 516] on div "Match, Create Pledge + Payment" at bounding box center [944, 524] width 405 height 39
click at [1089, 530] on button "Match, Create Pledge + Payment" at bounding box center [953, 533] width 389 height 22
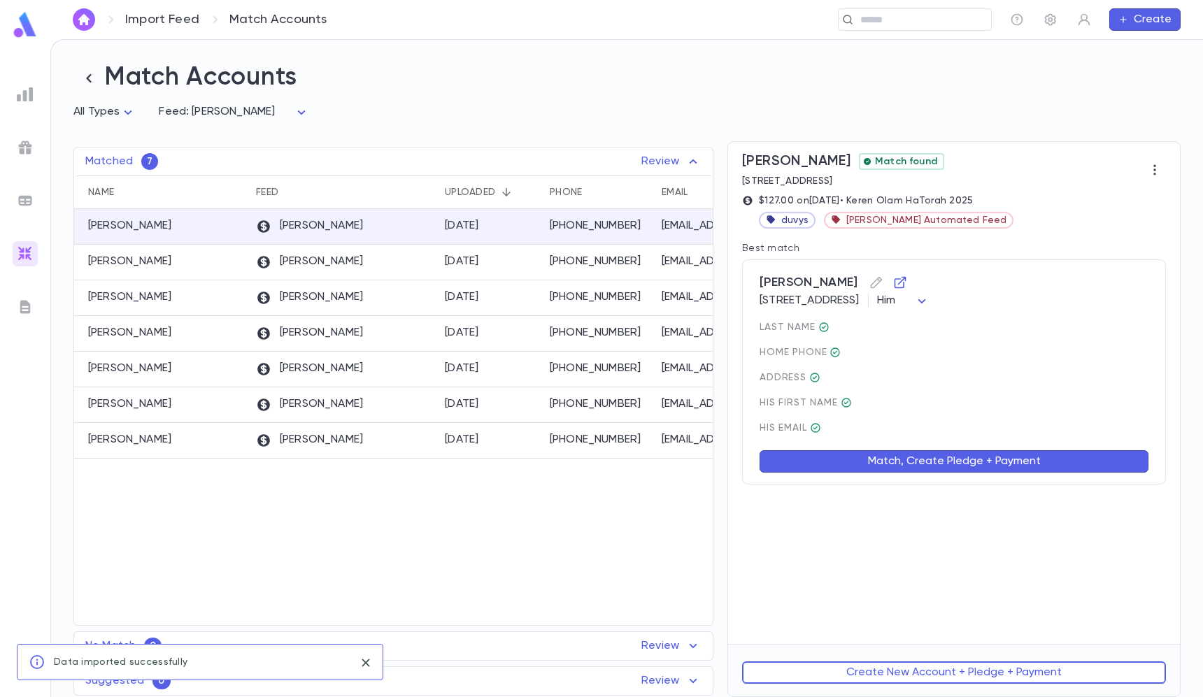
click at [1014, 456] on button "Match, Create Pledge + Payment" at bounding box center [953, 461] width 389 height 22
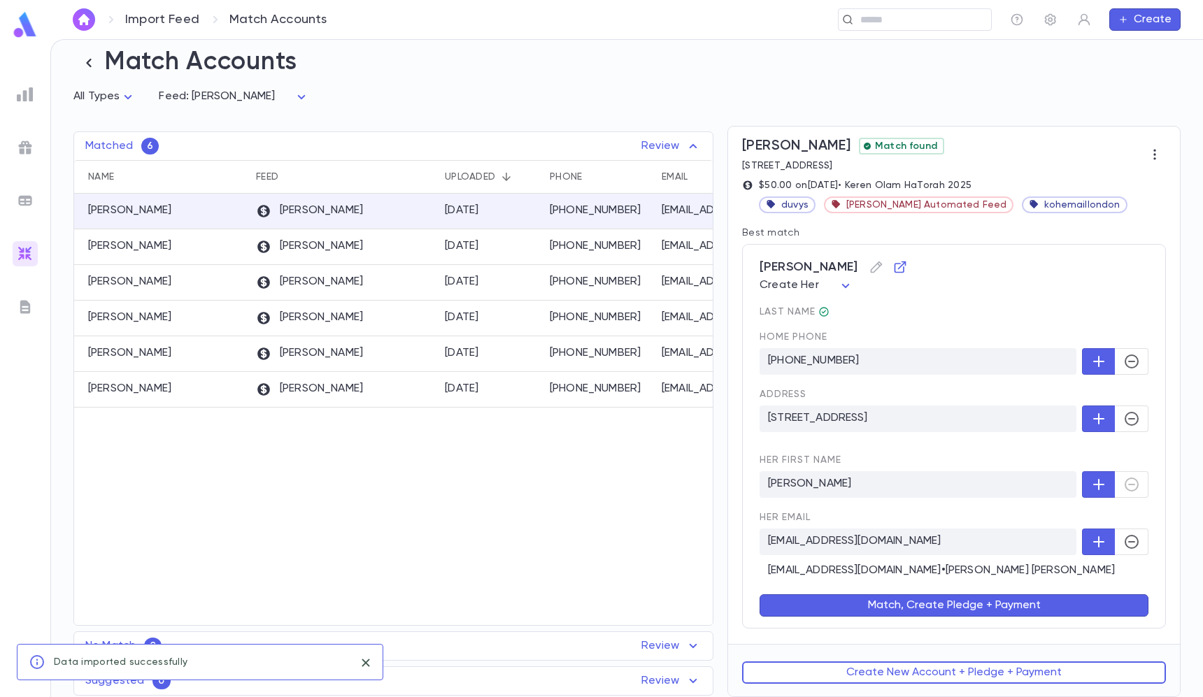
scroll to position [17, 0]
click at [1123, 543] on icon "button" at bounding box center [1131, 541] width 17 height 17
click at [942, 602] on button "Match, Create Pledge + Payment" at bounding box center [953, 605] width 389 height 22
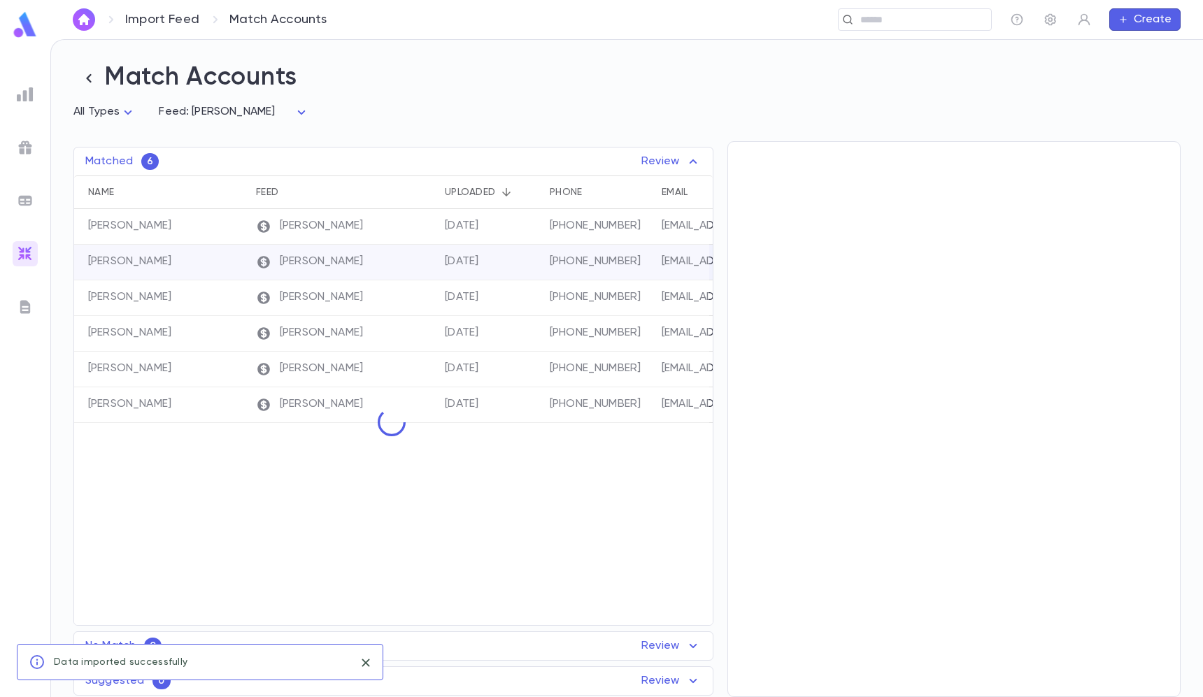
scroll to position [0, 0]
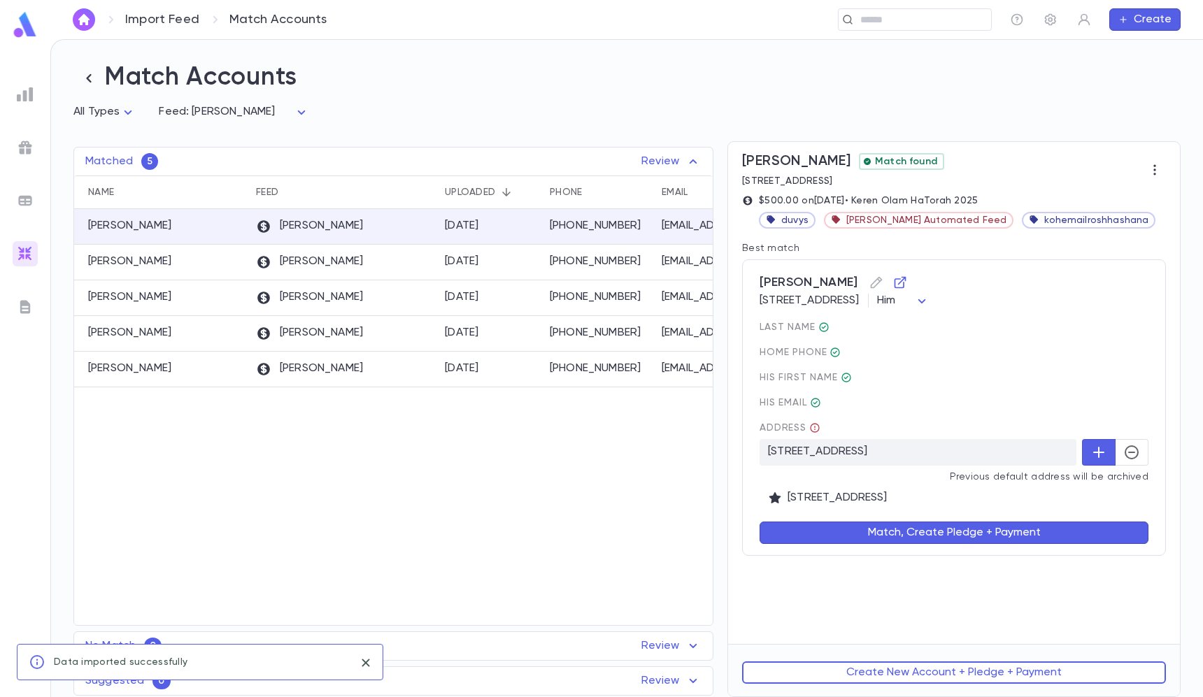
click at [1128, 459] on icon "button" at bounding box center [1131, 452] width 17 height 17
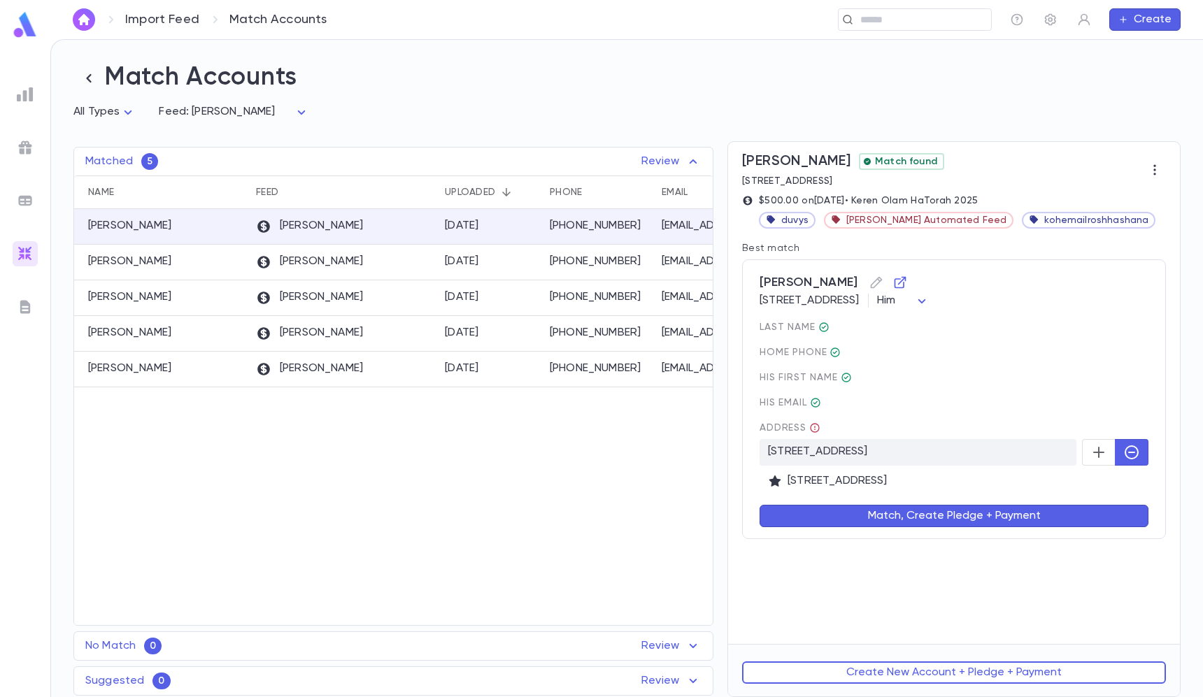
click at [1051, 512] on button "Match, Create Pledge + Payment" at bounding box center [953, 516] width 389 height 22
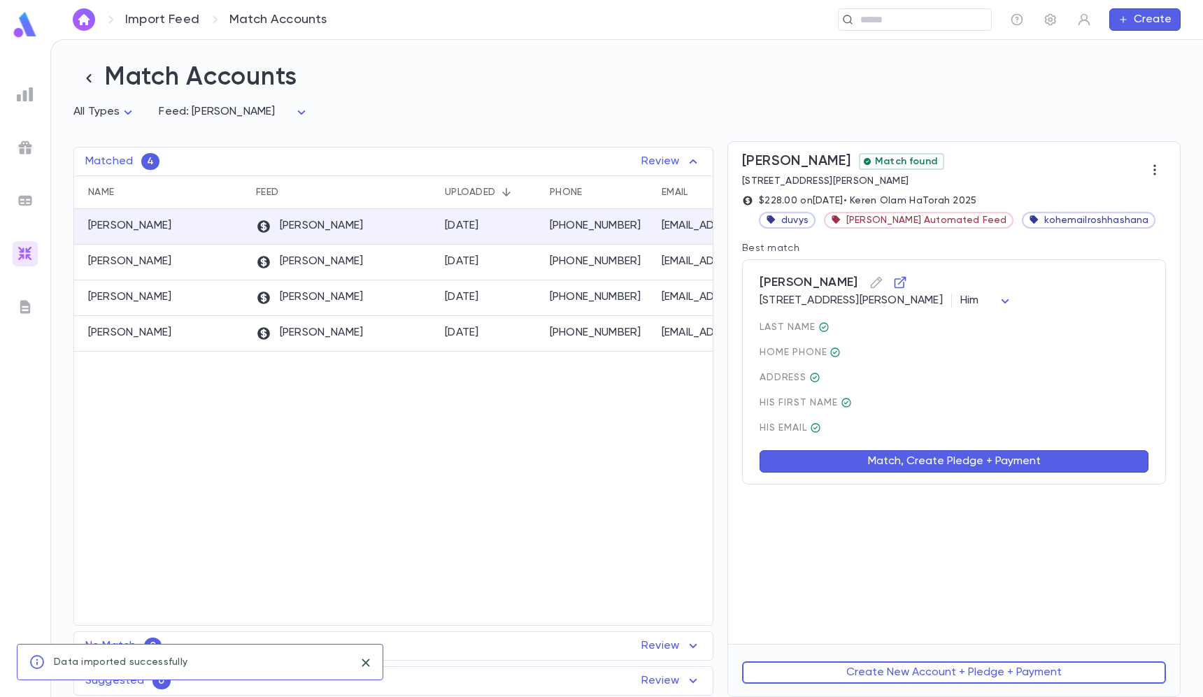
click at [1072, 452] on button "Match, Create Pledge + Payment" at bounding box center [953, 461] width 389 height 22
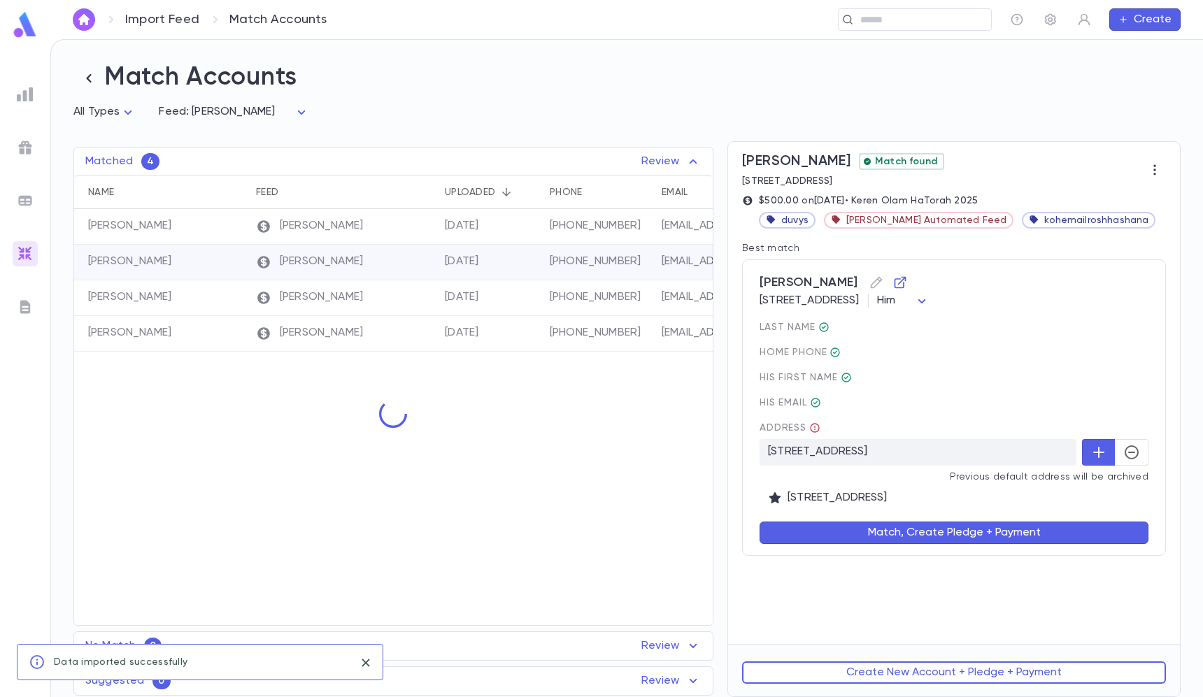
click at [1103, 456] on icon "button" at bounding box center [1098, 452] width 17 height 17
click at [1150, 445] on div "Donath, Emanuel 368 Ocean Avenue, lakewood NJ 08701 US Him *** last Name home P…" at bounding box center [954, 407] width 424 height 296
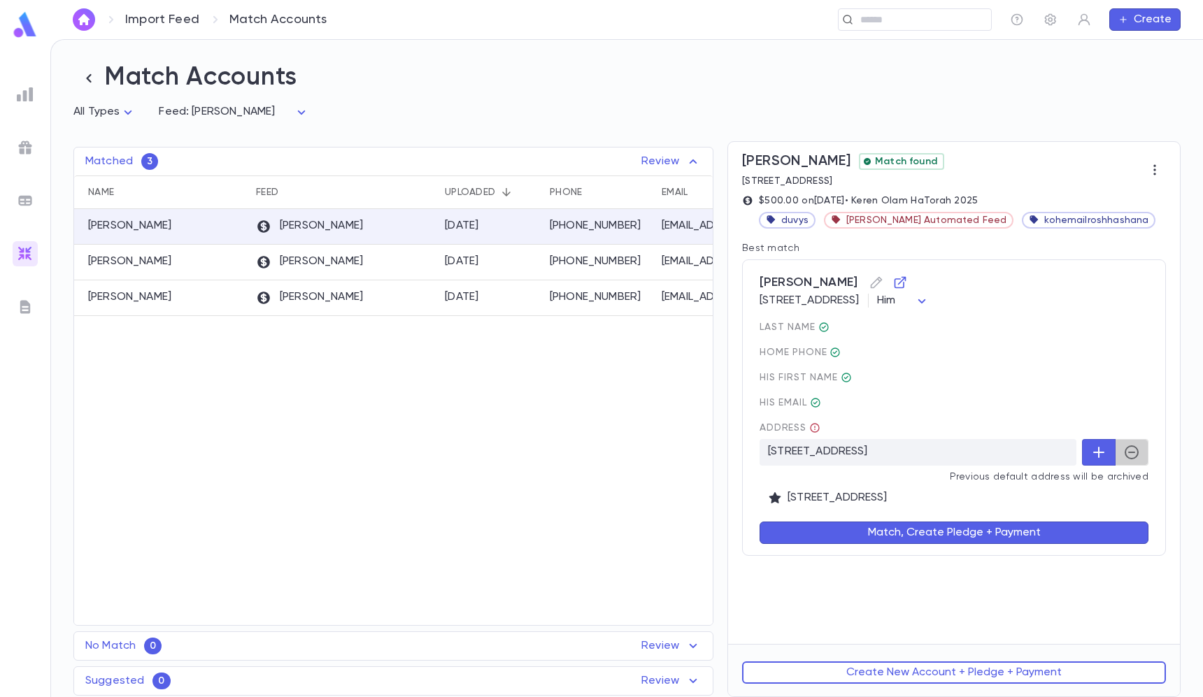
click at [1133, 446] on icon "button" at bounding box center [1131, 452] width 17 height 17
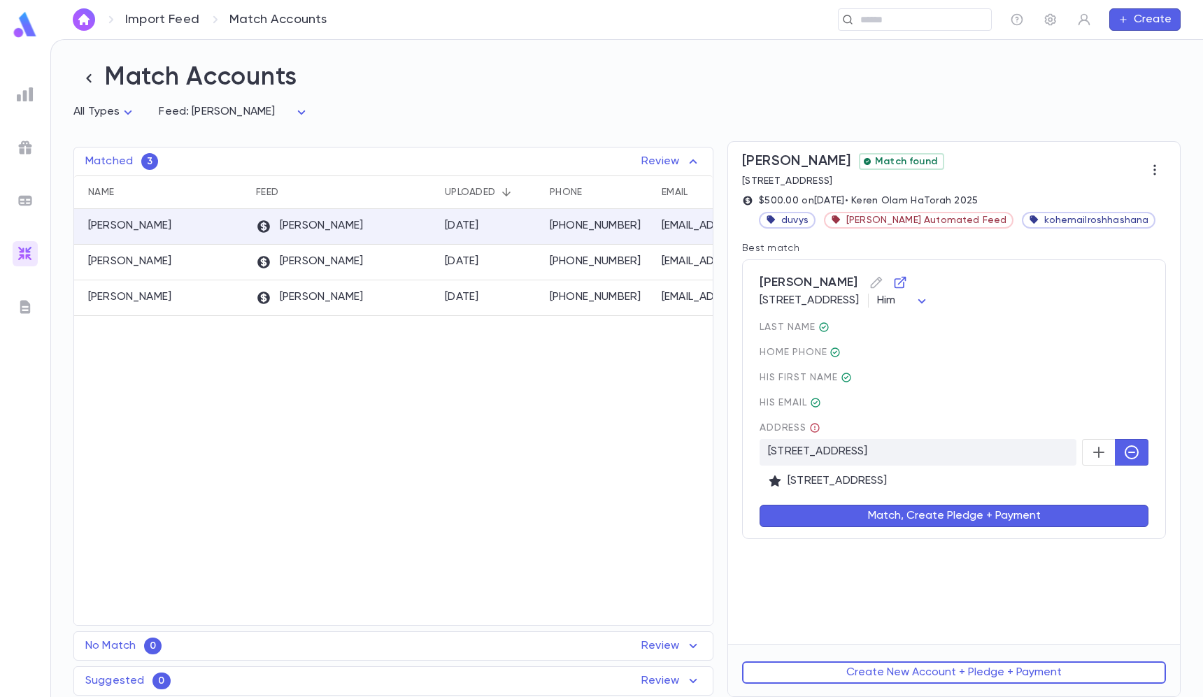
click at [1091, 512] on button "Match, Create Pledge + Payment" at bounding box center [953, 516] width 389 height 22
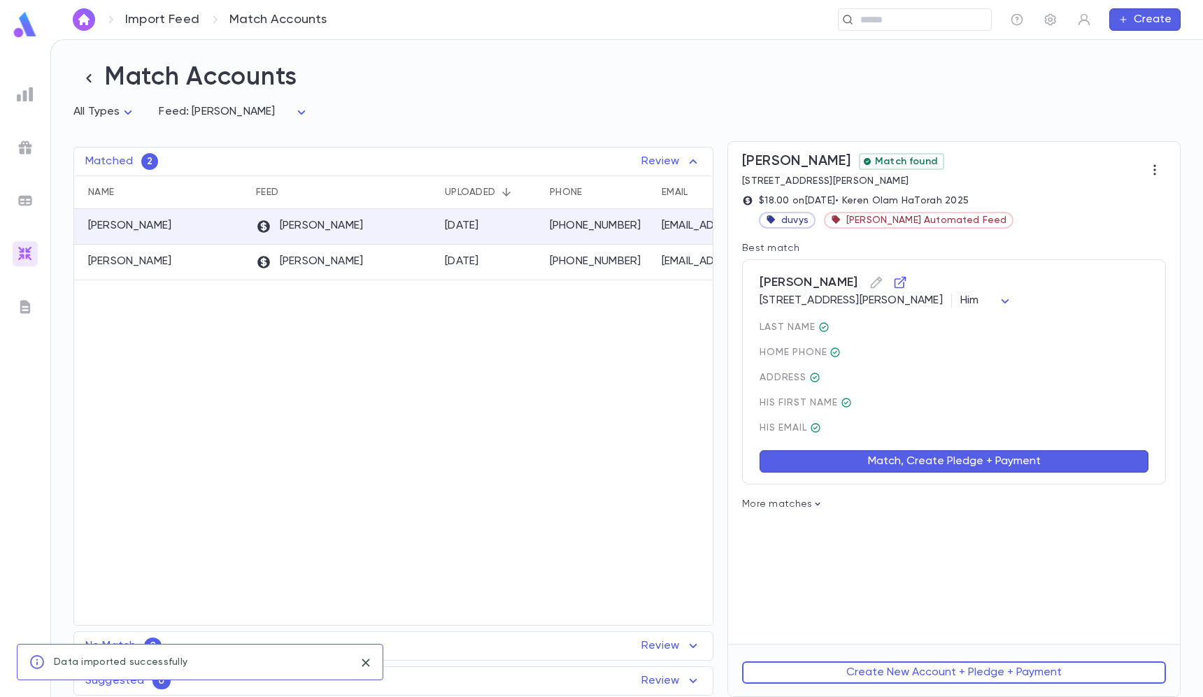
click at [1005, 459] on button "Match, Create Pledge + Payment" at bounding box center [953, 461] width 389 height 22
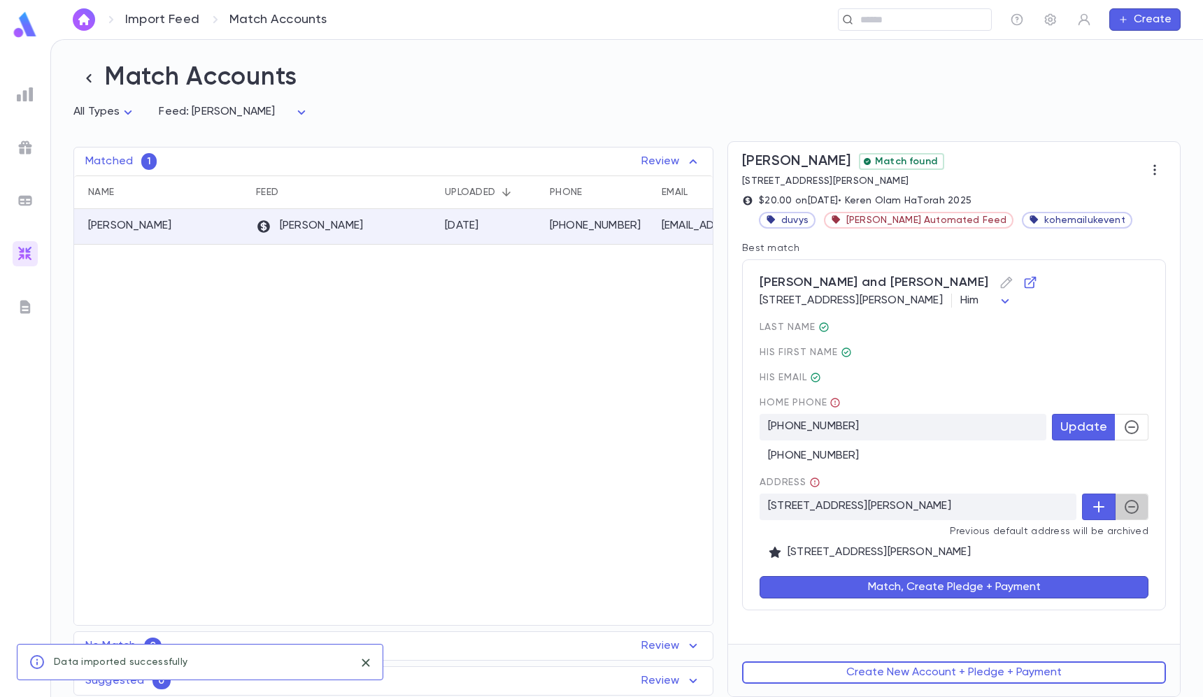
click at [1119, 505] on button "button" at bounding box center [1131, 507] width 34 height 27
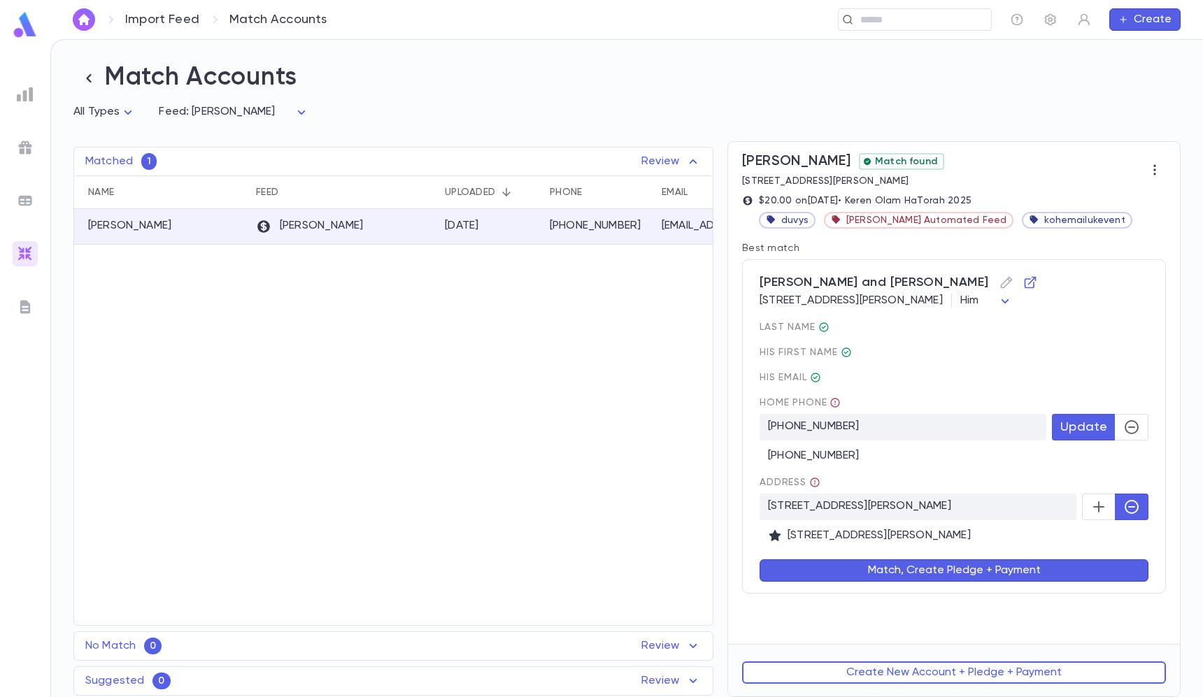
click at [1066, 565] on button "Match, Create Pledge + Payment" at bounding box center [953, 570] width 389 height 22
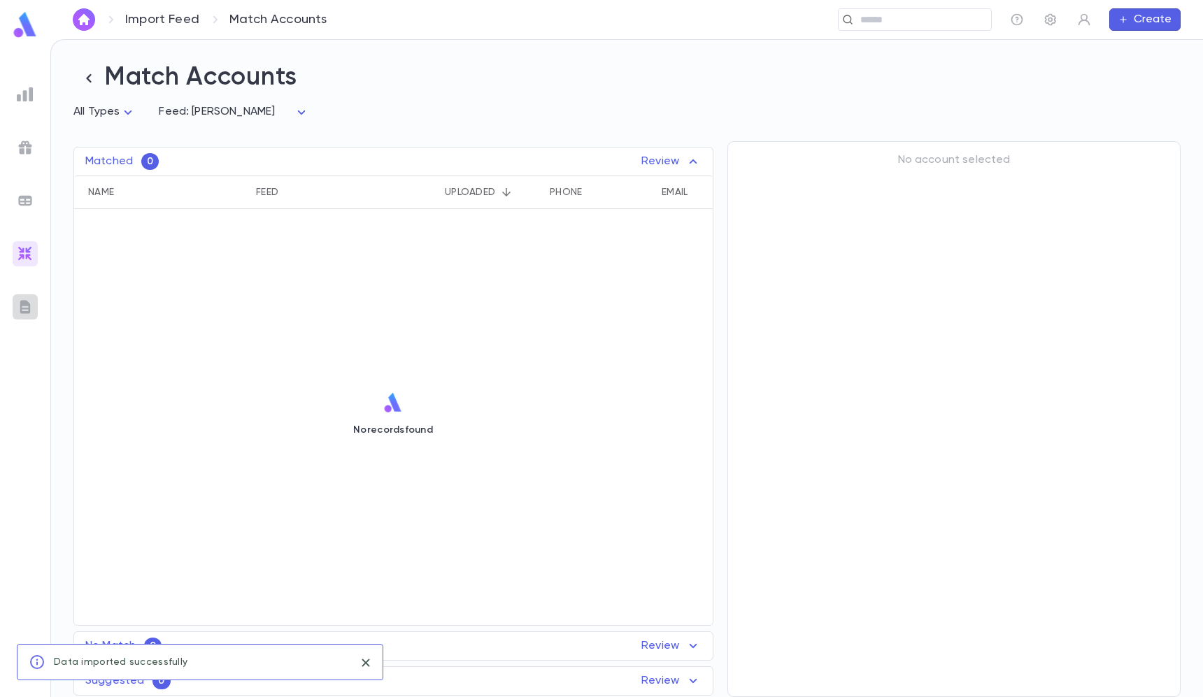
click at [20, 308] on img at bounding box center [25, 307] width 17 height 17
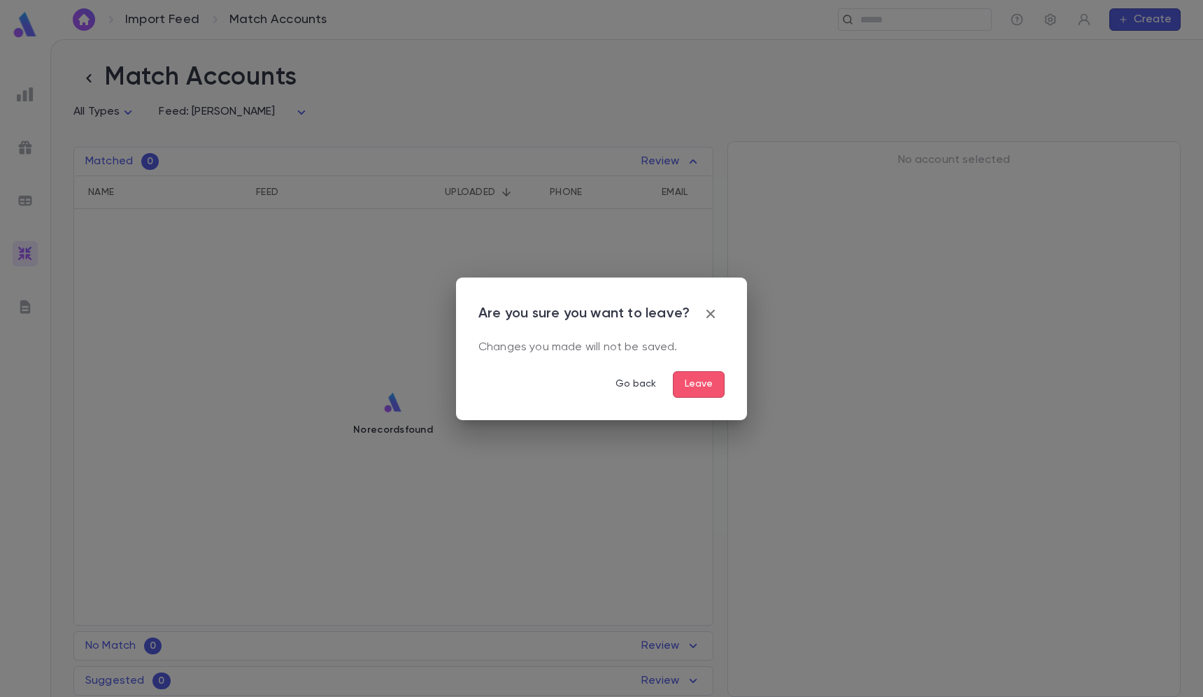
click at [708, 392] on button "Leave" at bounding box center [699, 384] width 52 height 27
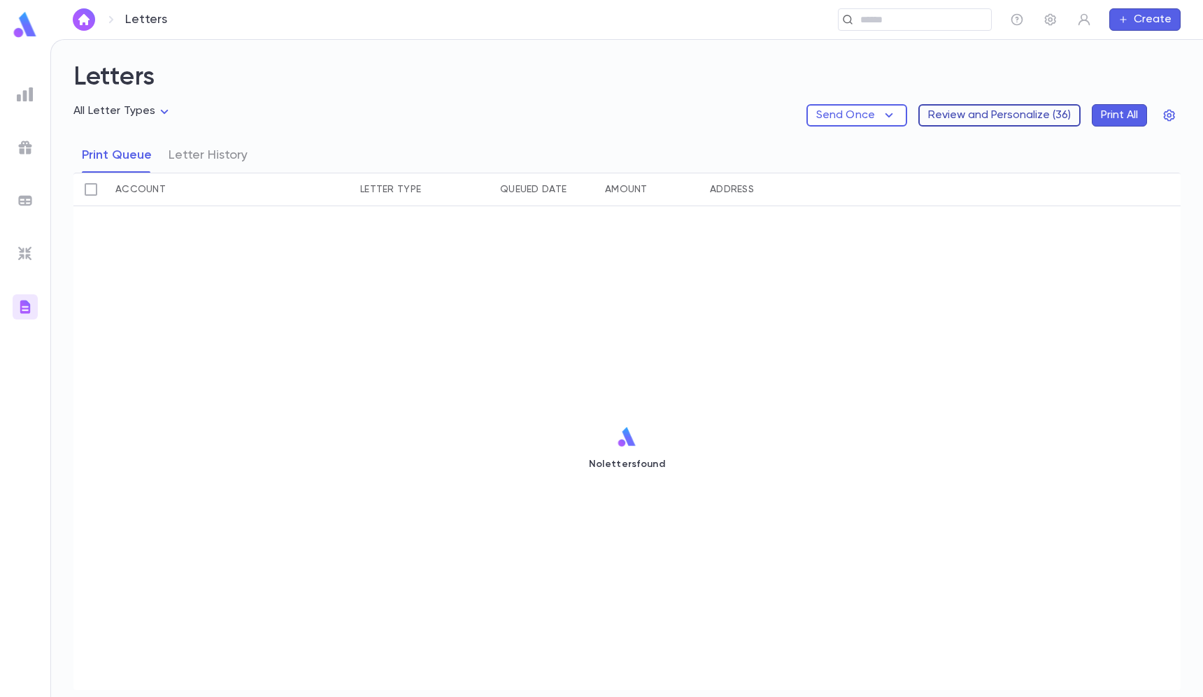
click at [975, 113] on button "Review and Personalize ( 36 )" at bounding box center [999, 115] width 162 height 22
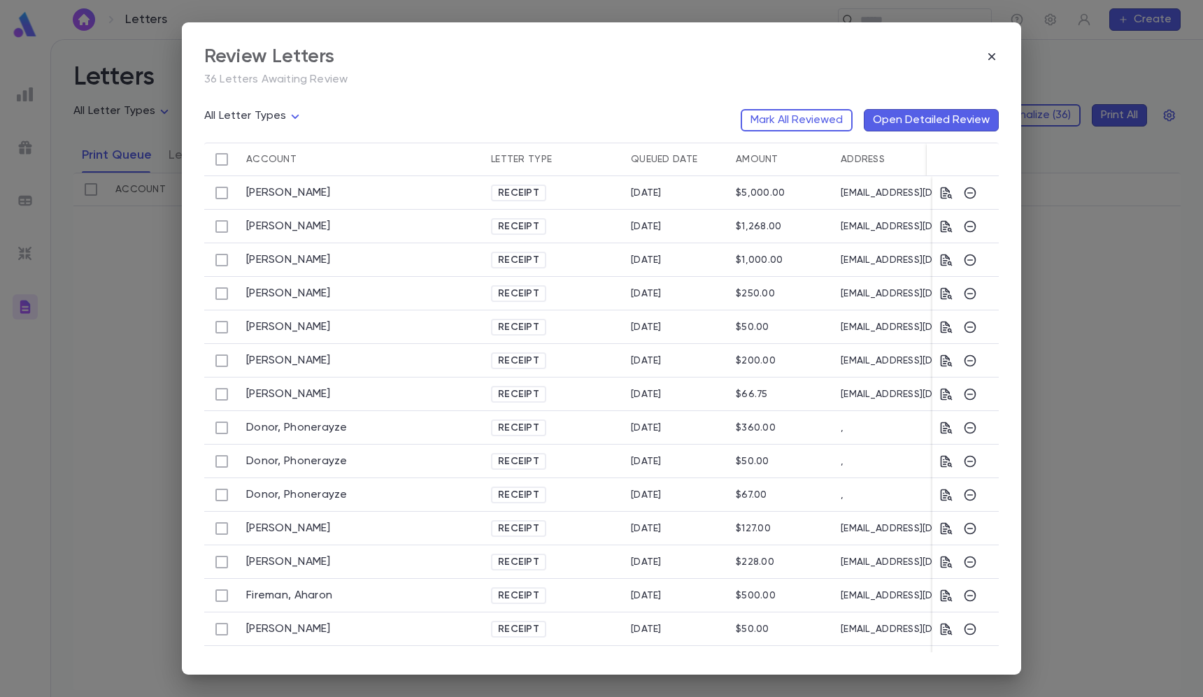
click at [812, 107] on div "All Letter Types Mark All Reviewed Open Detailed Review" at bounding box center [601, 120] width 794 height 45
click at [811, 110] on button "Mark All Reviewed" at bounding box center [796, 120] width 112 height 22
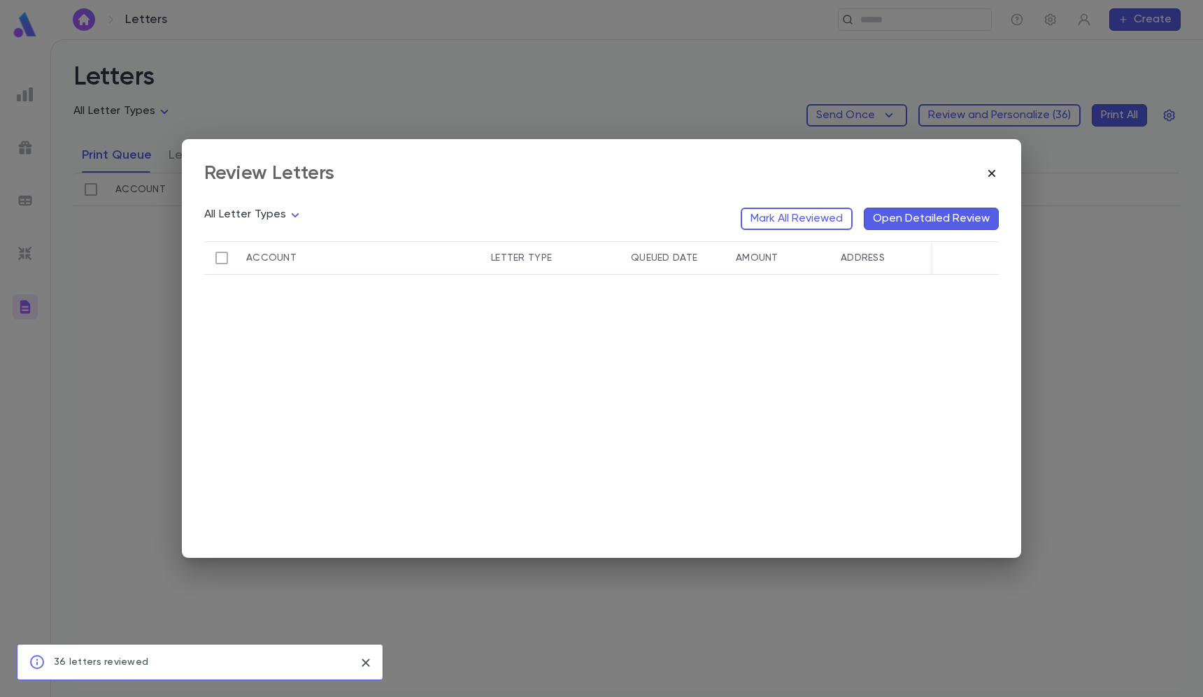
click at [988, 169] on icon "button" at bounding box center [991, 173] width 14 height 14
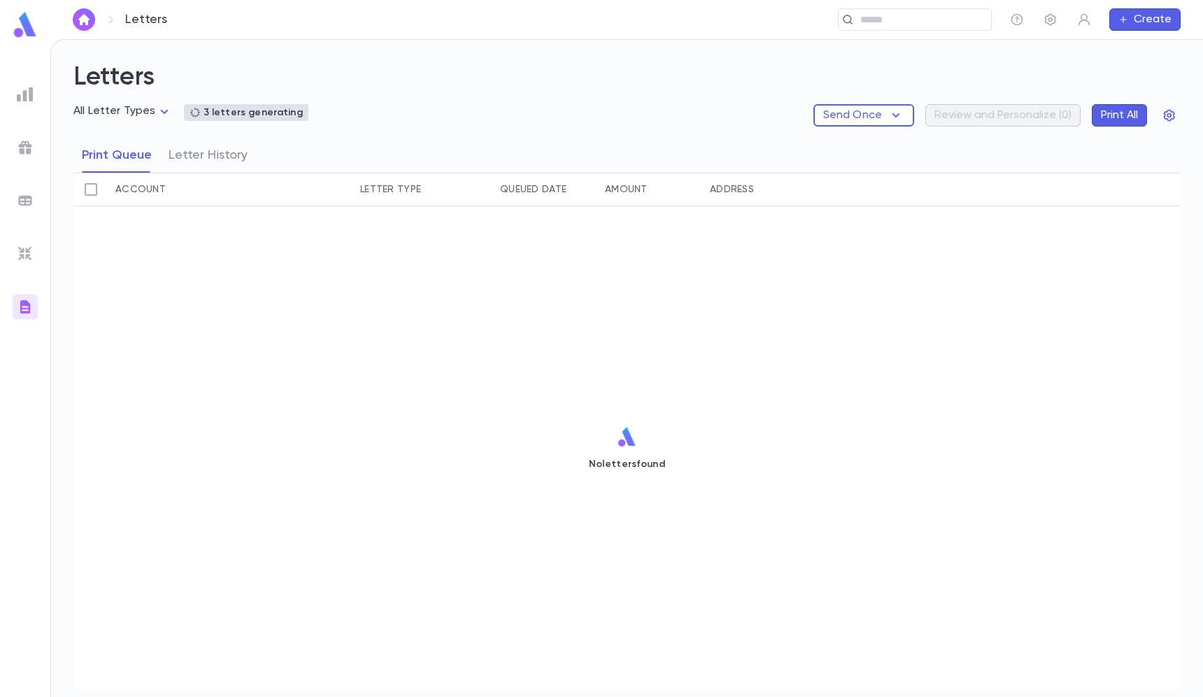
click at [326, 3] on div "Letters ​ Create" at bounding box center [626, 19] width 1152 height 39
